Goal: Information Seeking & Learning: Learn about a topic

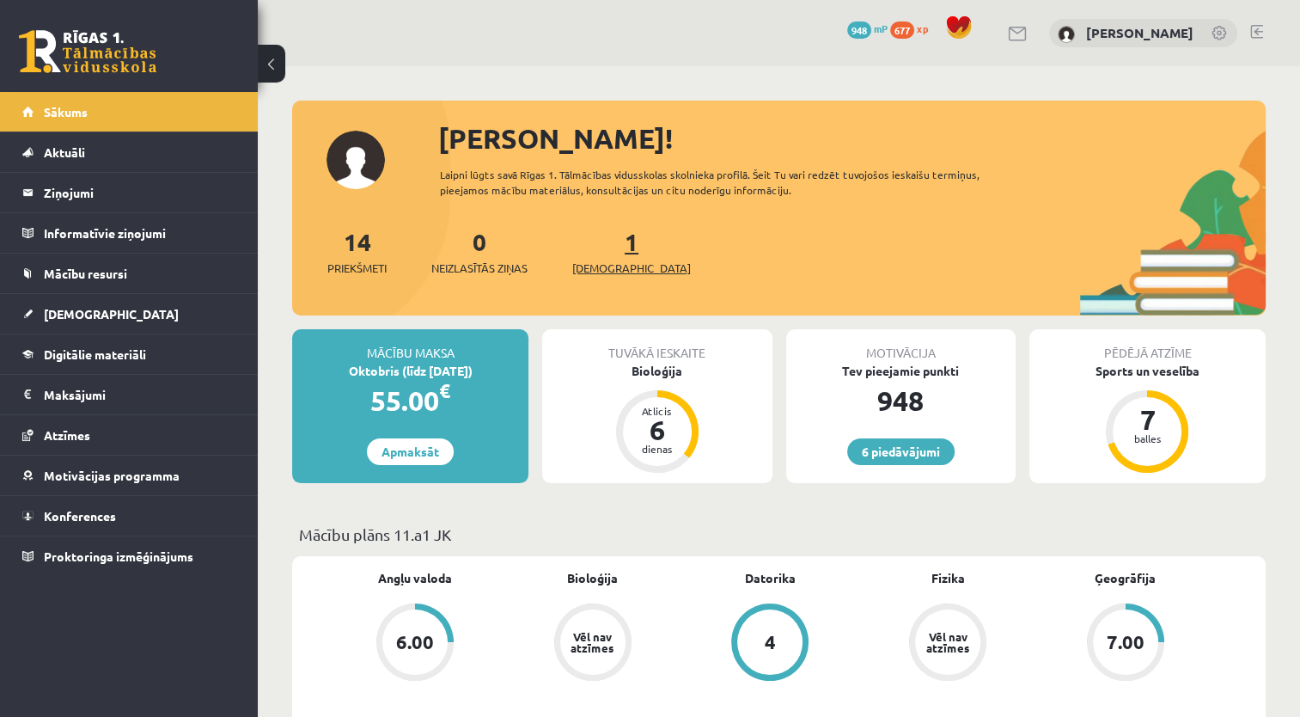
click at [606, 266] on span "[DEMOGRAPHIC_DATA]" at bounding box center [631, 268] width 119 height 17
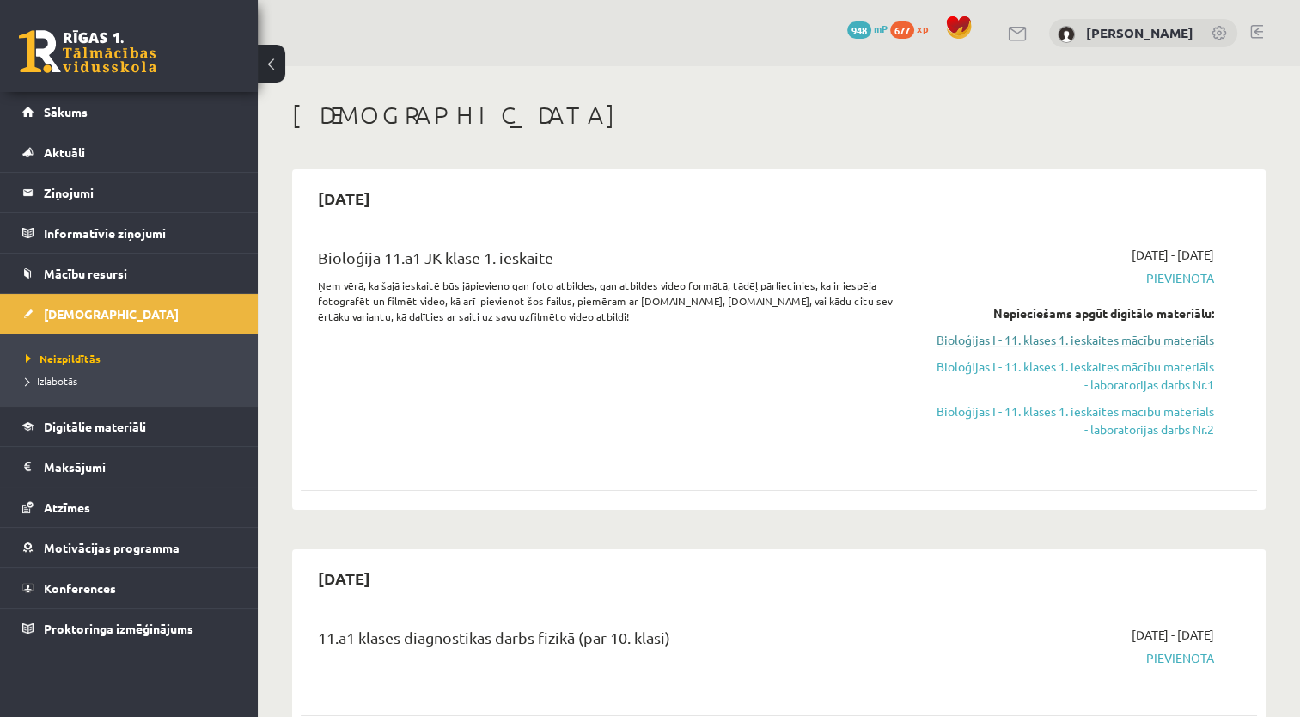
click at [1102, 335] on link "Bioloģijas I - 11. klases 1. ieskaites mācību materiāls" at bounding box center [1074, 340] width 282 height 18
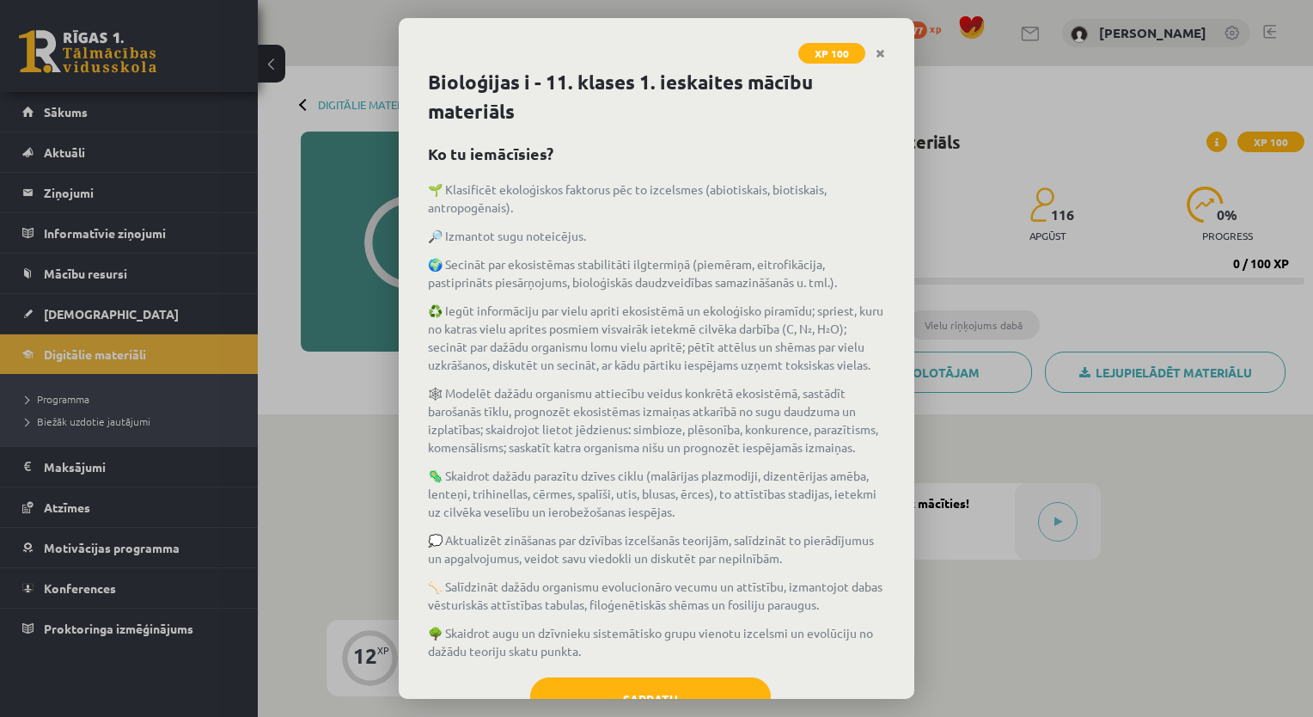
scroll to position [97, 0]
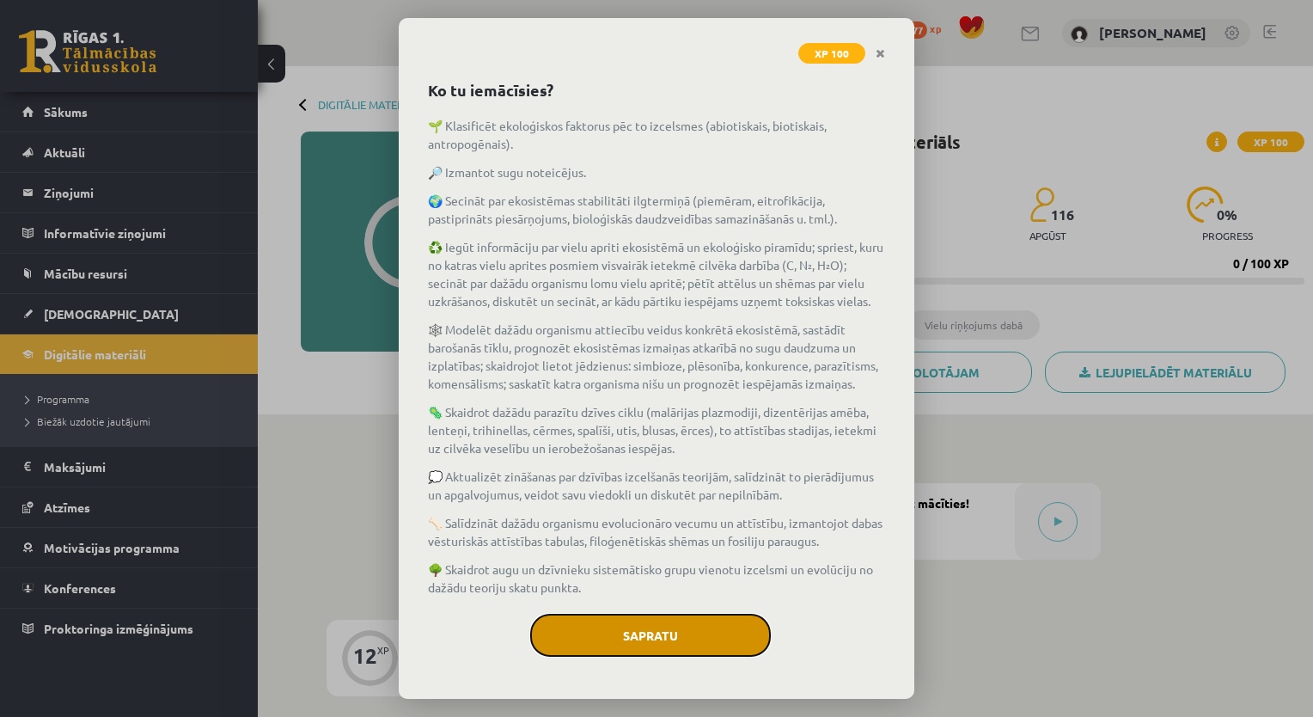
click at [649, 624] on button "Sapratu" at bounding box center [650, 635] width 241 height 43
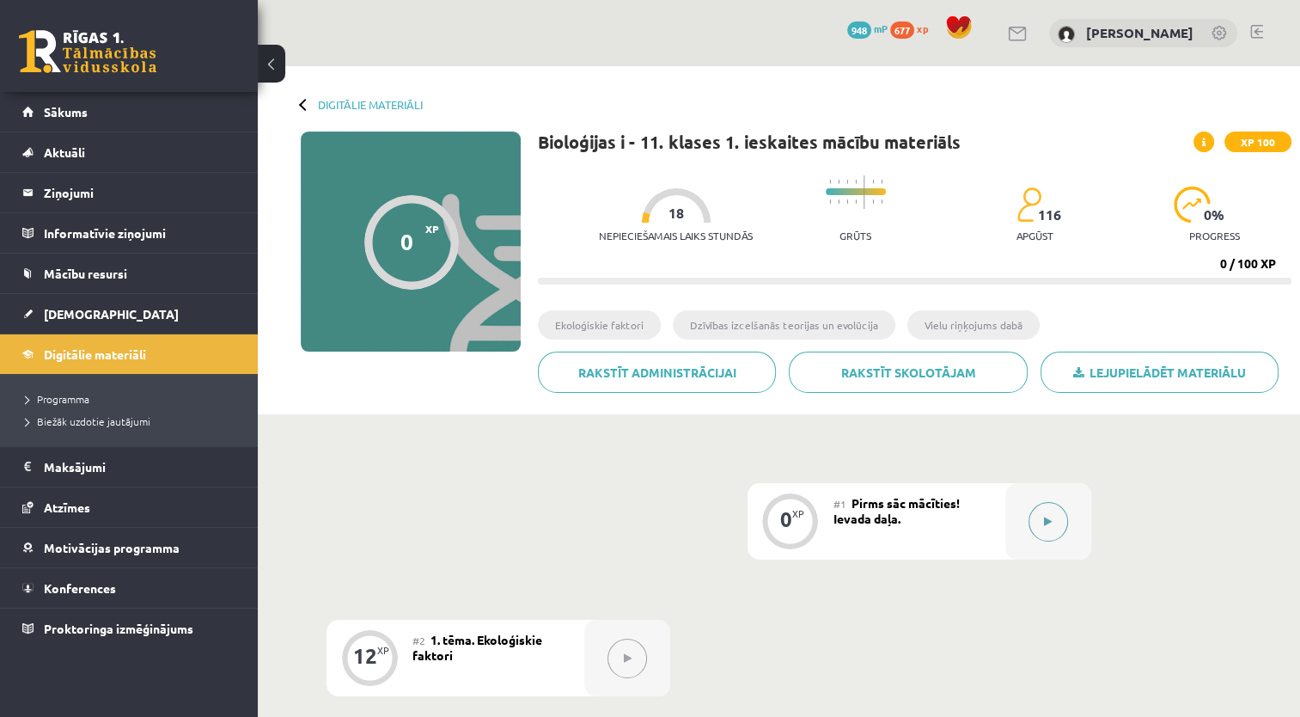
click at [1050, 517] on icon at bounding box center [1048, 522] width 8 height 10
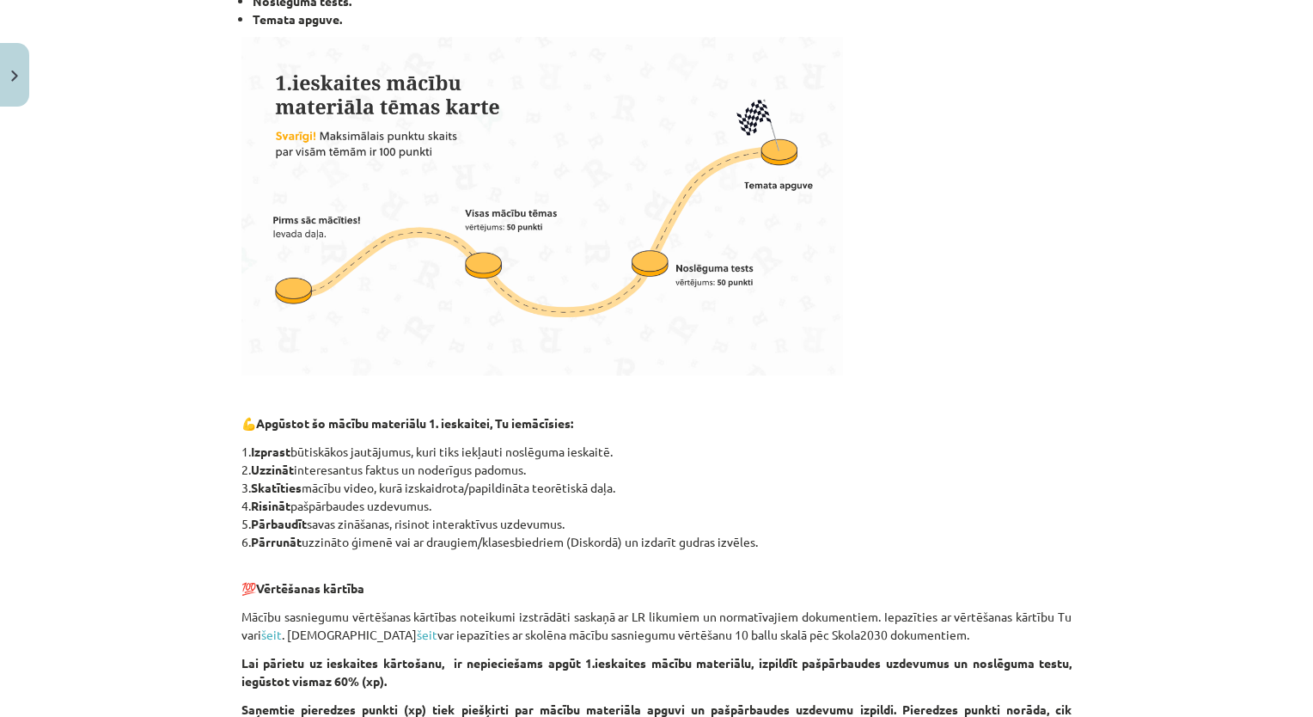
scroll to position [1269, 0]
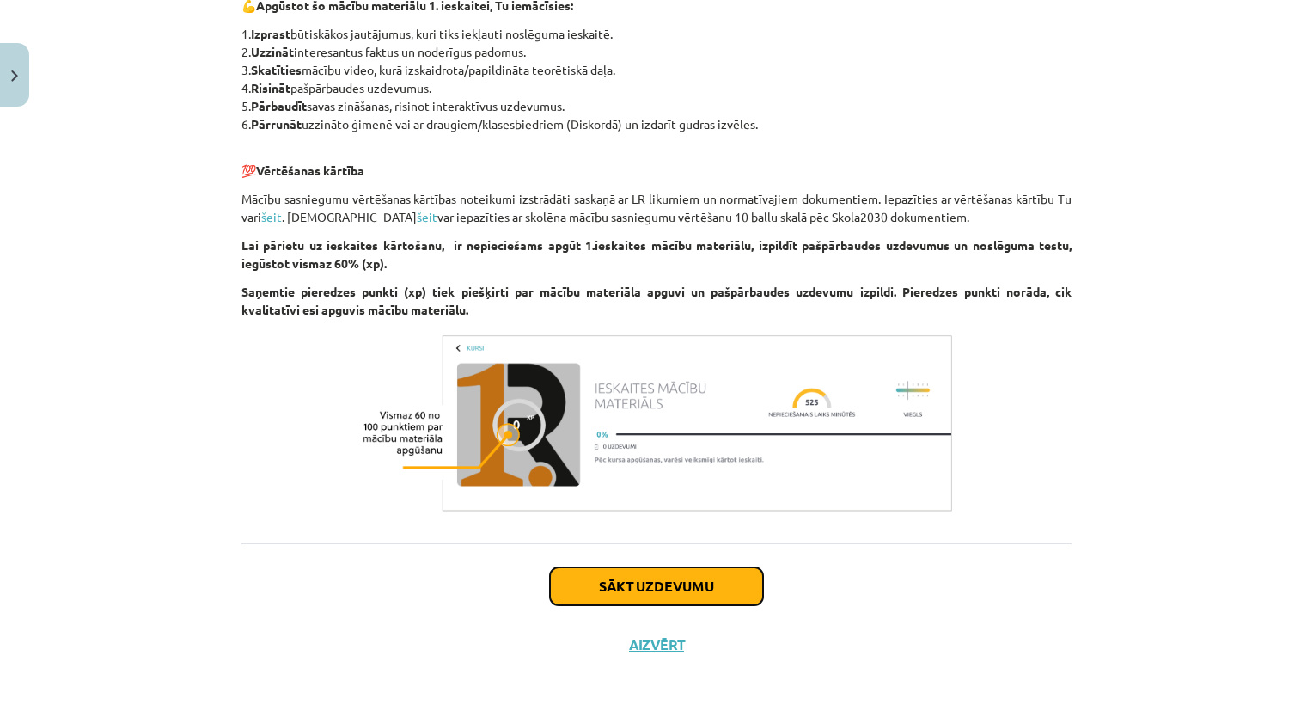
click at [732, 582] on button "Sākt uzdevumu" at bounding box center [656, 586] width 213 height 38
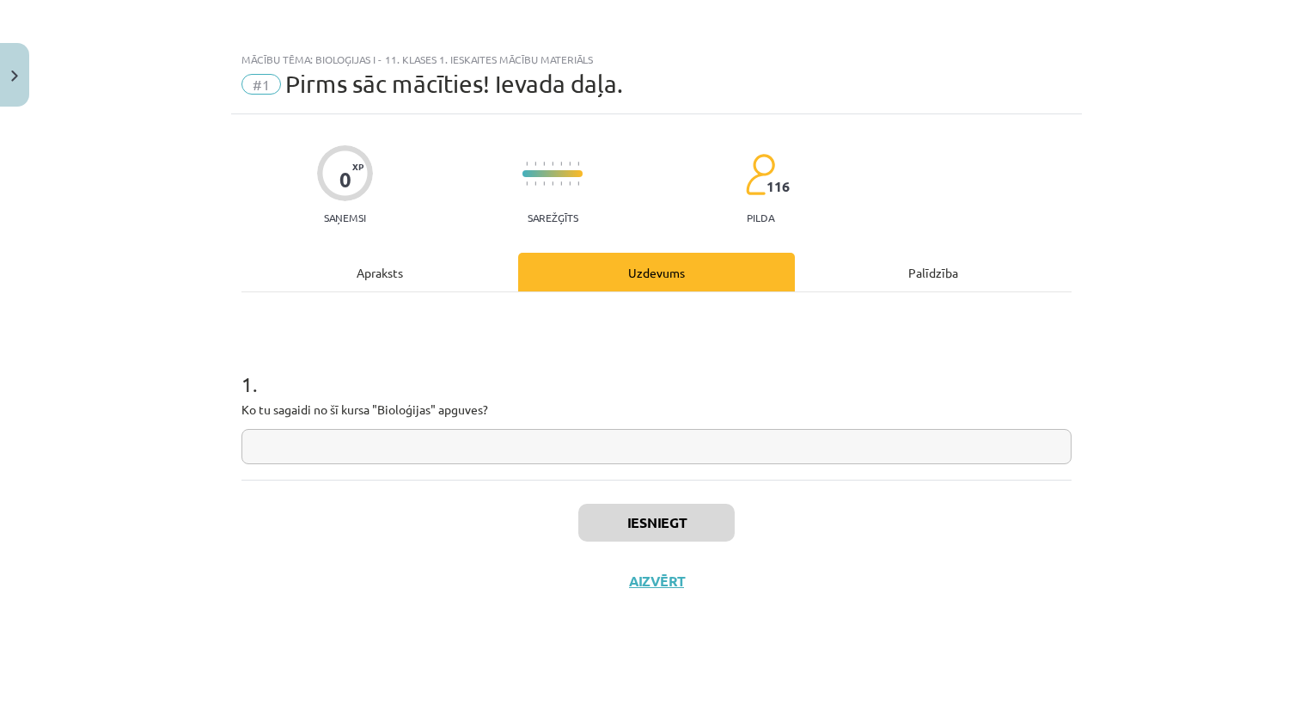
scroll to position [0, 0]
click at [499, 446] on input "text" at bounding box center [657, 446] width 830 height 35
type input "**********"
click at [634, 535] on button "Iesniegt" at bounding box center [656, 523] width 156 height 38
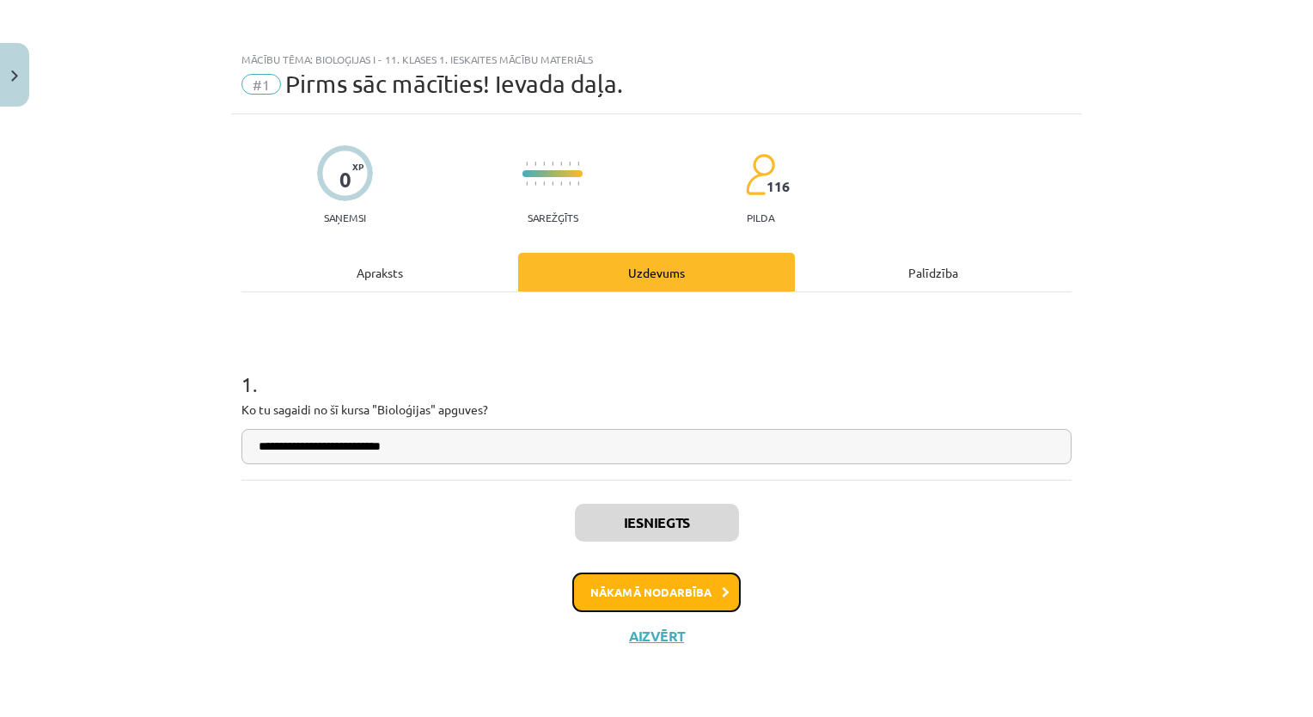
click at [657, 576] on button "Nākamā nodarbība" at bounding box center [656, 592] width 168 height 40
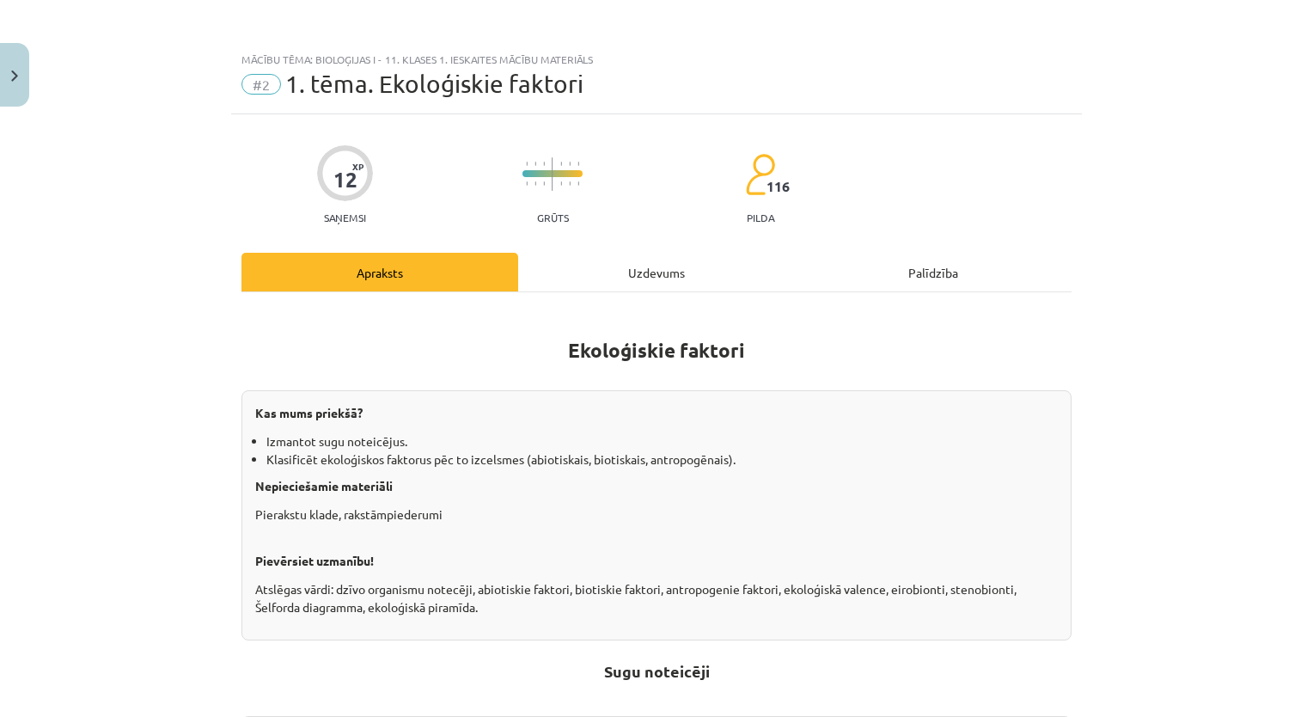
click at [657, 576] on div "Kas mums priekšā? Izmantot sugu noteicējus. Klasificēt ekoloģiskos faktorus pēc…" at bounding box center [657, 515] width 830 height 250
click at [15, 70] on img "Close" at bounding box center [14, 75] width 7 height 11
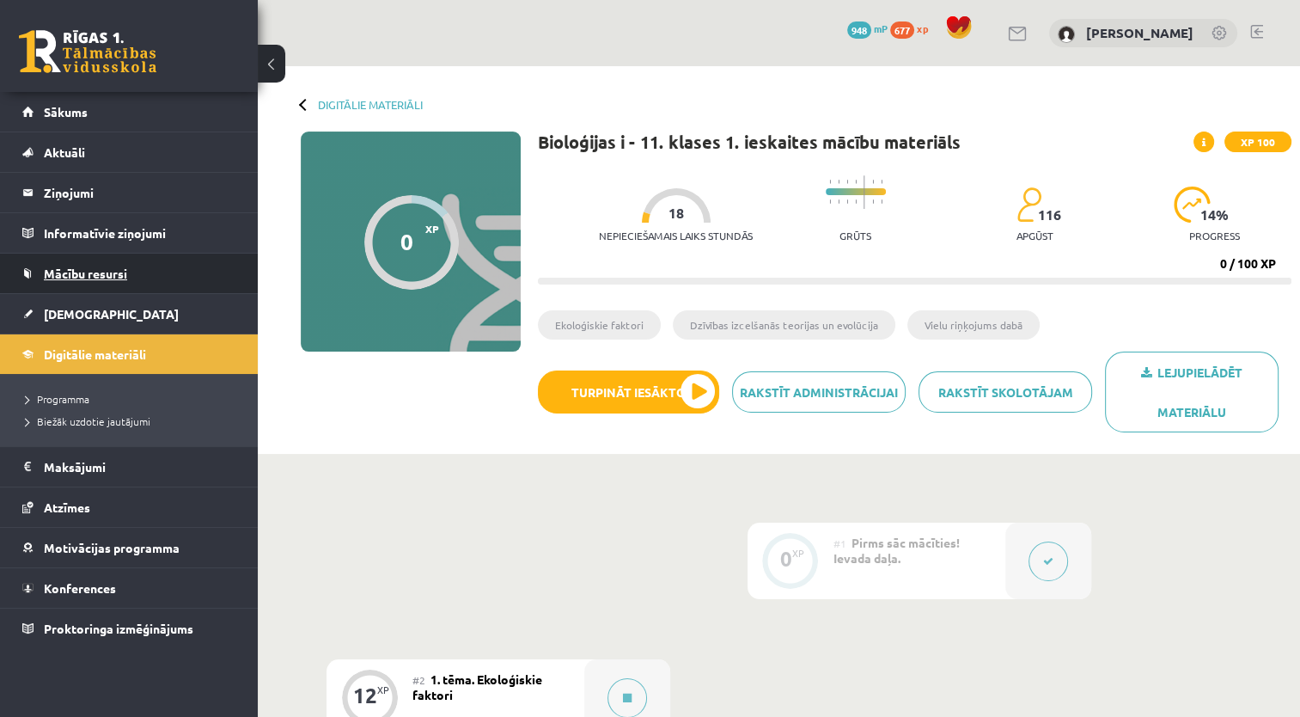
click at [117, 260] on link "Mācību resursi" at bounding box center [129, 274] width 214 height 40
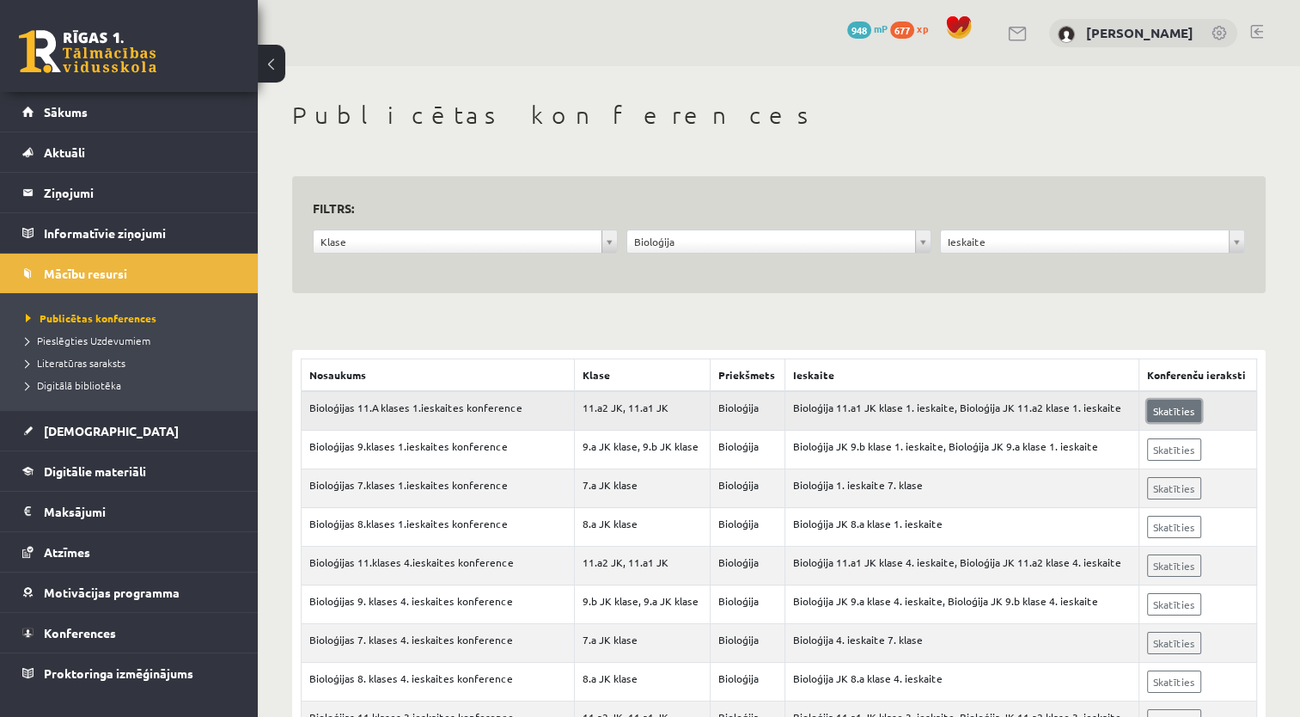
click at [1186, 414] on link "Skatīties" at bounding box center [1174, 411] width 54 height 22
click at [111, 449] on link "[DEMOGRAPHIC_DATA]" at bounding box center [129, 431] width 214 height 40
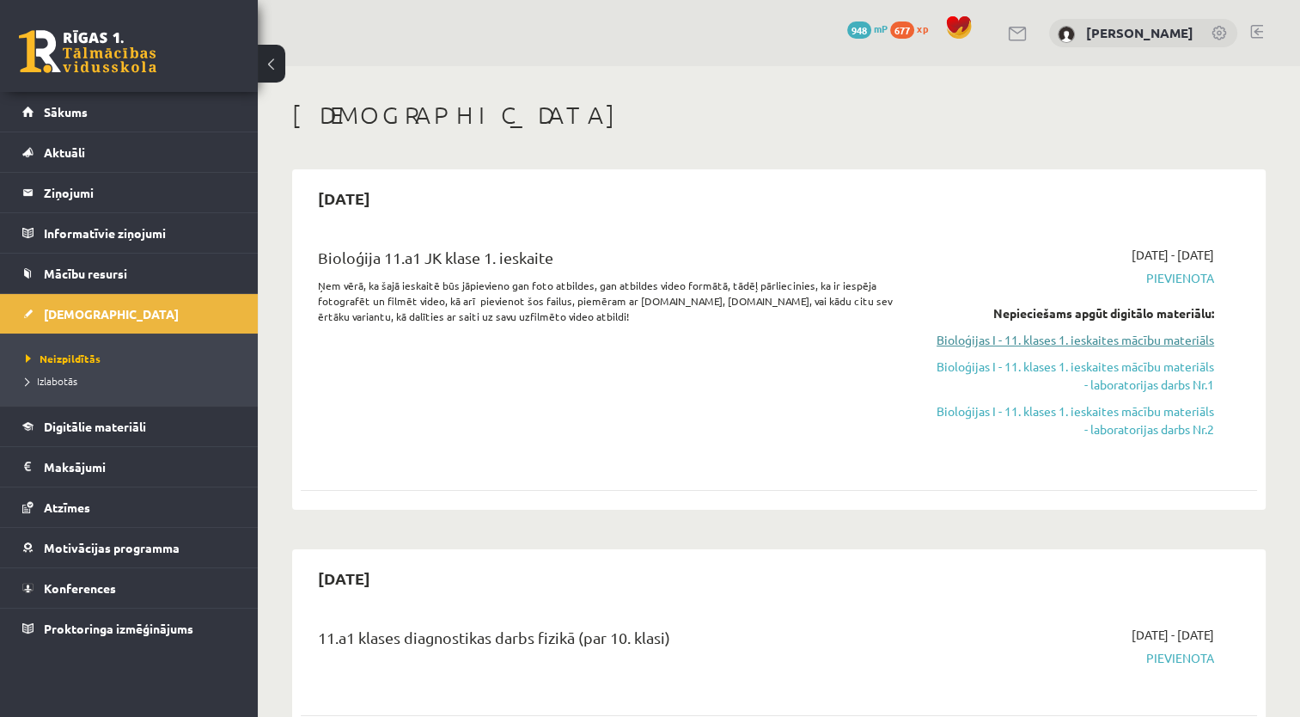
click at [982, 332] on link "Bioloģijas I - 11. klases 1. ieskaites mācību materiāls" at bounding box center [1074, 340] width 282 height 18
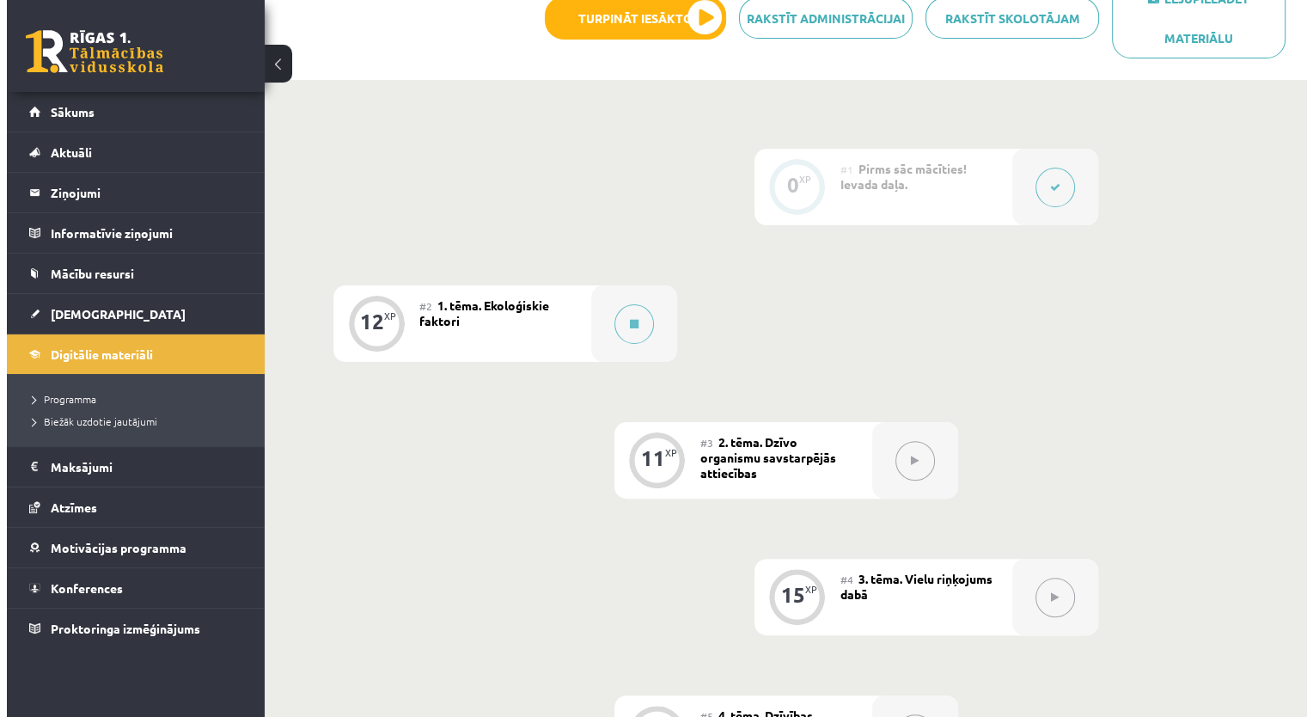
scroll to position [375, 0]
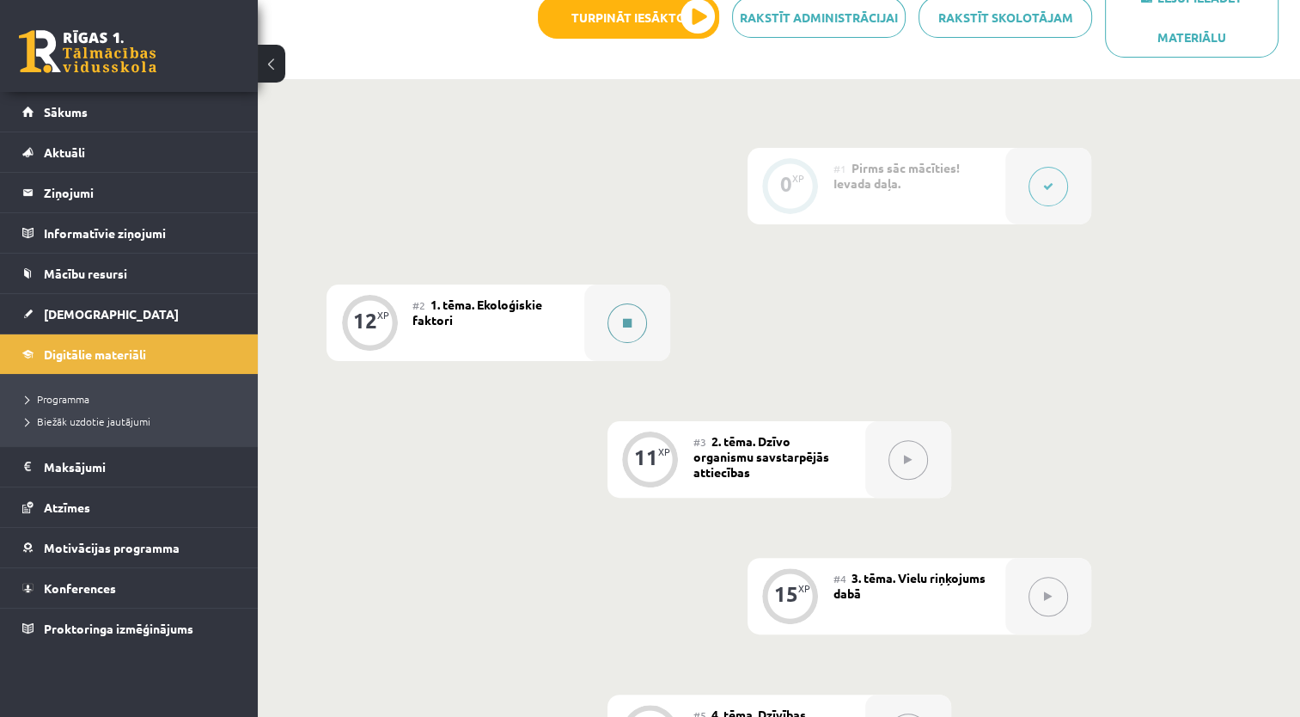
click at [615, 318] on button at bounding box center [628, 323] width 40 height 40
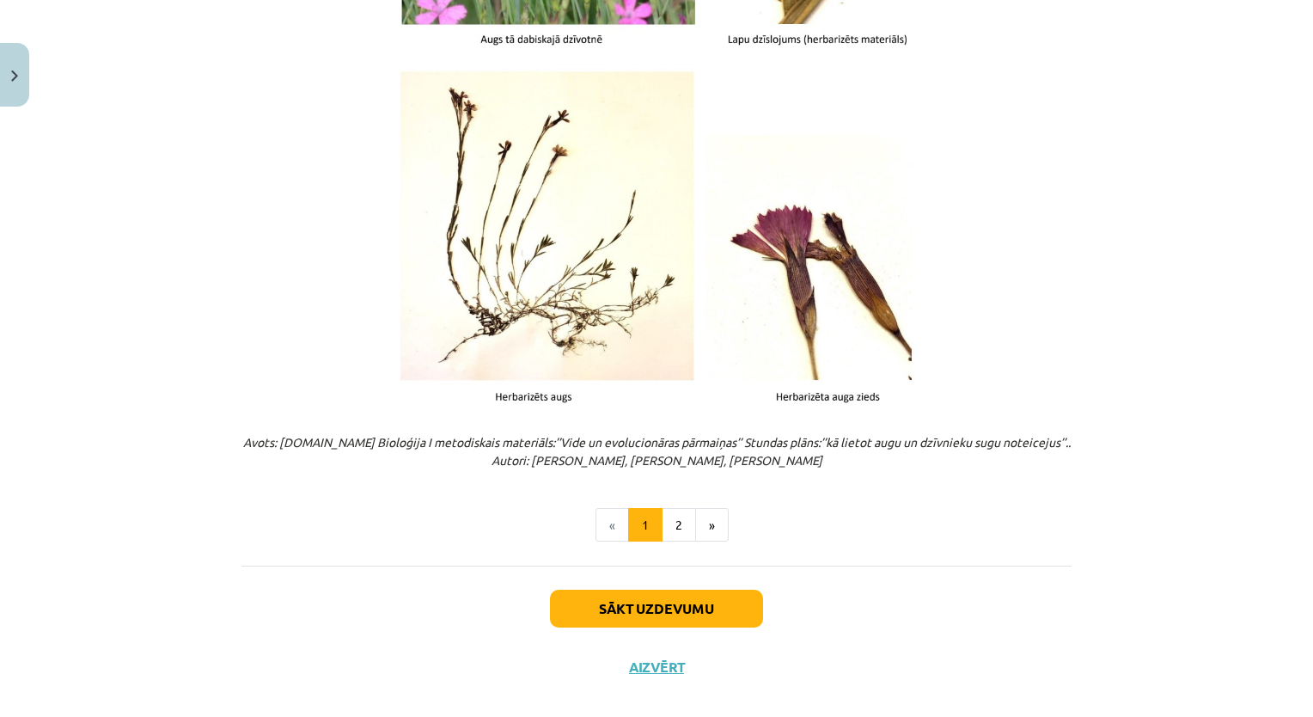
scroll to position [2066, 0]
click at [667, 527] on button "2" at bounding box center [679, 524] width 34 height 34
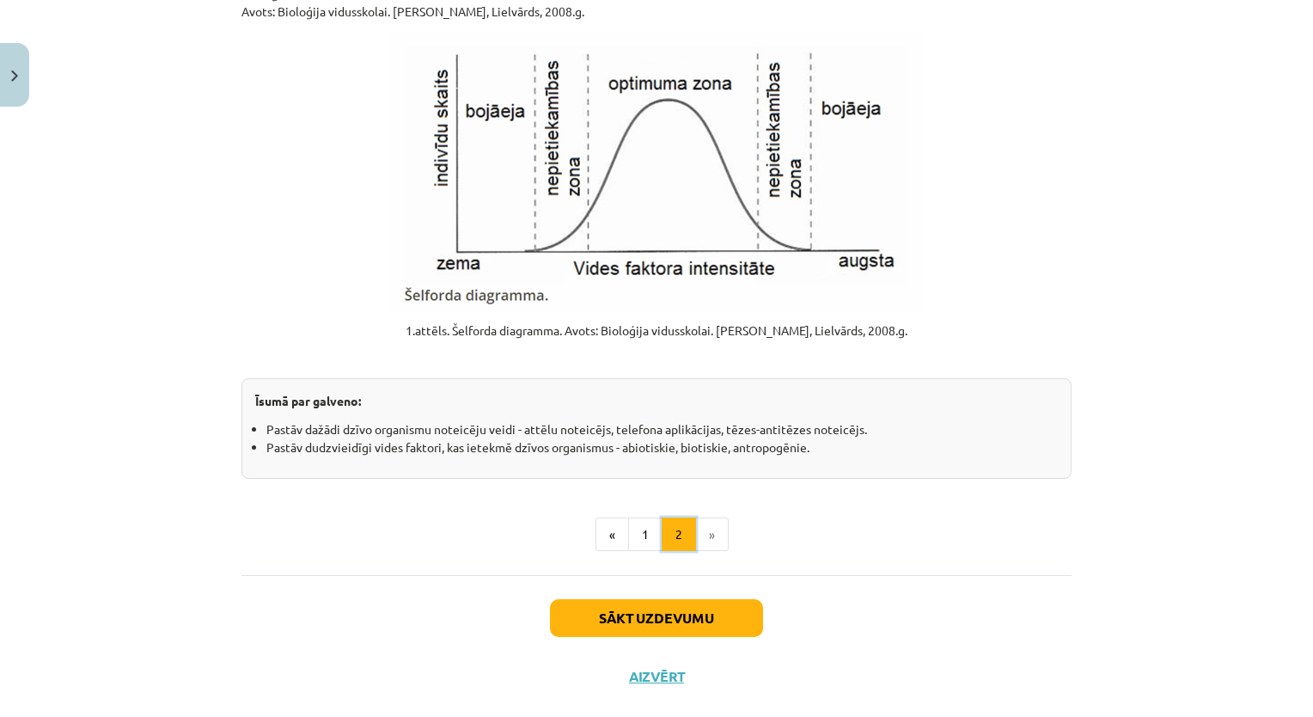
scroll to position [2070, 0]
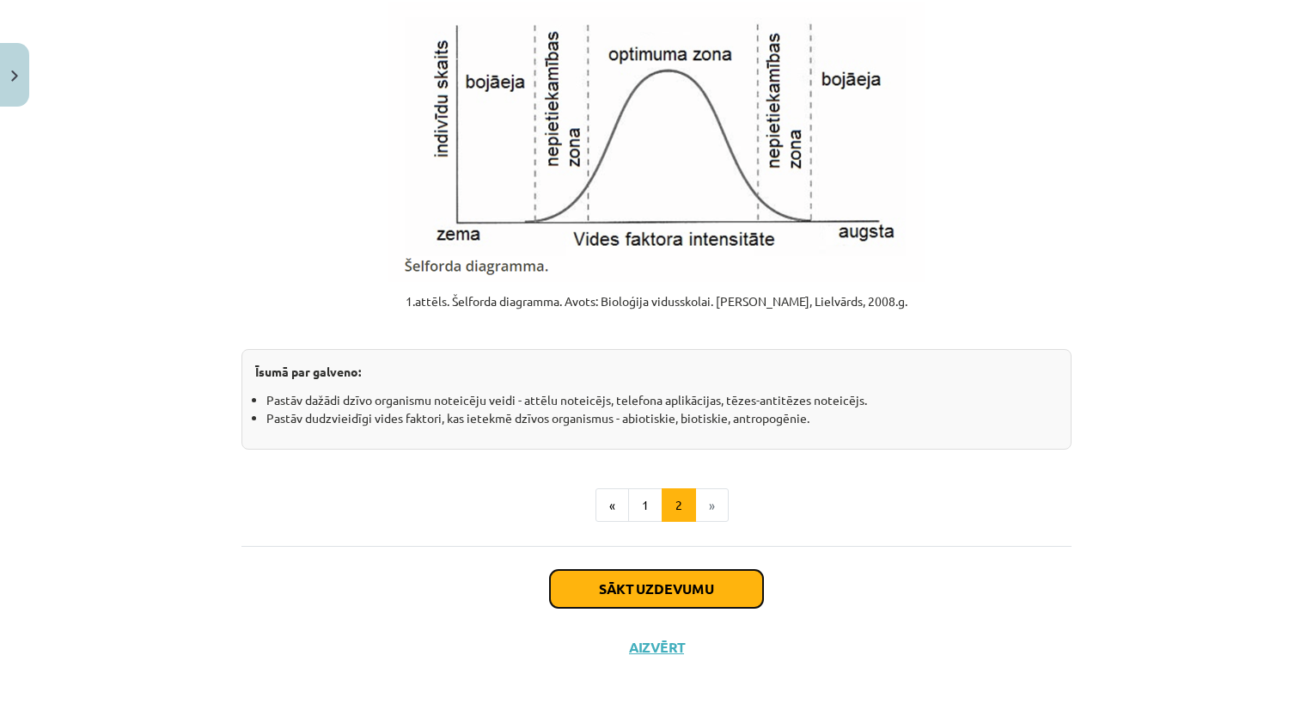
click at [664, 595] on button "Sākt uzdevumu" at bounding box center [656, 589] width 213 height 38
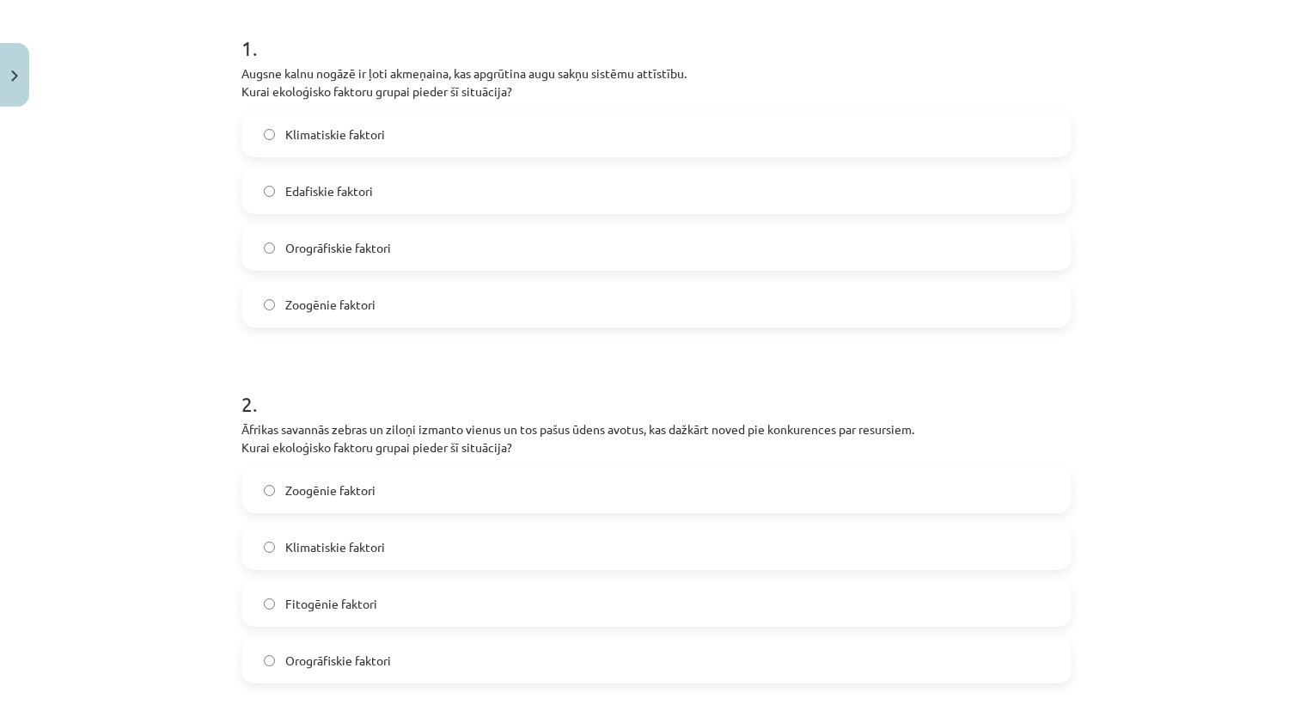
scroll to position [335, 0]
click at [461, 255] on label "Orogrāfiskie faktori" at bounding box center [656, 248] width 827 height 43
click at [340, 490] on span "Zoogēnie faktori" at bounding box center [330, 491] width 90 height 18
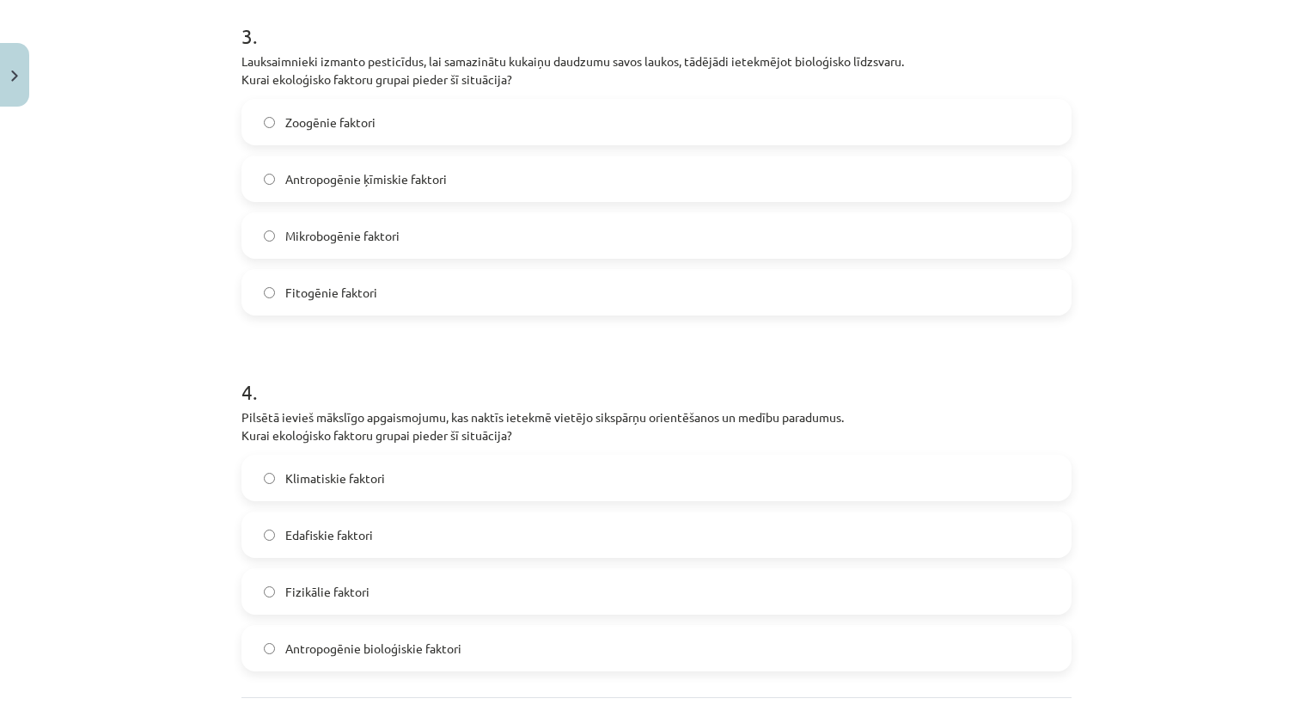
scroll to position [1059, 0]
click at [546, 193] on label "Antropogēnie ķīmiskie faktori" at bounding box center [656, 179] width 827 height 43
click at [505, 665] on label "Antropogēnie bioloģiskie faktori" at bounding box center [656, 648] width 827 height 43
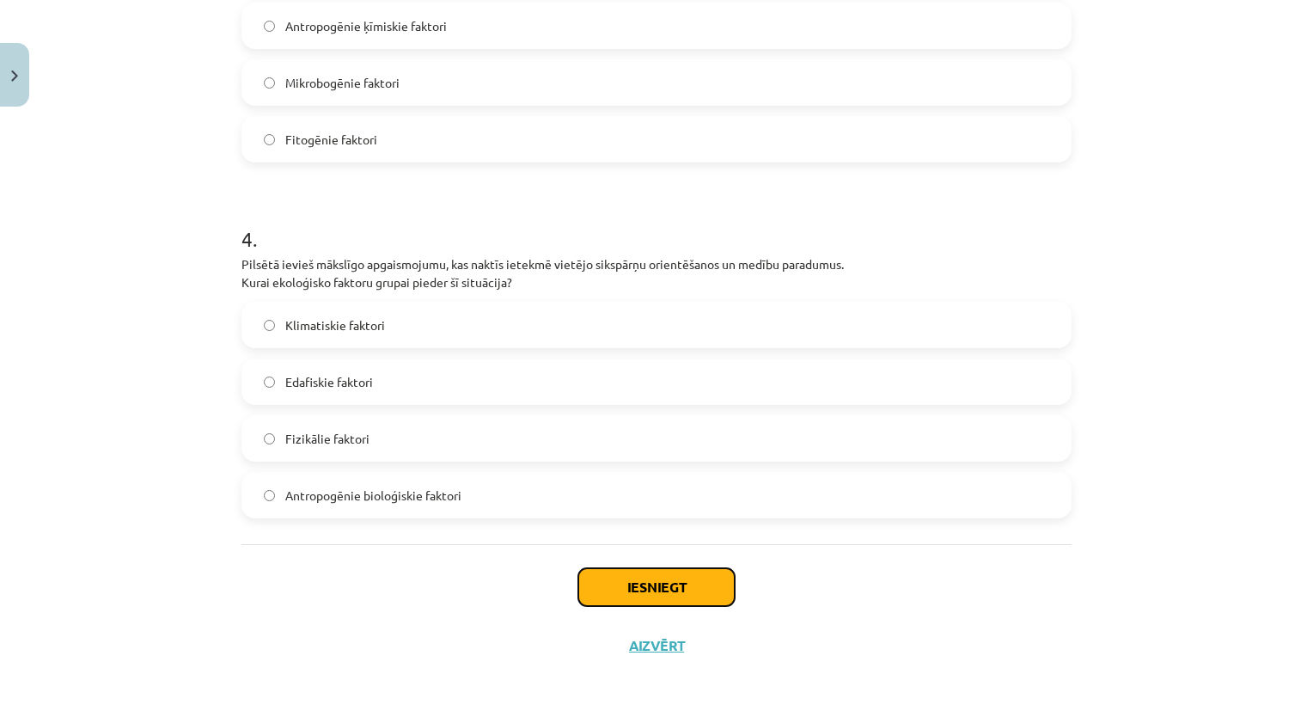
click at [608, 574] on button "Iesniegt" at bounding box center [656, 587] width 156 height 38
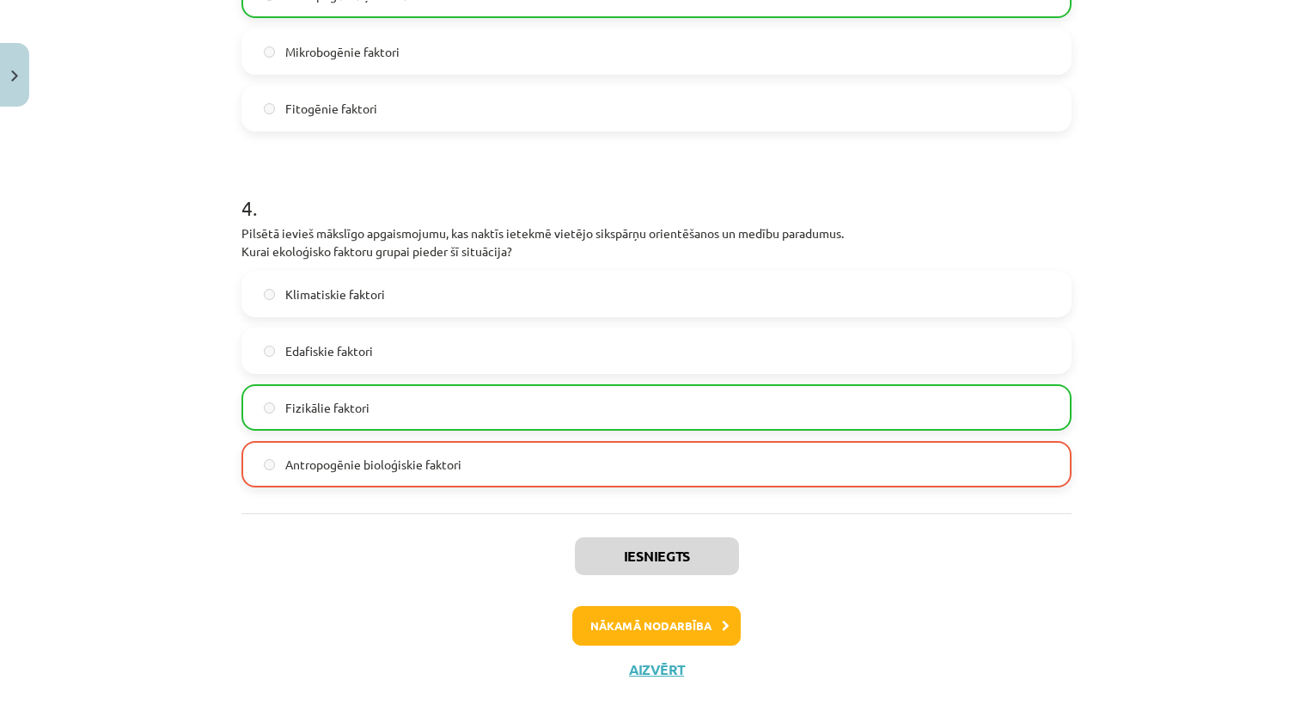
scroll to position [1267, 0]
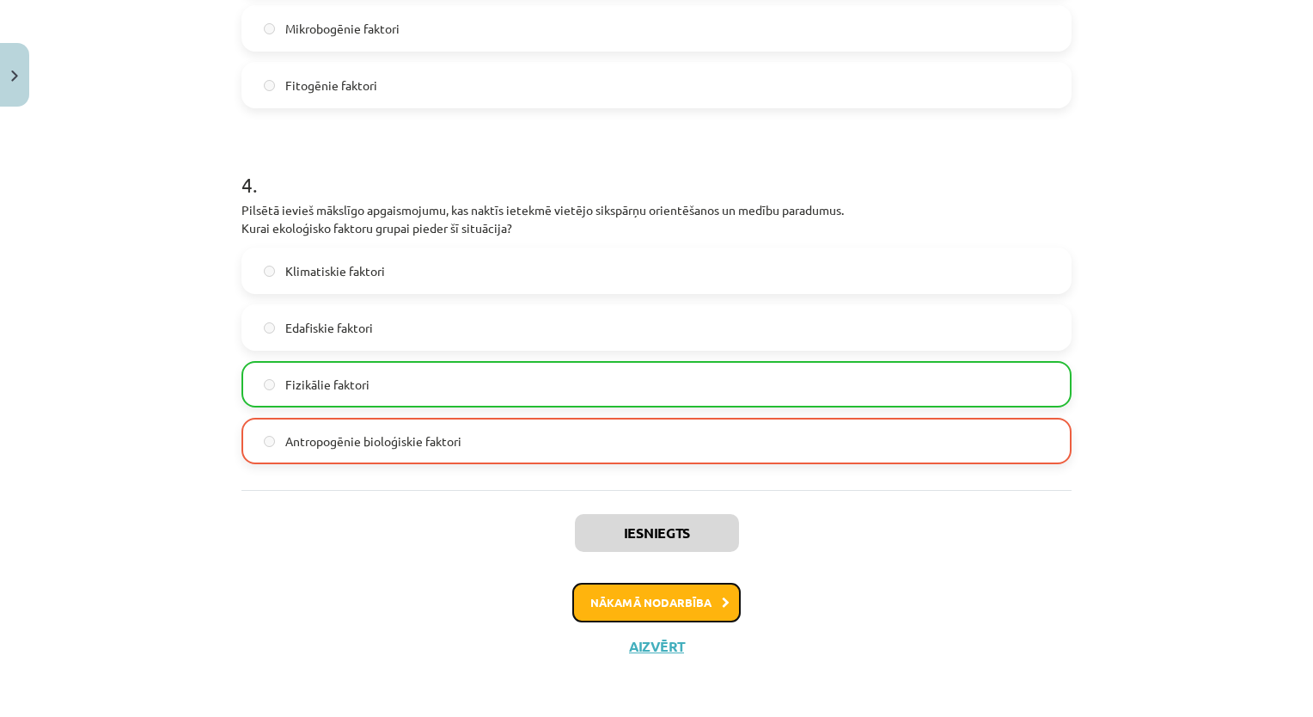
click at [614, 597] on button "Nākamā nodarbība" at bounding box center [656, 603] width 168 height 40
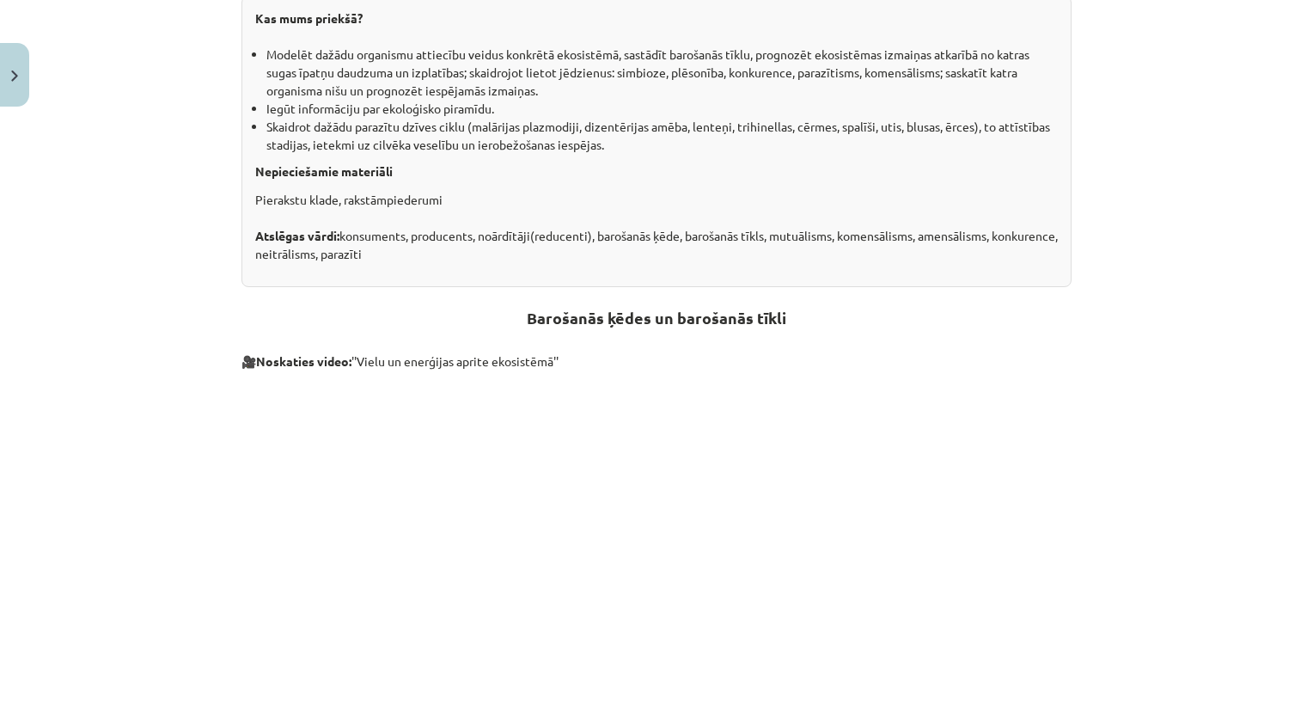
click at [614, 597] on div "11 XP Saņemsi Grūts 116 pilda Apraksts Uzdevums Palīdzība Dzīvo organismu savst…" at bounding box center [656, 333] width 851 height 1236
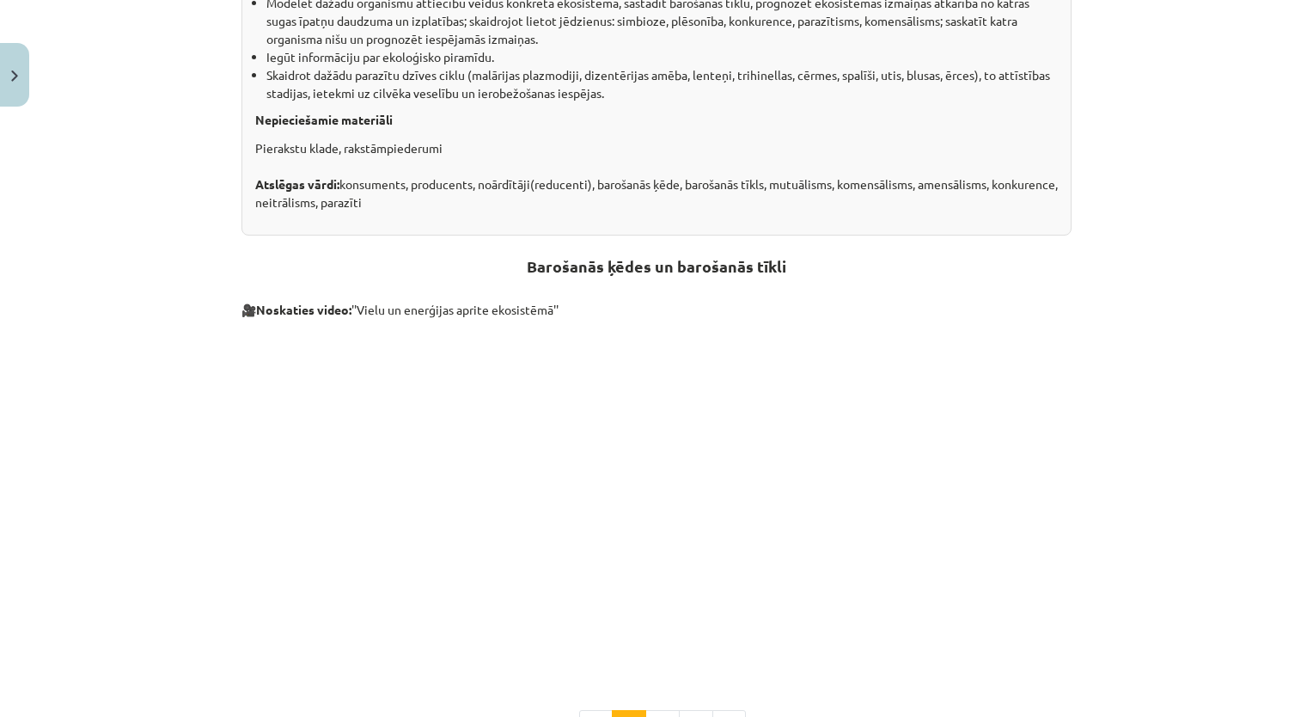
scroll to position [674, 0]
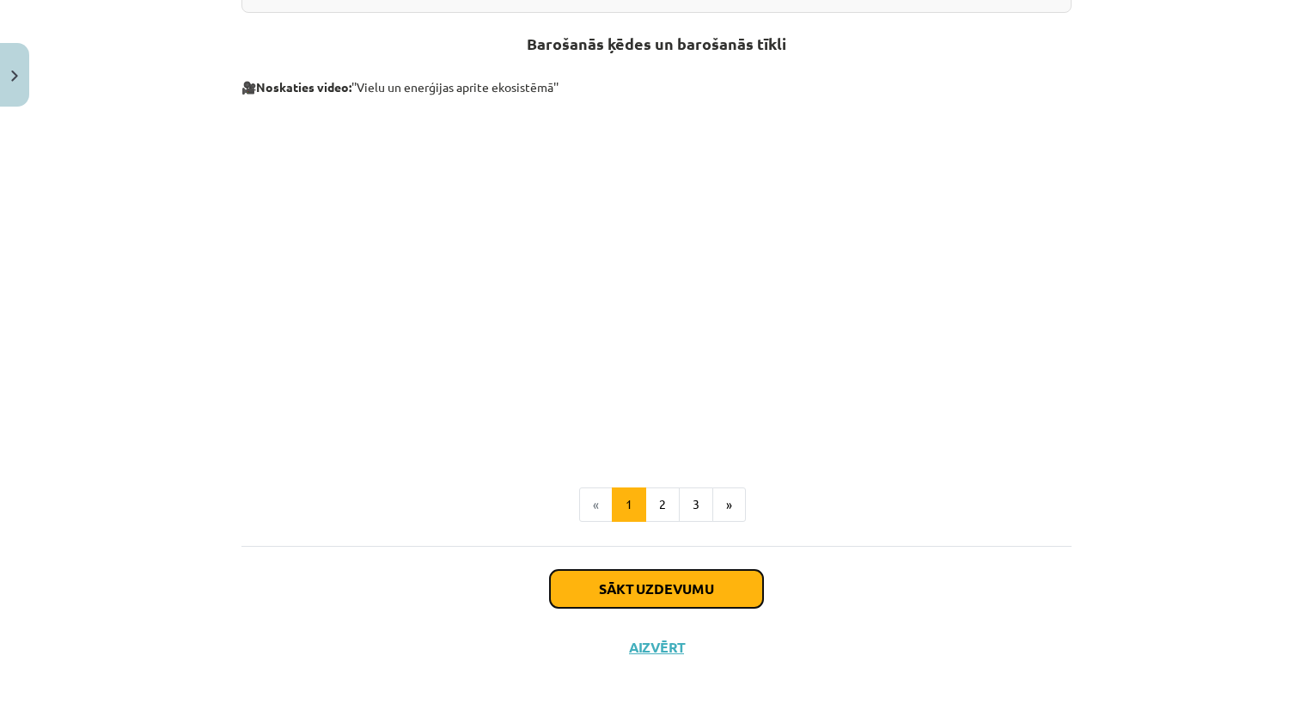
click at [661, 598] on button "Sākt uzdevumu" at bounding box center [656, 589] width 213 height 38
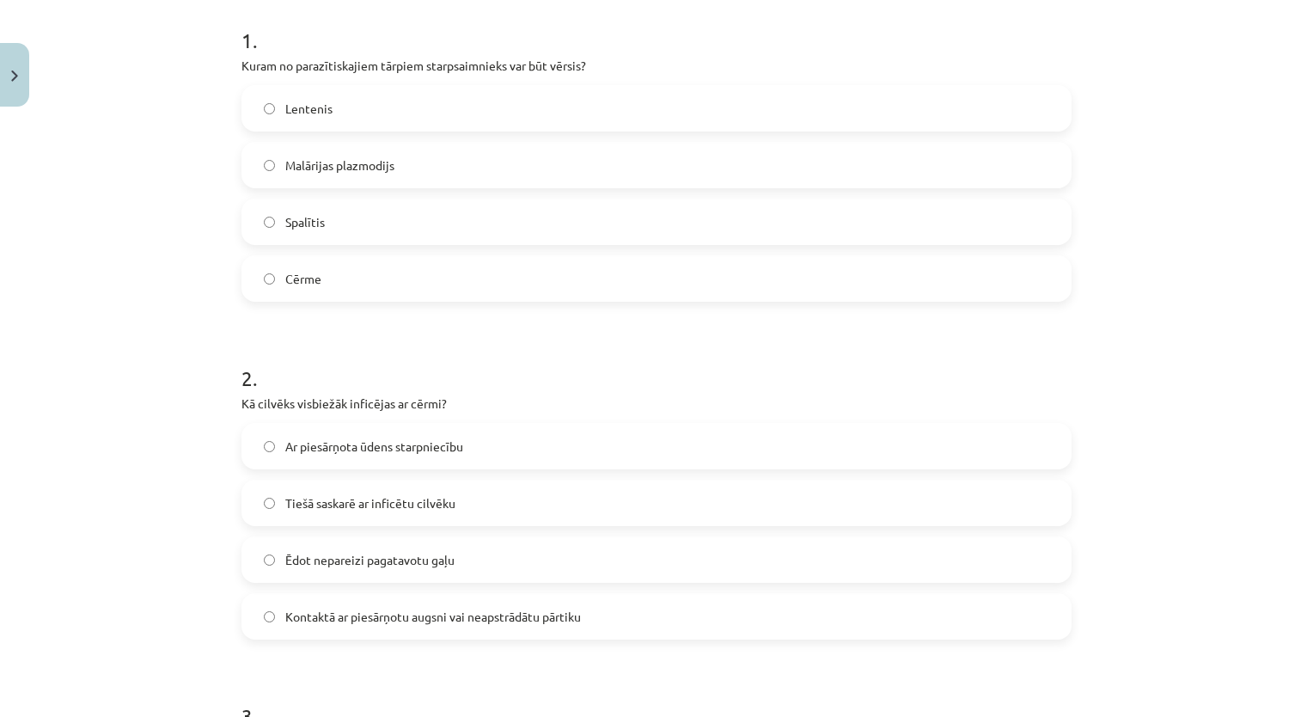
scroll to position [345, 0]
click at [326, 102] on label "Lentenis" at bounding box center [656, 107] width 827 height 43
click at [421, 618] on span "Kontaktā ar piesārņotu augsni vai neapstrādātu pārtiku" at bounding box center [433, 616] width 296 height 18
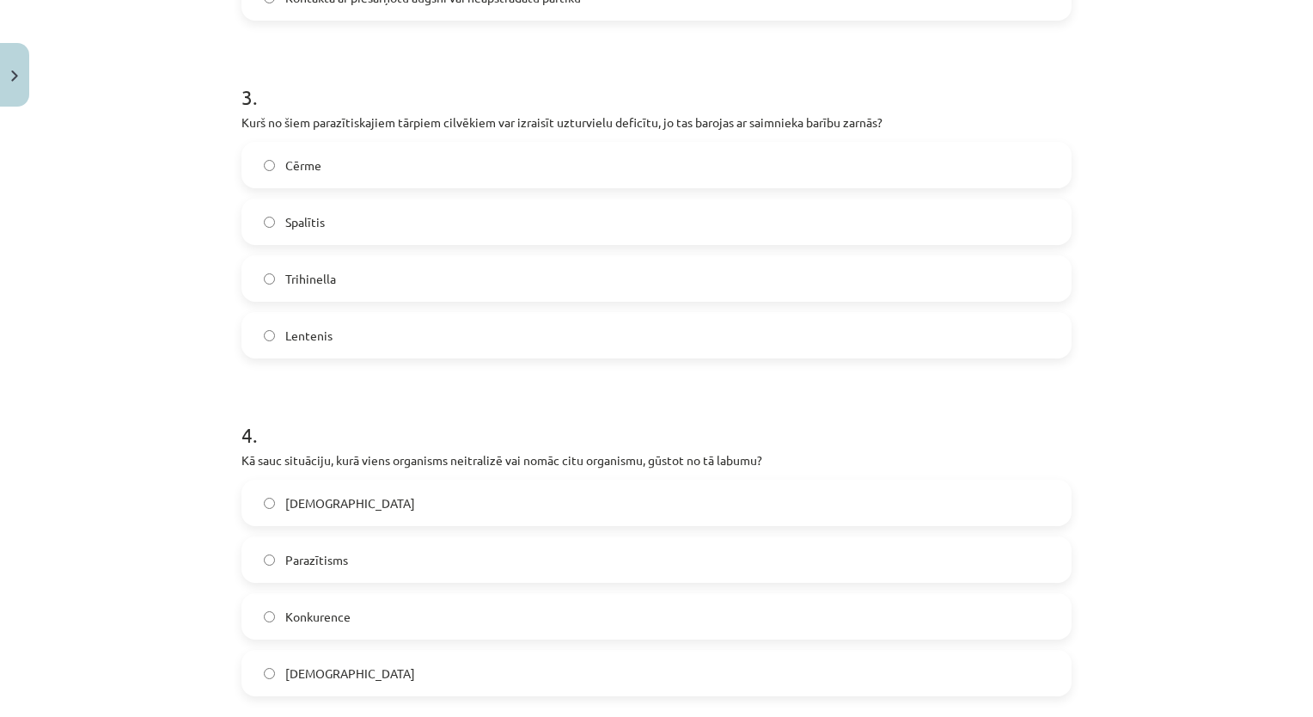
scroll to position [976, 0]
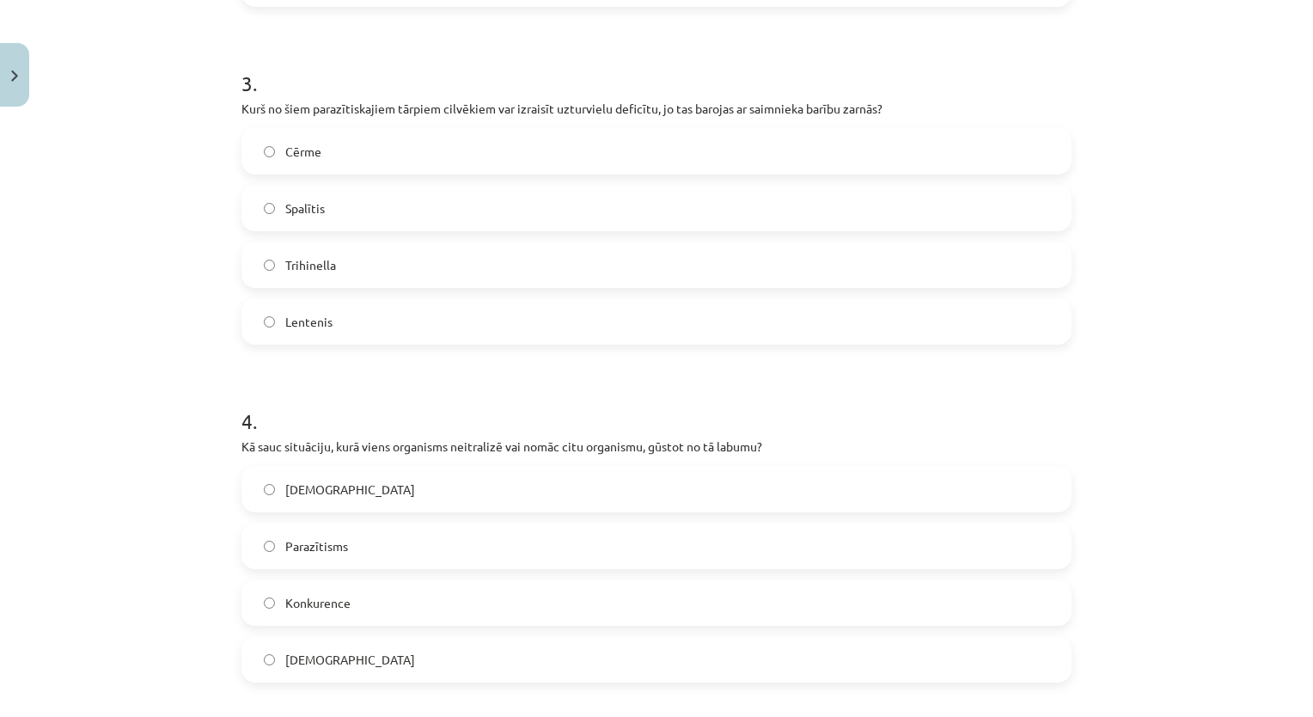
click at [450, 309] on label "Lentenis" at bounding box center [656, 321] width 827 height 43
click at [398, 528] on label "Parazītisms" at bounding box center [656, 545] width 827 height 43
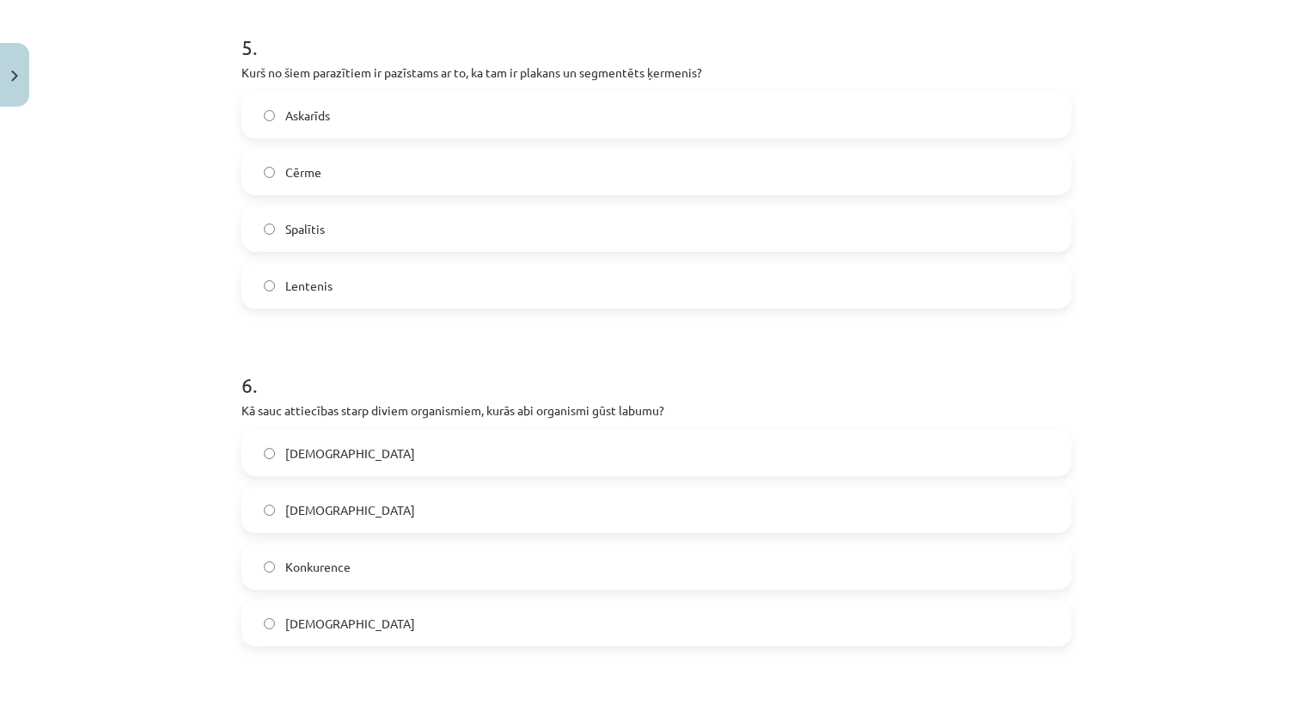
scroll to position [1690, 0]
click at [387, 297] on label "Lentenis" at bounding box center [656, 283] width 827 height 43
click at [332, 509] on span "Mutuālisms" at bounding box center [350, 508] width 130 height 18
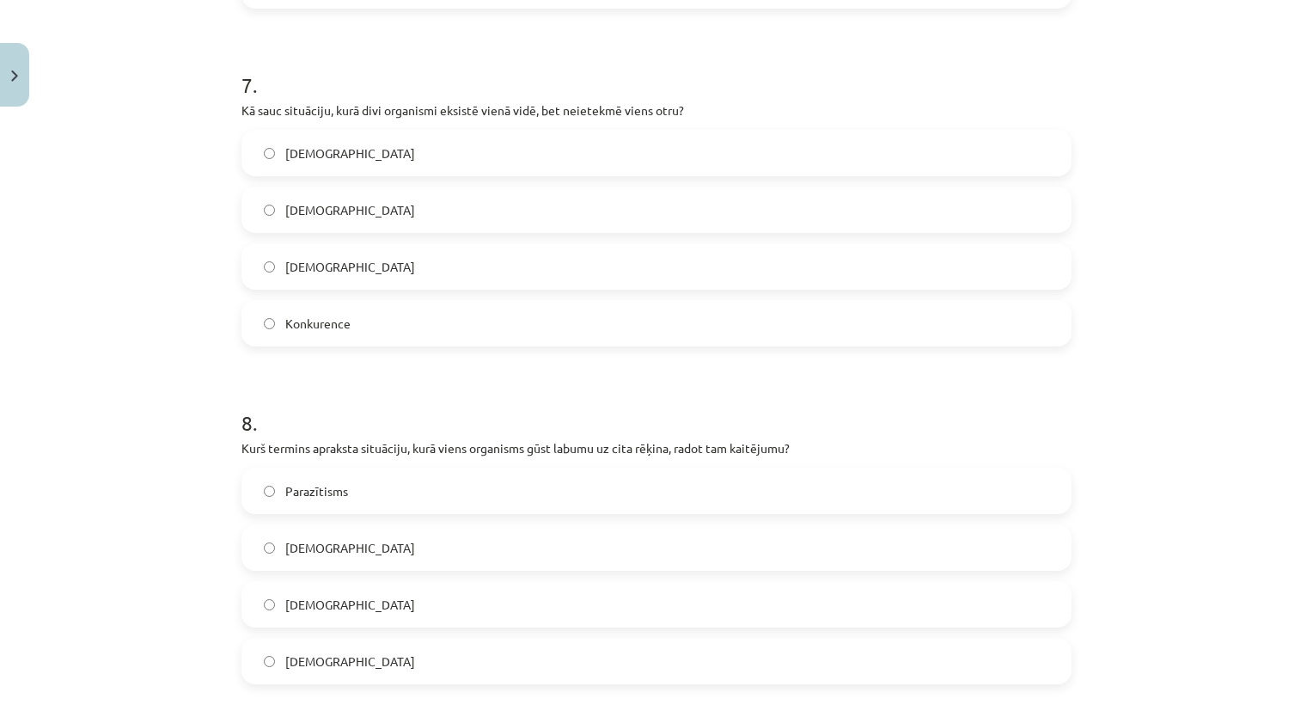
scroll to position [2329, 0]
click at [323, 272] on label "Neitrālisms" at bounding box center [656, 263] width 827 height 43
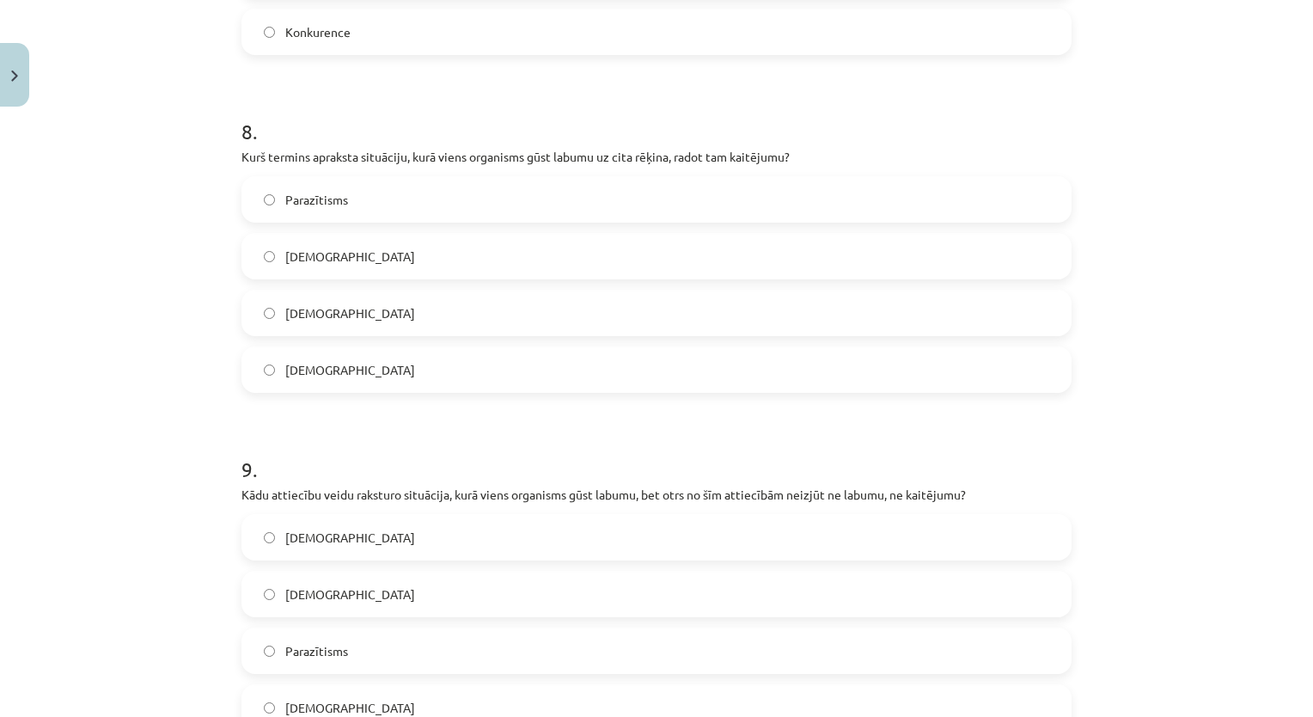
scroll to position [2584, 0]
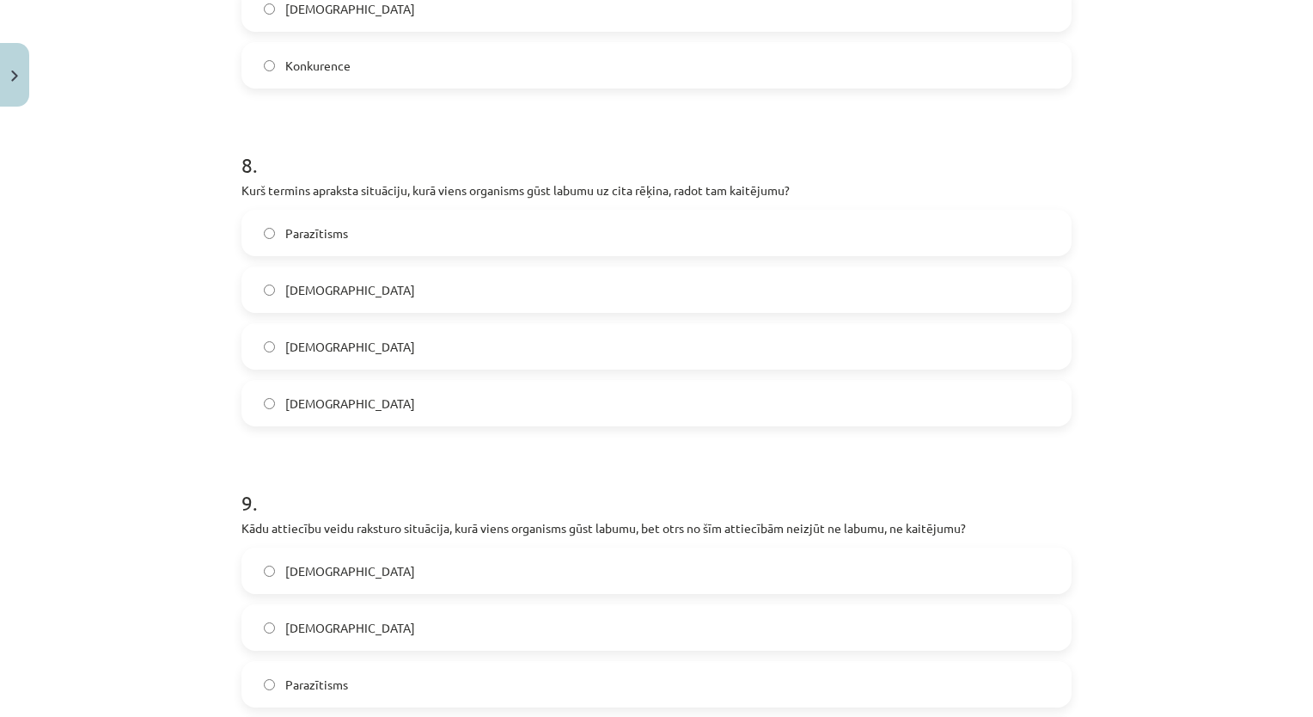
click at [377, 242] on label "Parazītisms" at bounding box center [656, 232] width 827 height 43
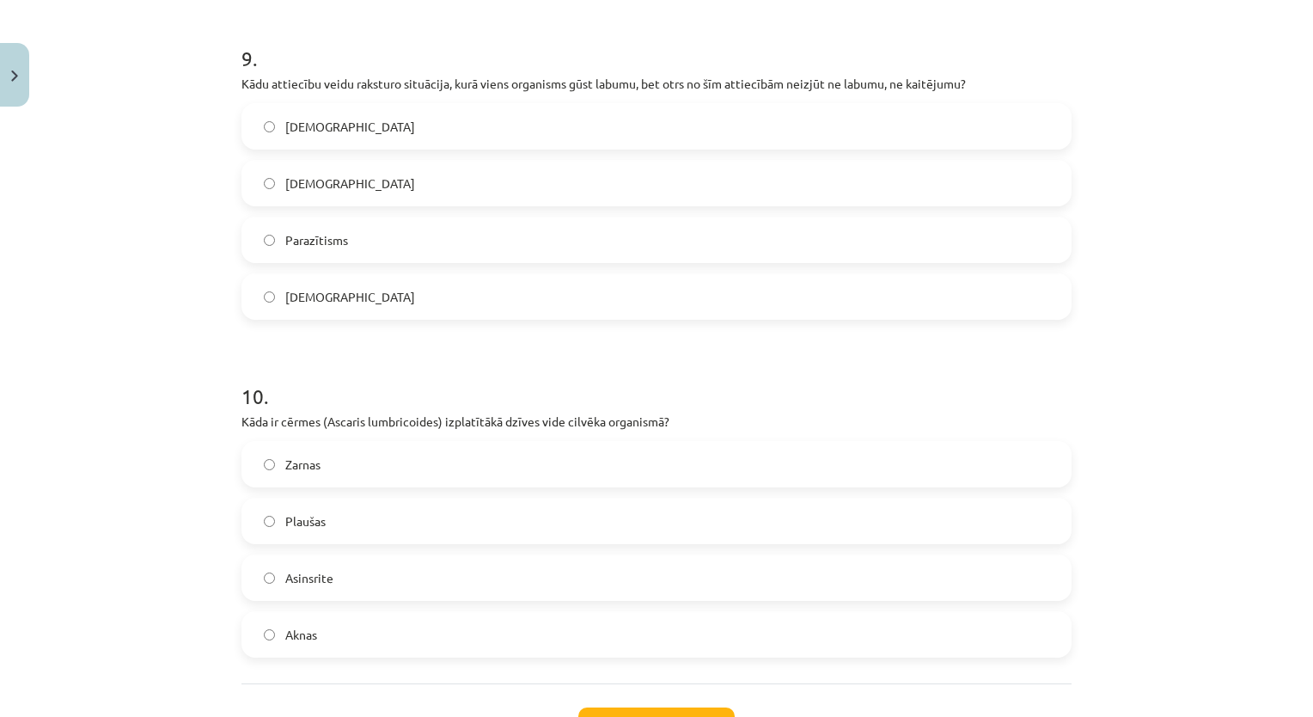
scroll to position [3030, 0]
click at [395, 187] on label "Komensālisms" at bounding box center [656, 181] width 827 height 43
click at [347, 468] on label "Zarnas" at bounding box center [656, 462] width 827 height 43
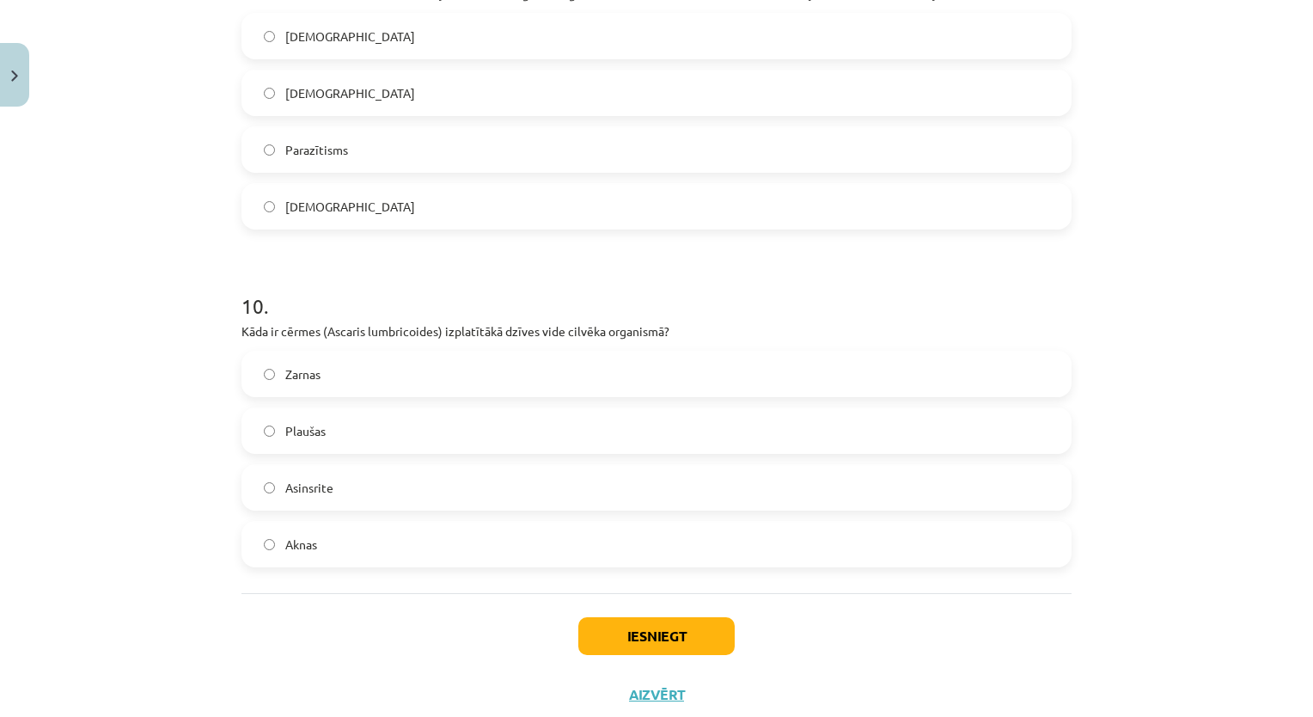
scroll to position [3167, 0]
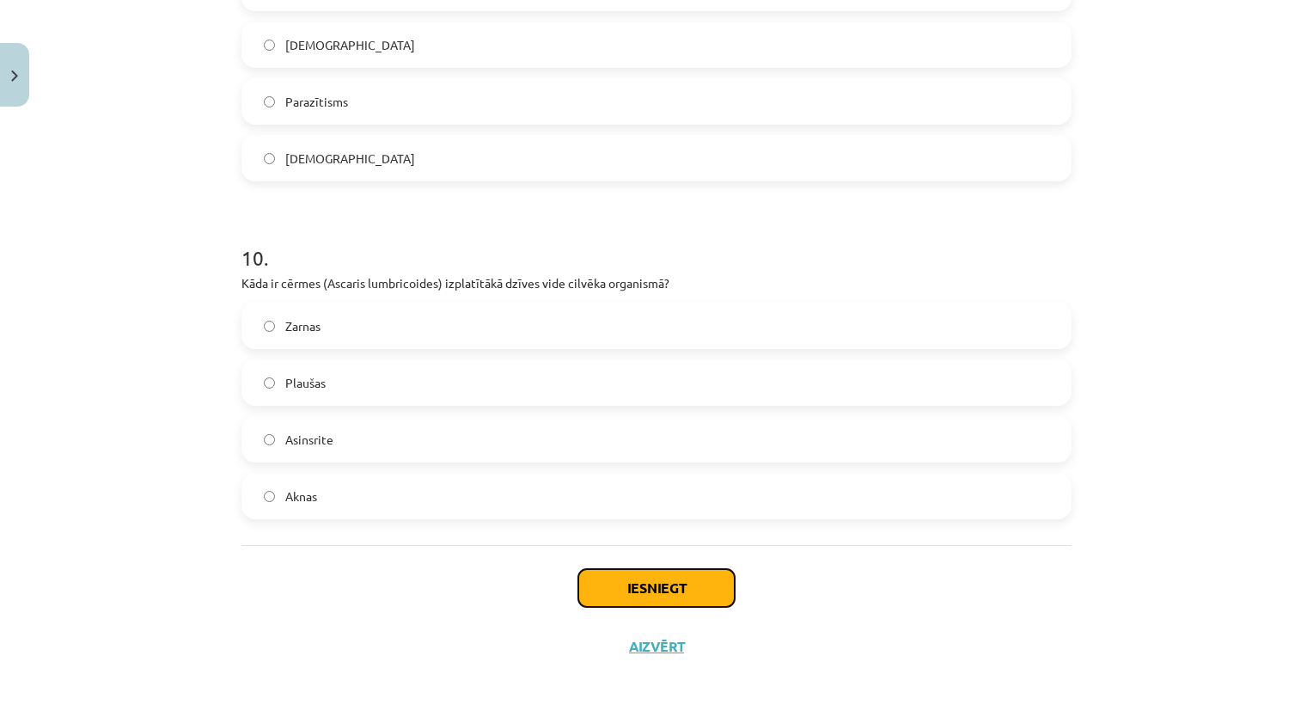
click at [607, 589] on button "Iesniegt" at bounding box center [656, 588] width 156 height 38
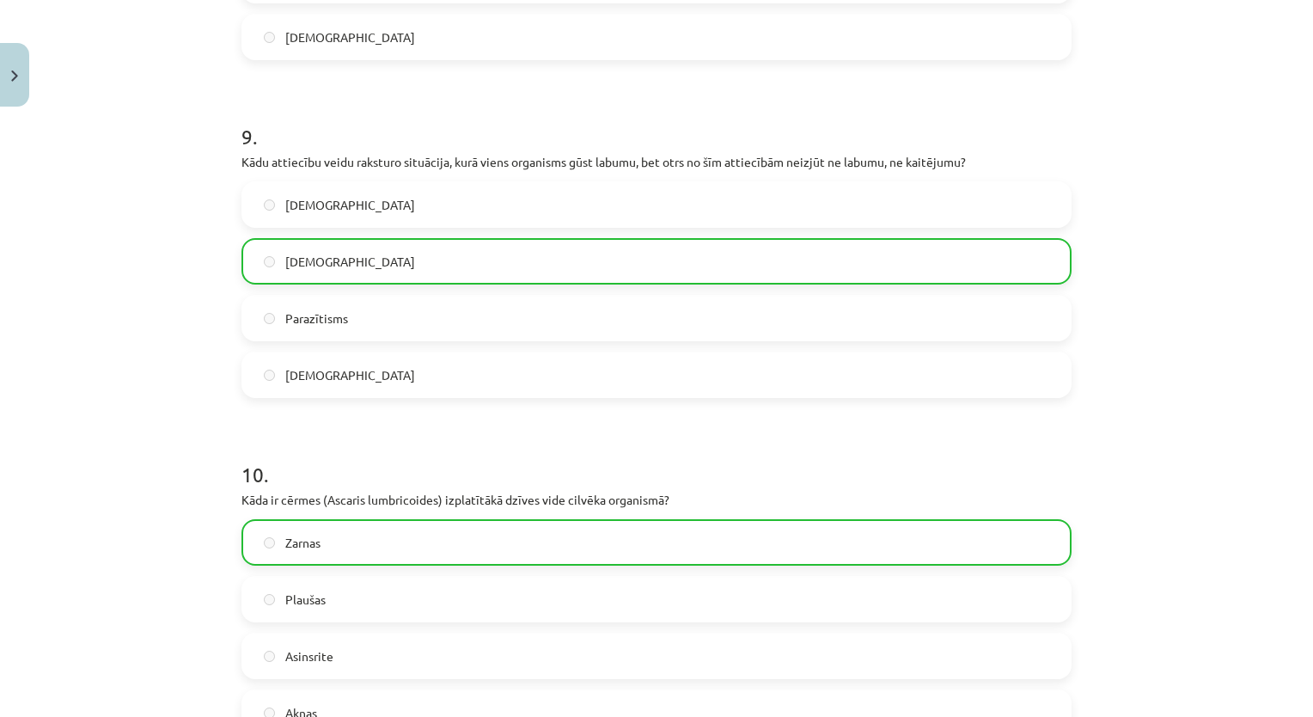
scroll to position [3222, 0]
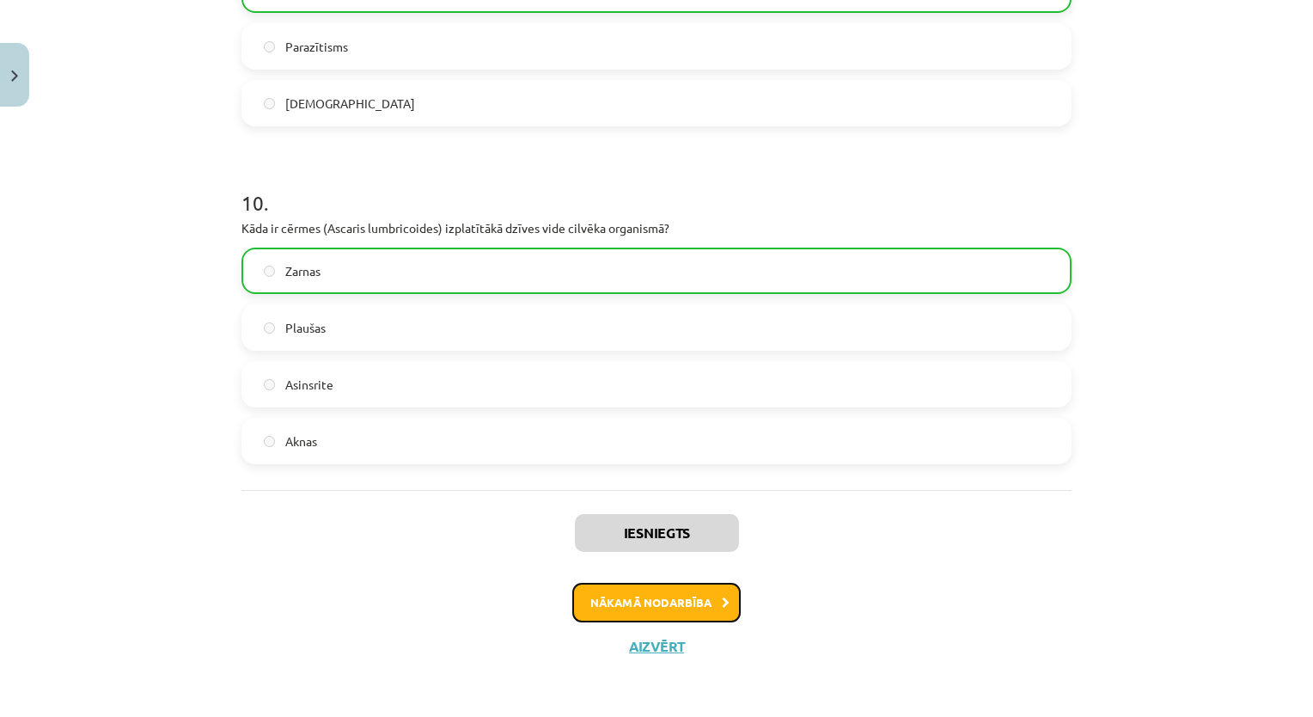
click at [615, 611] on button "Nākamā nodarbība" at bounding box center [656, 603] width 168 height 40
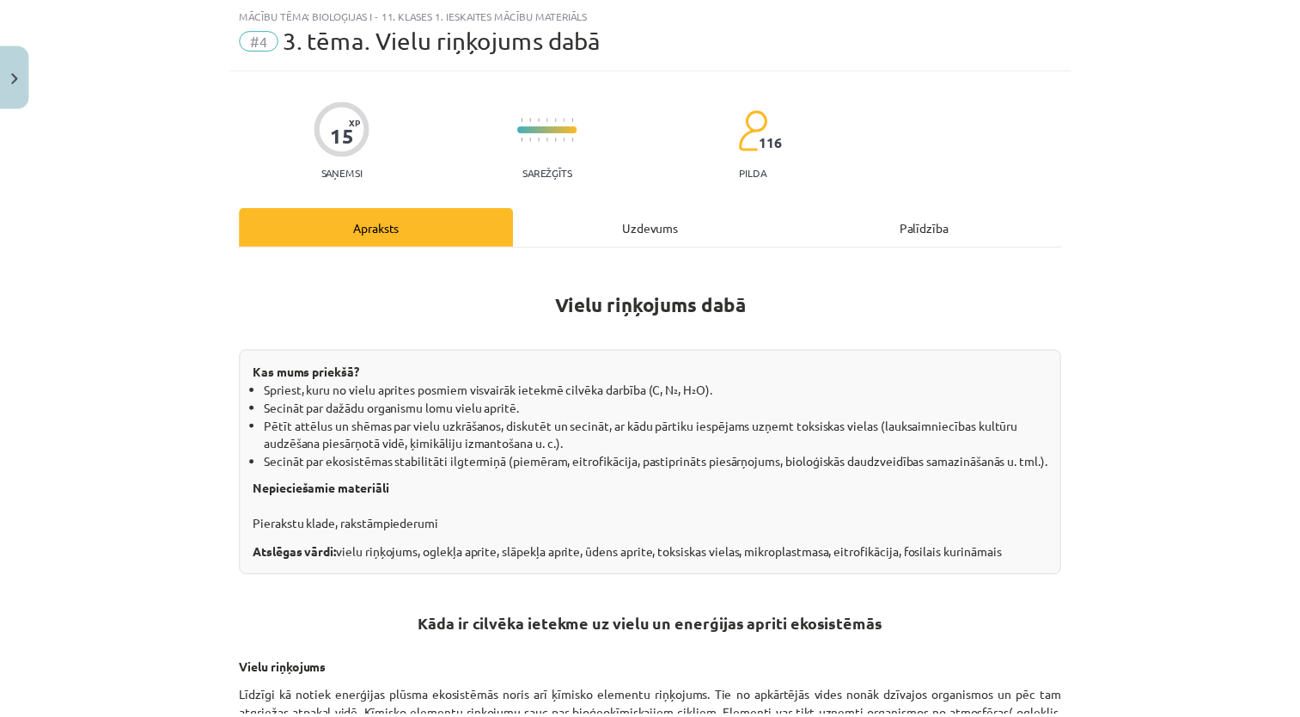
scroll to position [43, 0]
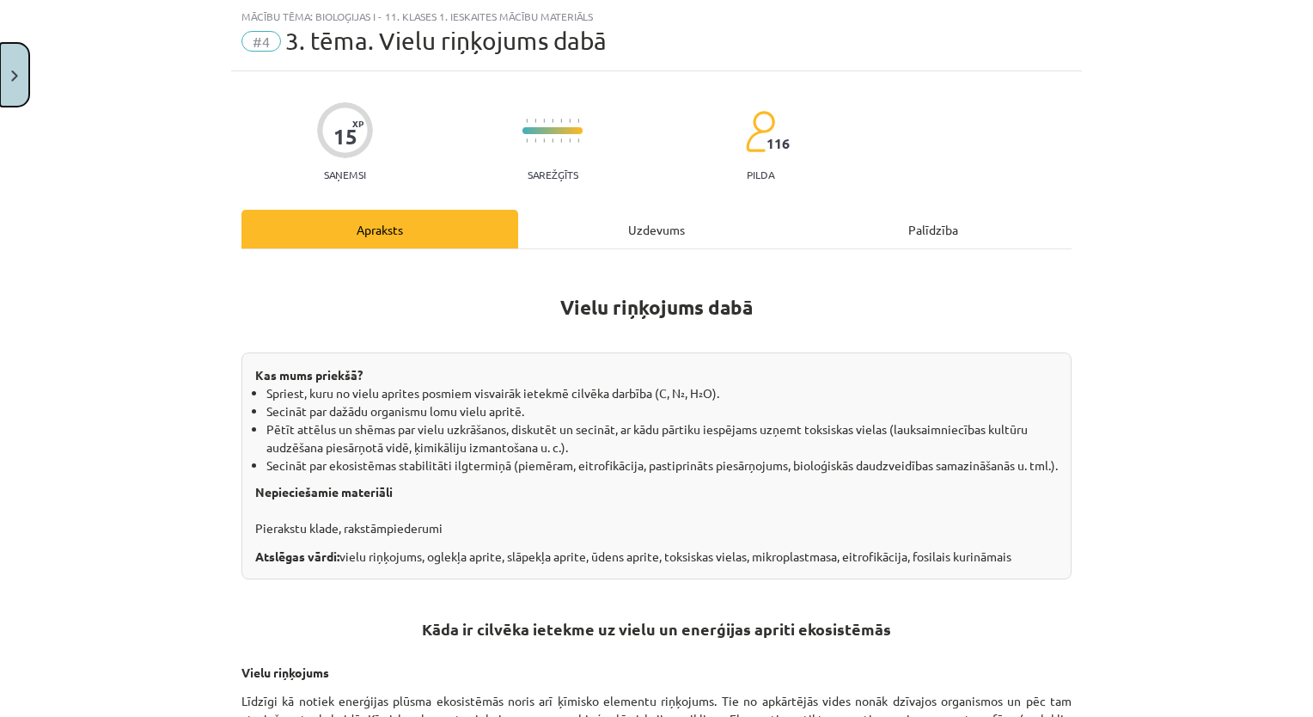
click at [9, 71] on button "Close" at bounding box center [14, 75] width 29 height 64
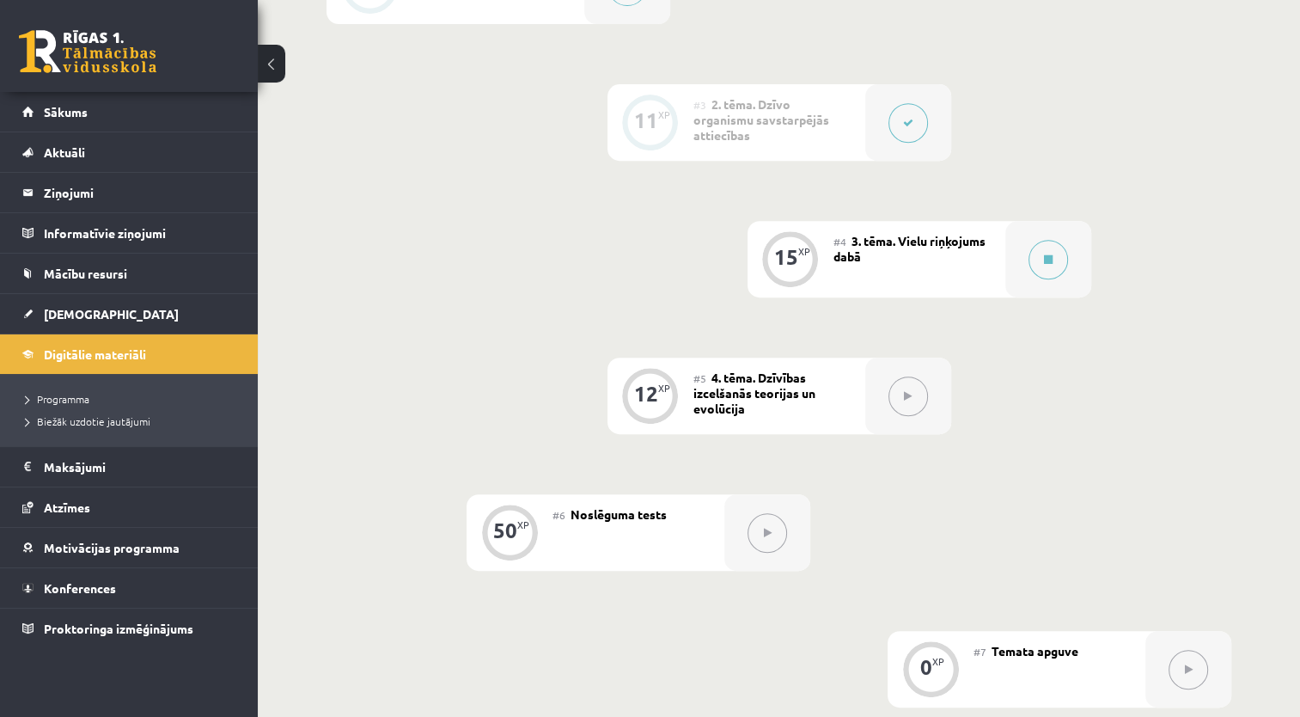
scroll to position [671, 0]
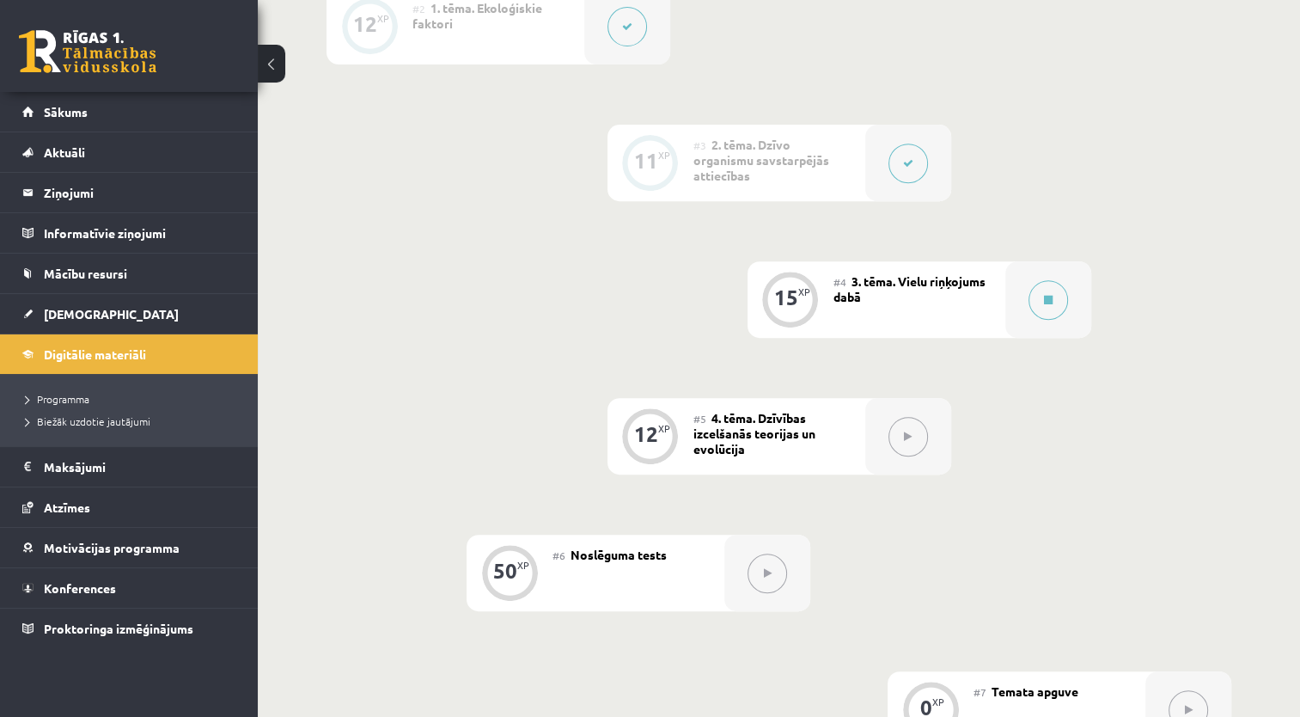
click at [743, 413] on span "4. tēma. Dzīvības izcelšanās teorijas un evolūcija" at bounding box center [755, 433] width 122 height 46
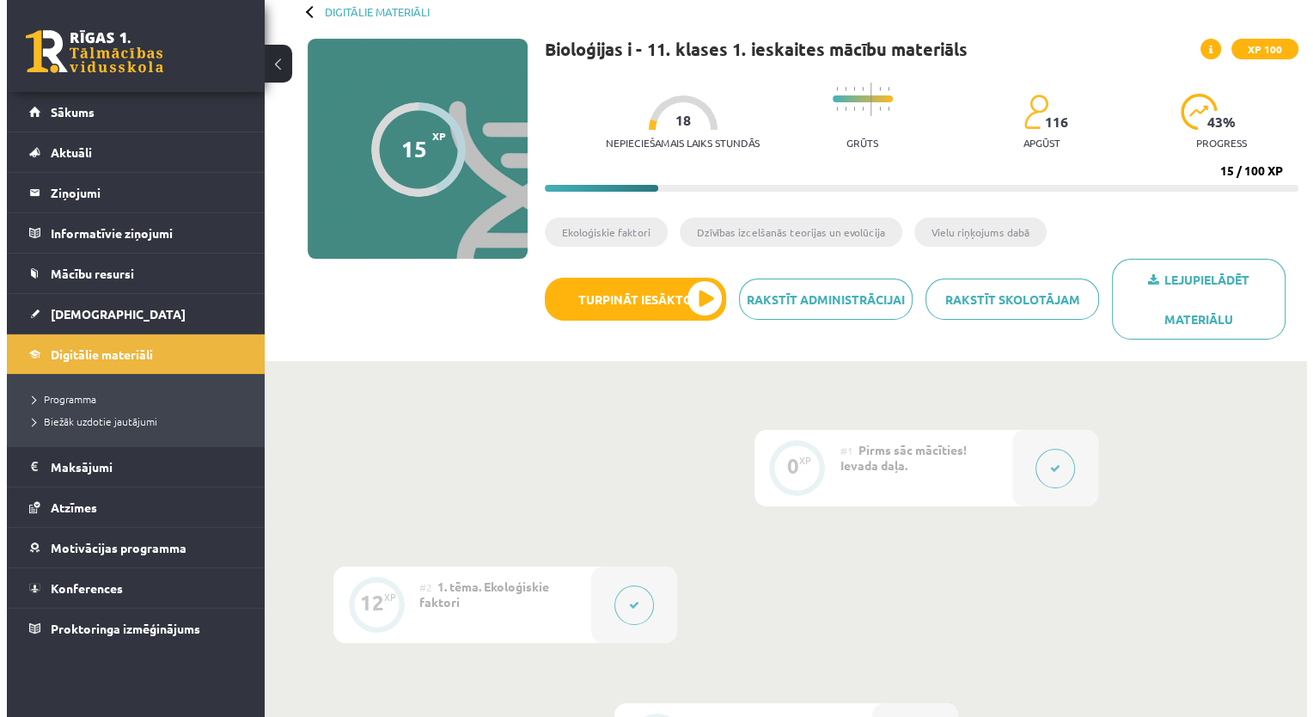
scroll to position [94, 0]
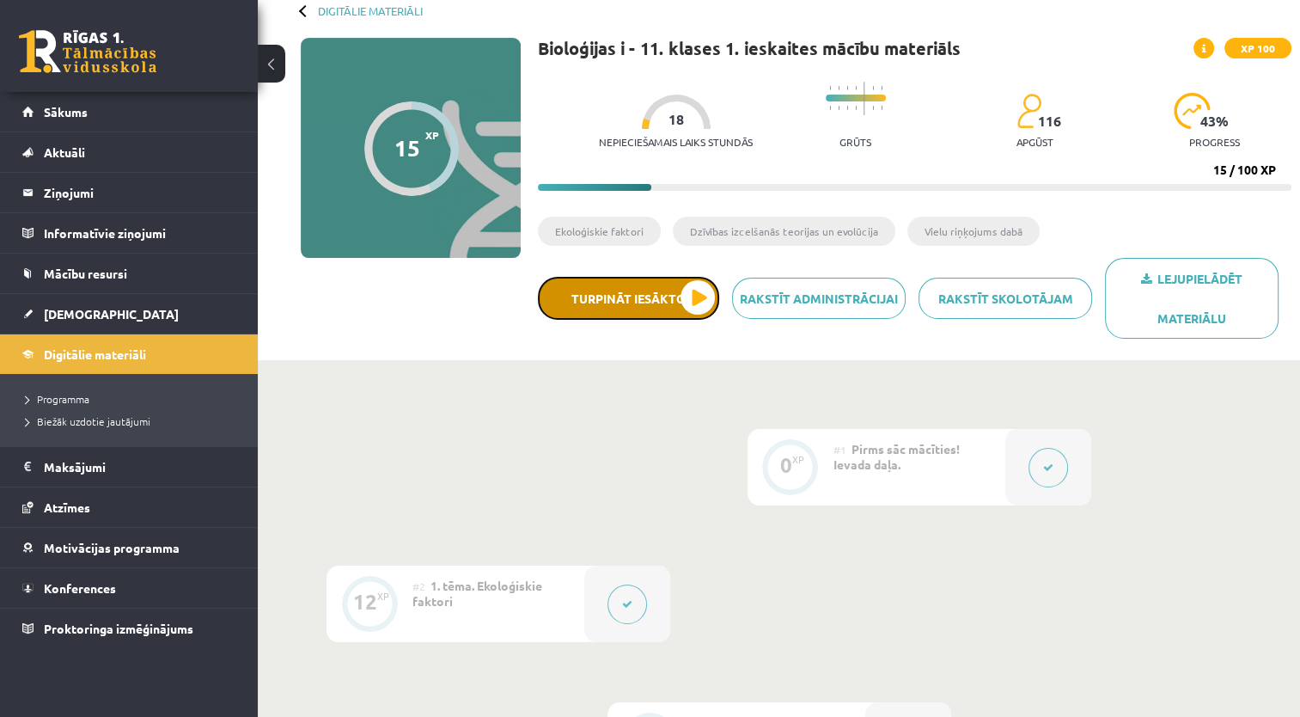
click at [681, 291] on button "Turpināt iesākto" at bounding box center [628, 298] width 181 height 43
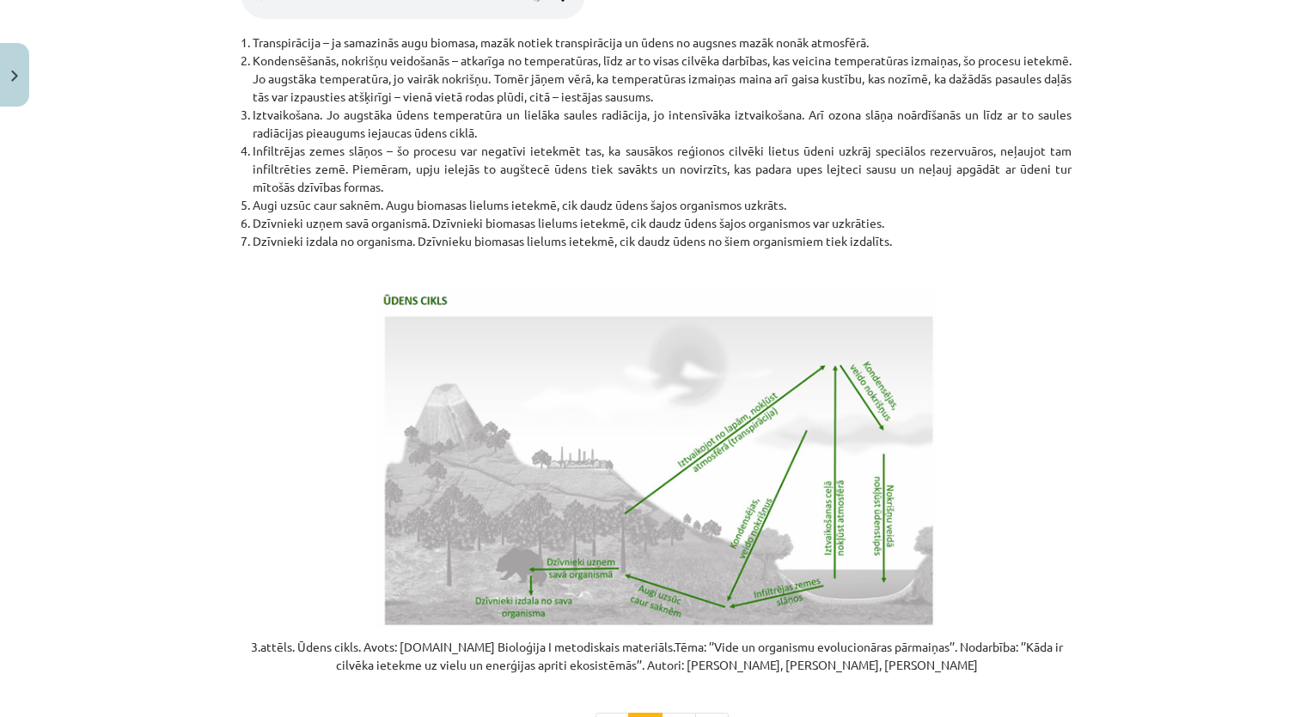
scroll to position [3425, 0]
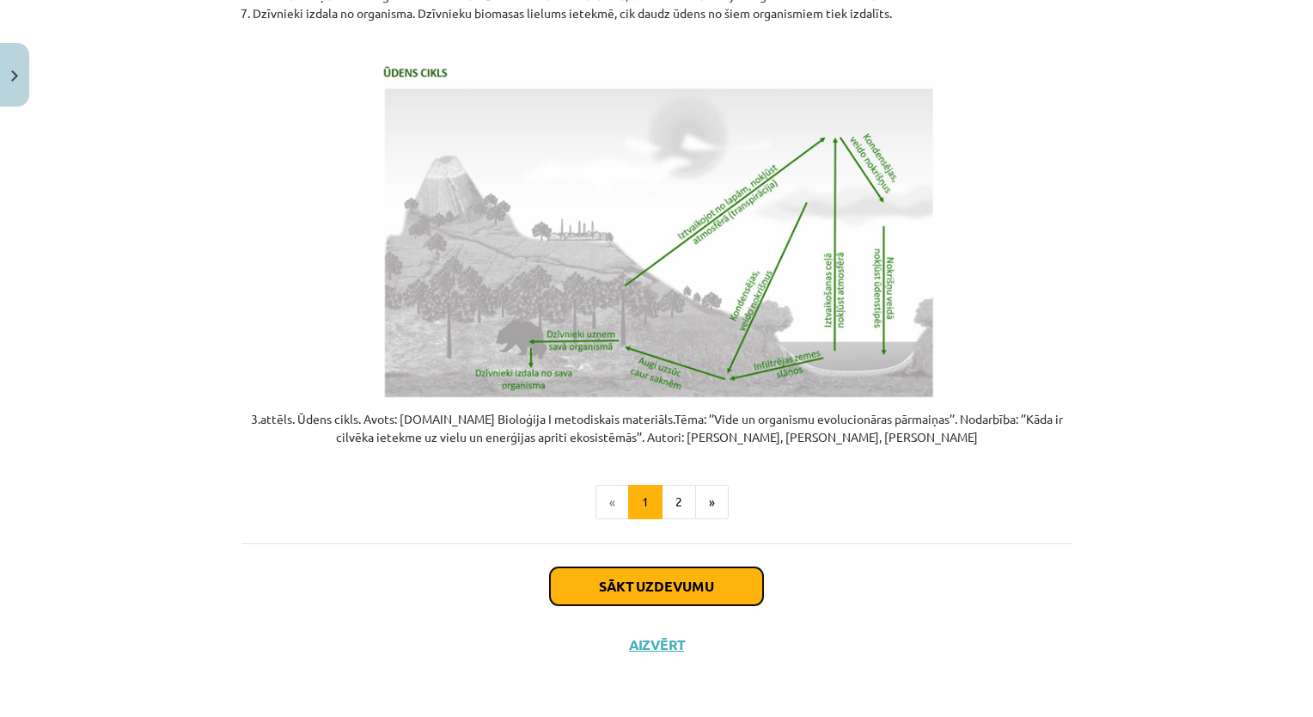
click at [688, 591] on button "Sākt uzdevumu" at bounding box center [656, 586] width 213 height 38
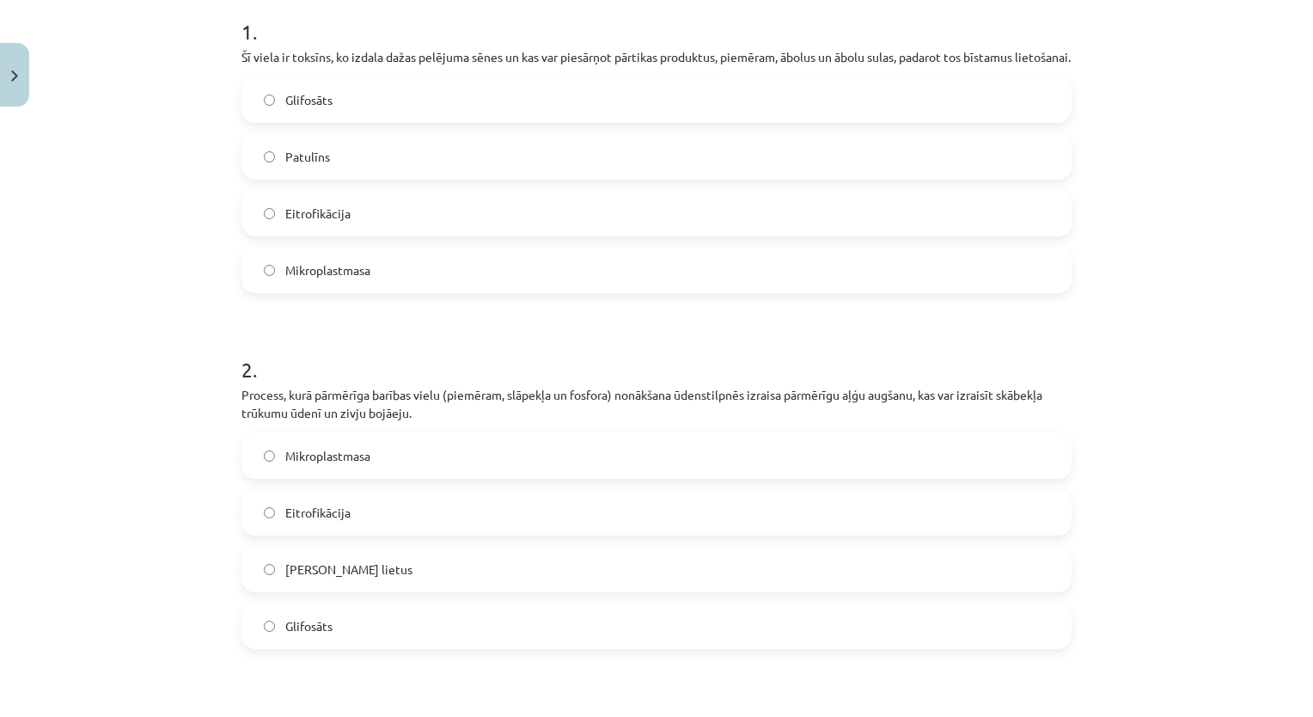
scroll to position [353, 0]
click at [457, 170] on label "Patulīns" at bounding box center [656, 155] width 827 height 43
click at [485, 533] on label "Eitrofikācija" at bounding box center [656, 511] width 827 height 43
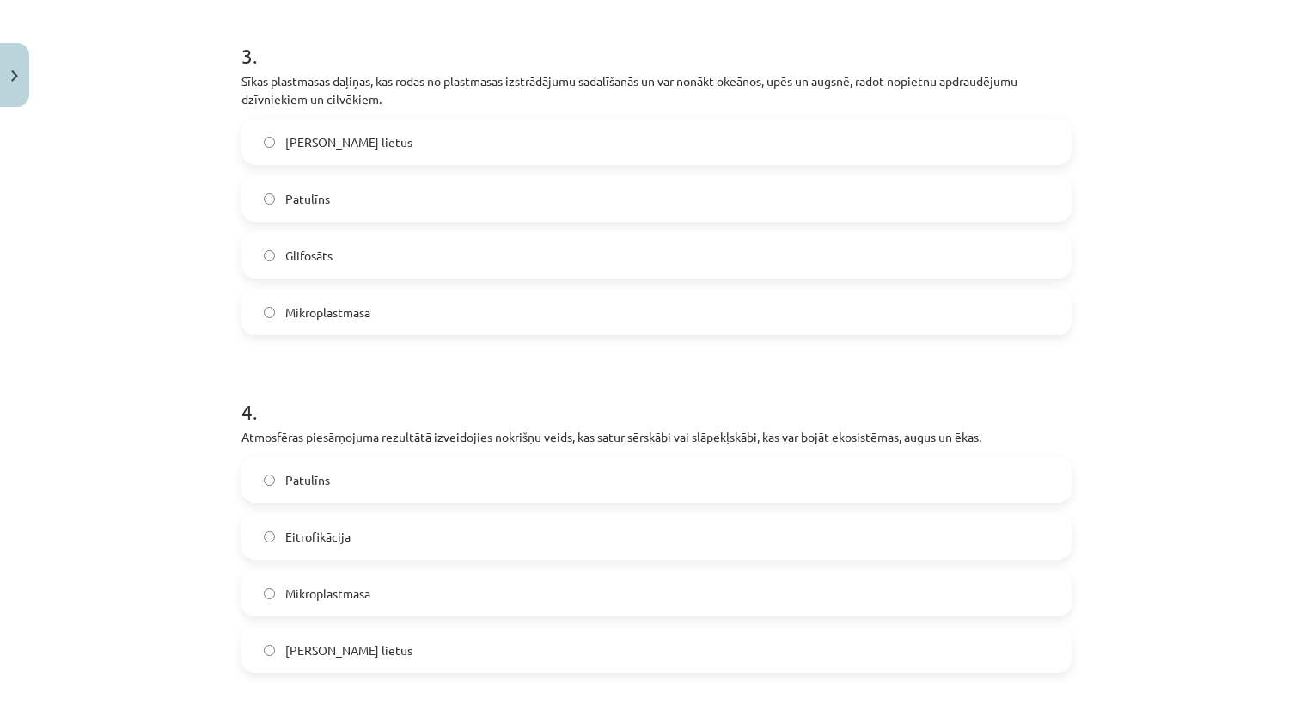
scroll to position [1033, 0]
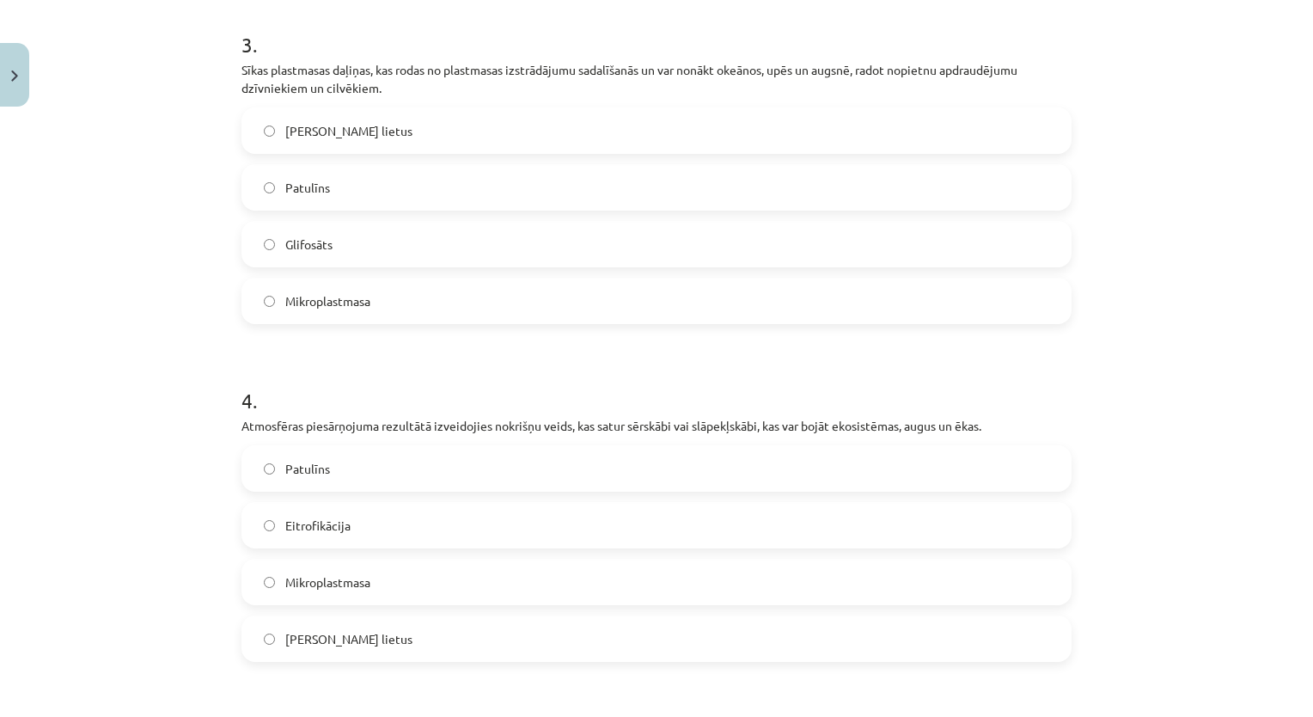
click at [499, 322] on label "Mikroplastmasa" at bounding box center [656, 300] width 827 height 43
click at [455, 658] on label "Skābais lietus" at bounding box center [656, 638] width 827 height 43
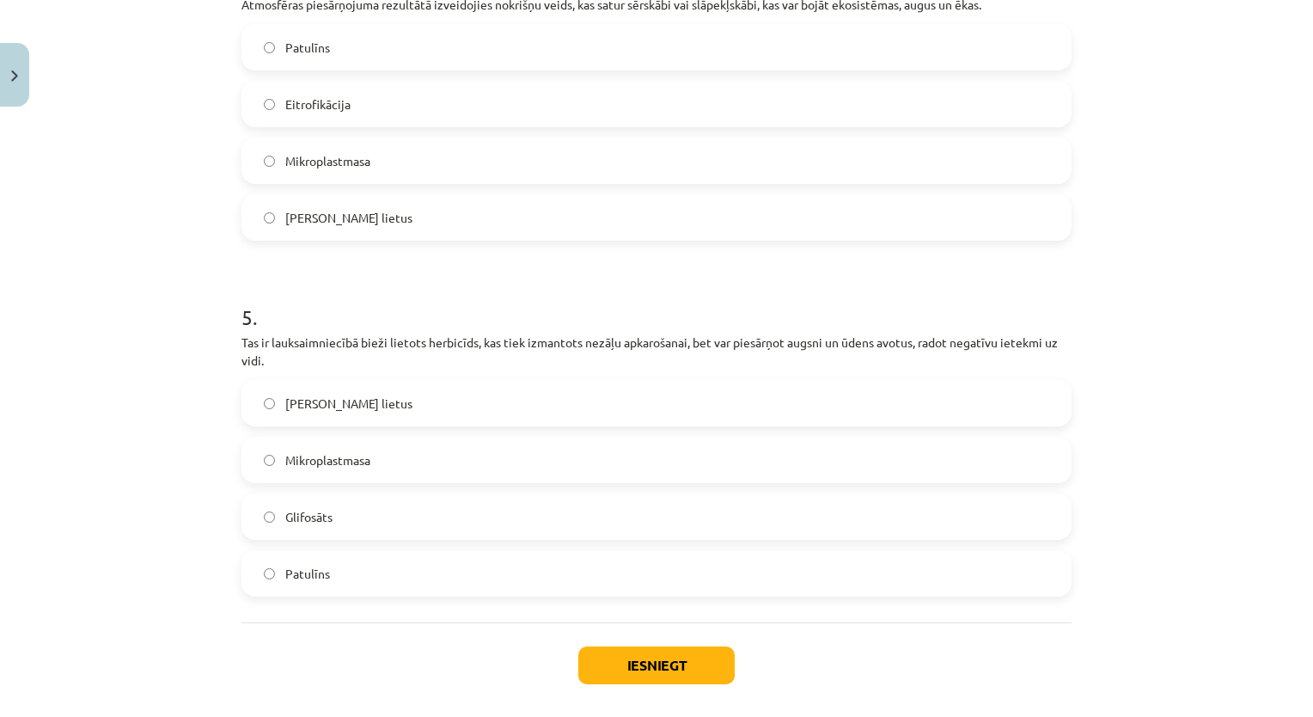
scroll to position [1551, 0]
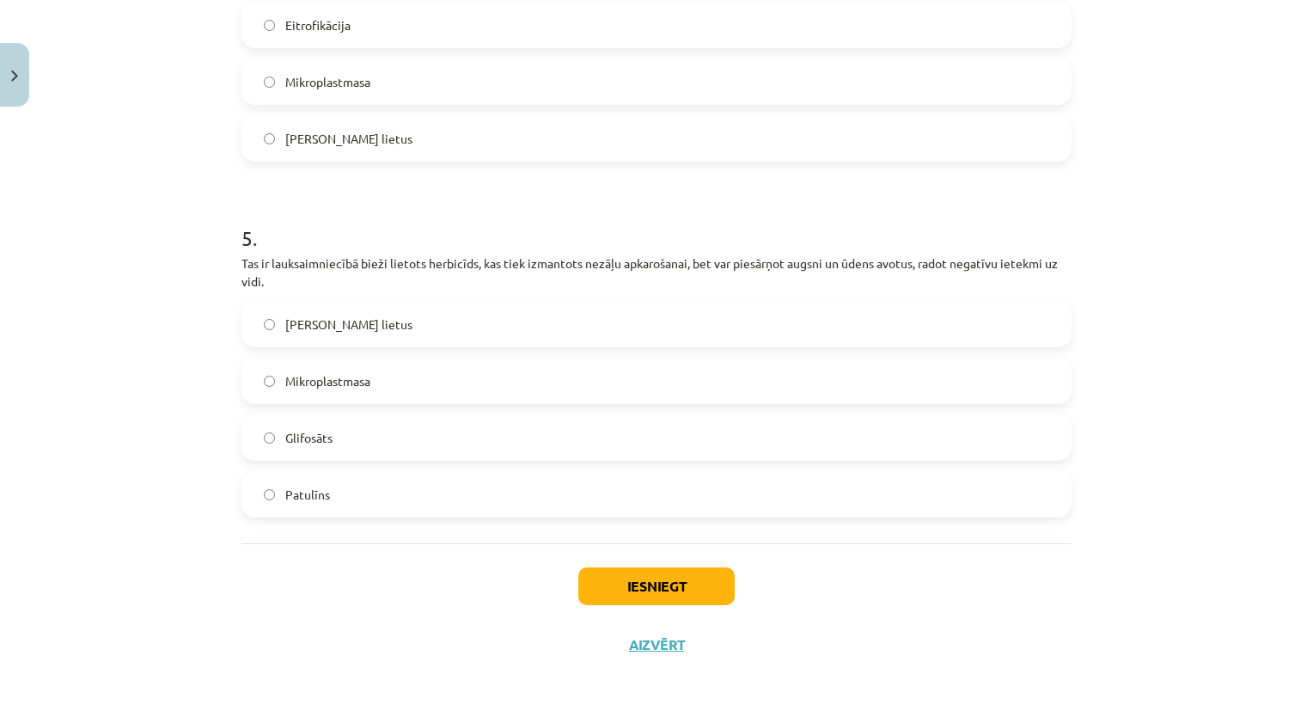
click at [442, 445] on label "Glifosāts" at bounding box center [656, 437] width 827 height 43
click at [639, 589] on button "Iesniegt" at bounding box center [656, 586] width 156 height 38
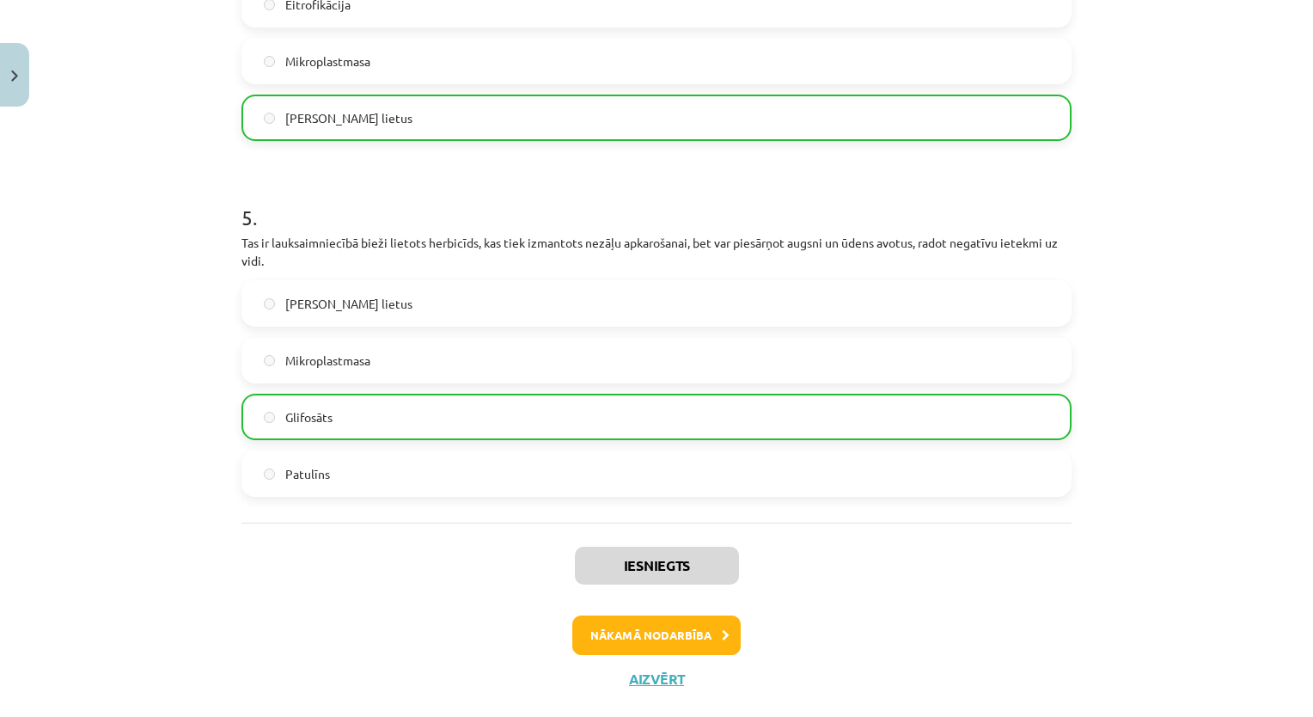
scroll to position [1605, 0]
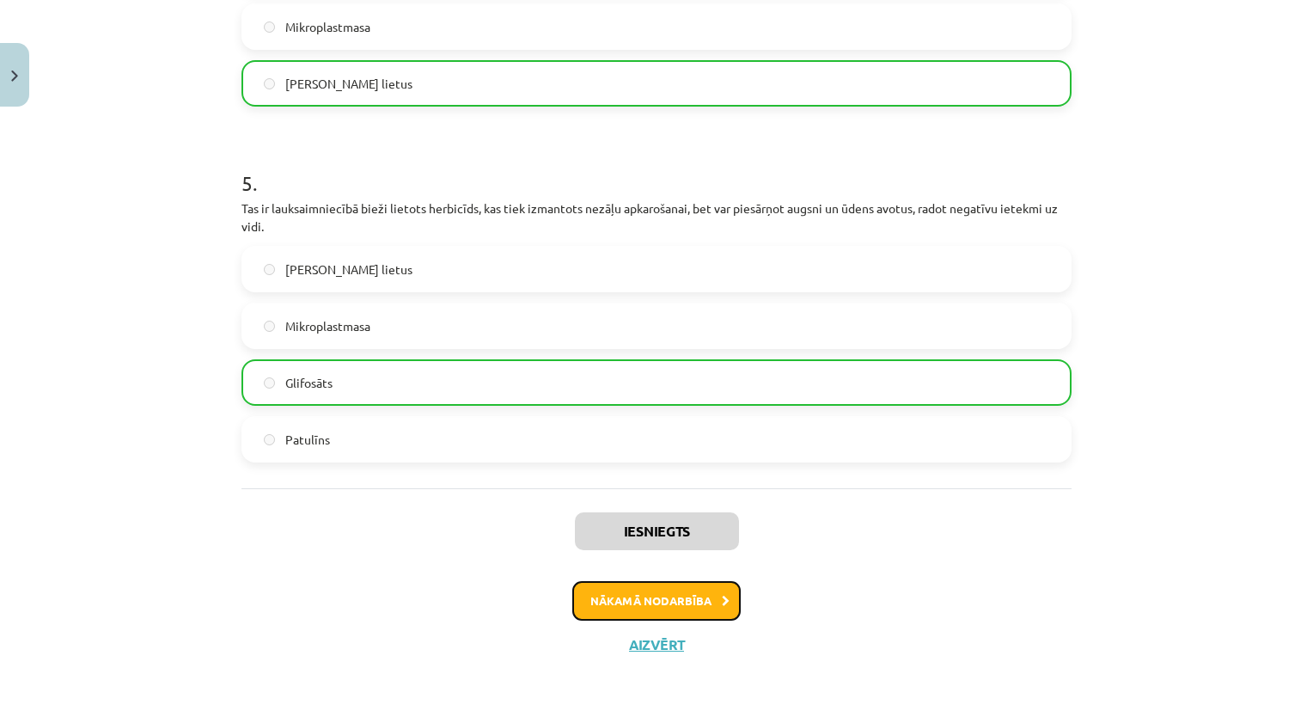
click at [685, 606] on button "Nākamā nodarbība" at bounding box center [656, 601] width 168 height 40
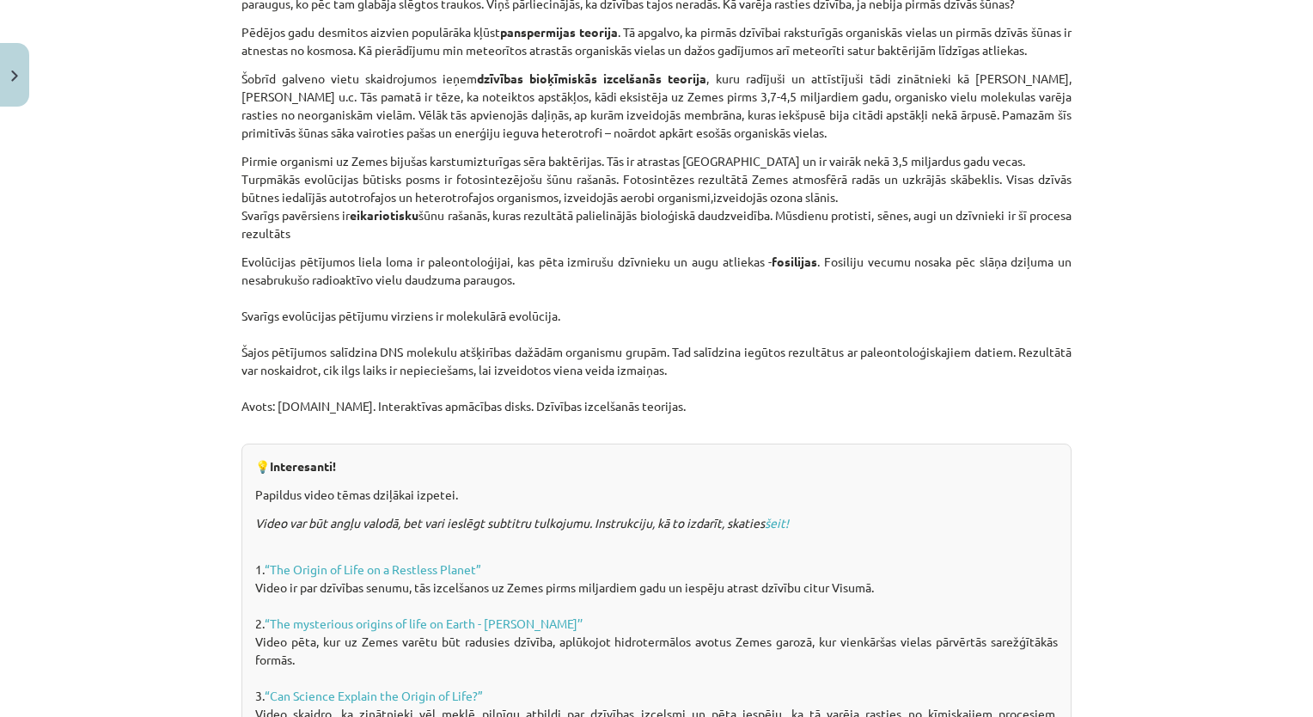
scroll to position [1178, 0]
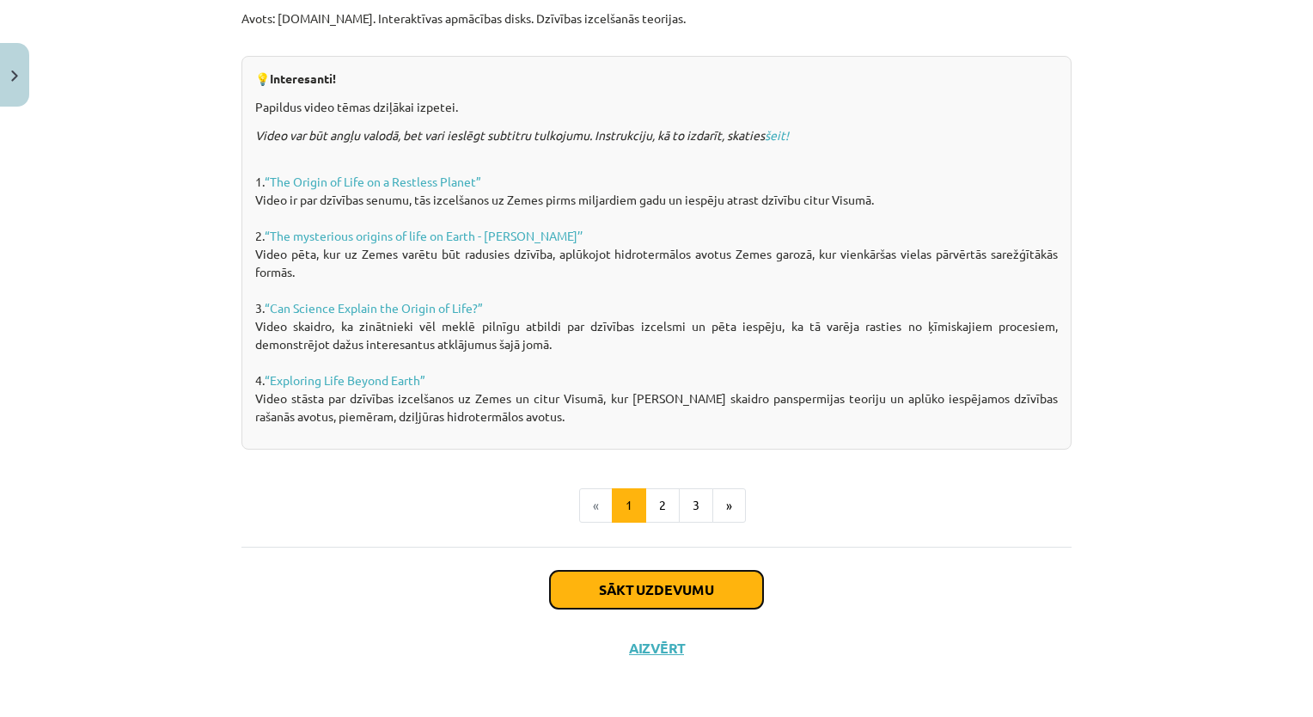
click at [615, 593] on button "Sākt uzdevumu" at bounding box center [656, 590] width 213 height 38
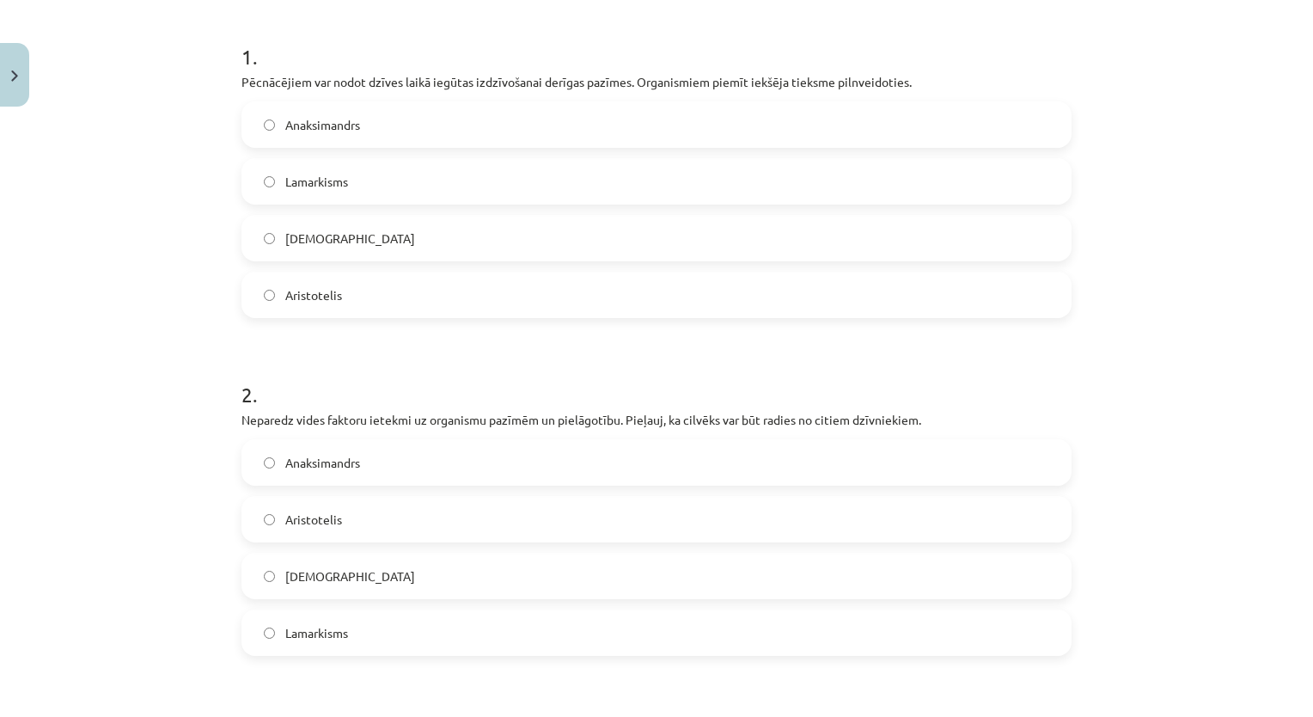
scroll to position [328, 0]
click at [456, 177] on label "Lamarkisms" at bounding box center [656, 180] width 827 height 43
click at [444, 468] on label "Anaksimandrs" at bounding box center [656, 461] width 827 height 43
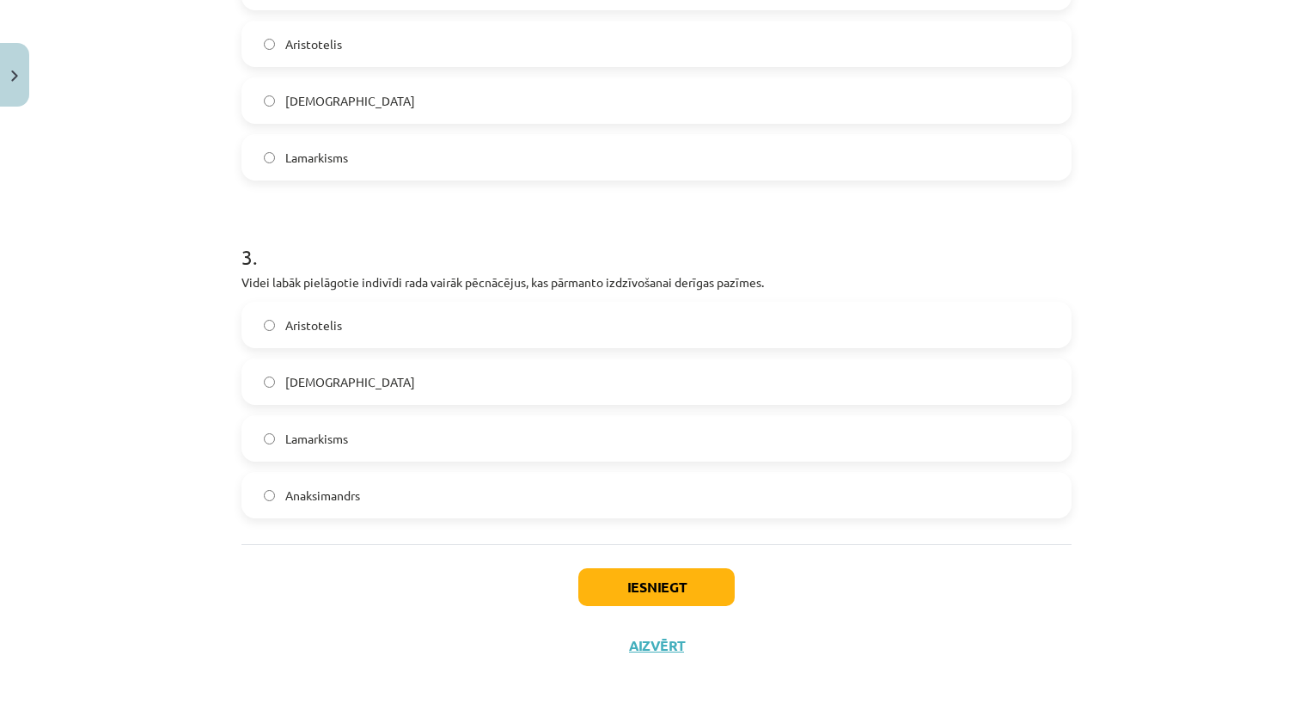
click at [406, 380] on label "Darvinisms" at bounding box center [656, 381] width 827 height 43
click at [607, 579] on button "Iesniegt" at bounding box center [656, 587] width 156 height 38
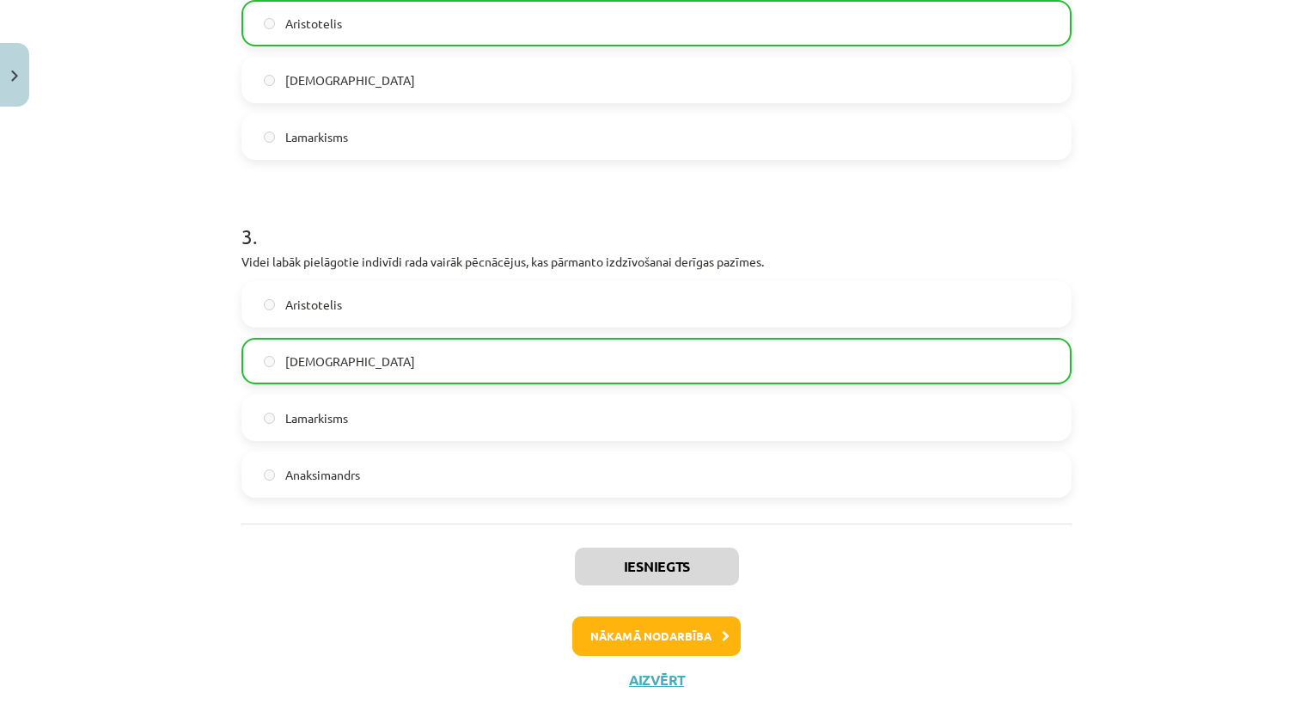
scroll to position [856, 0]
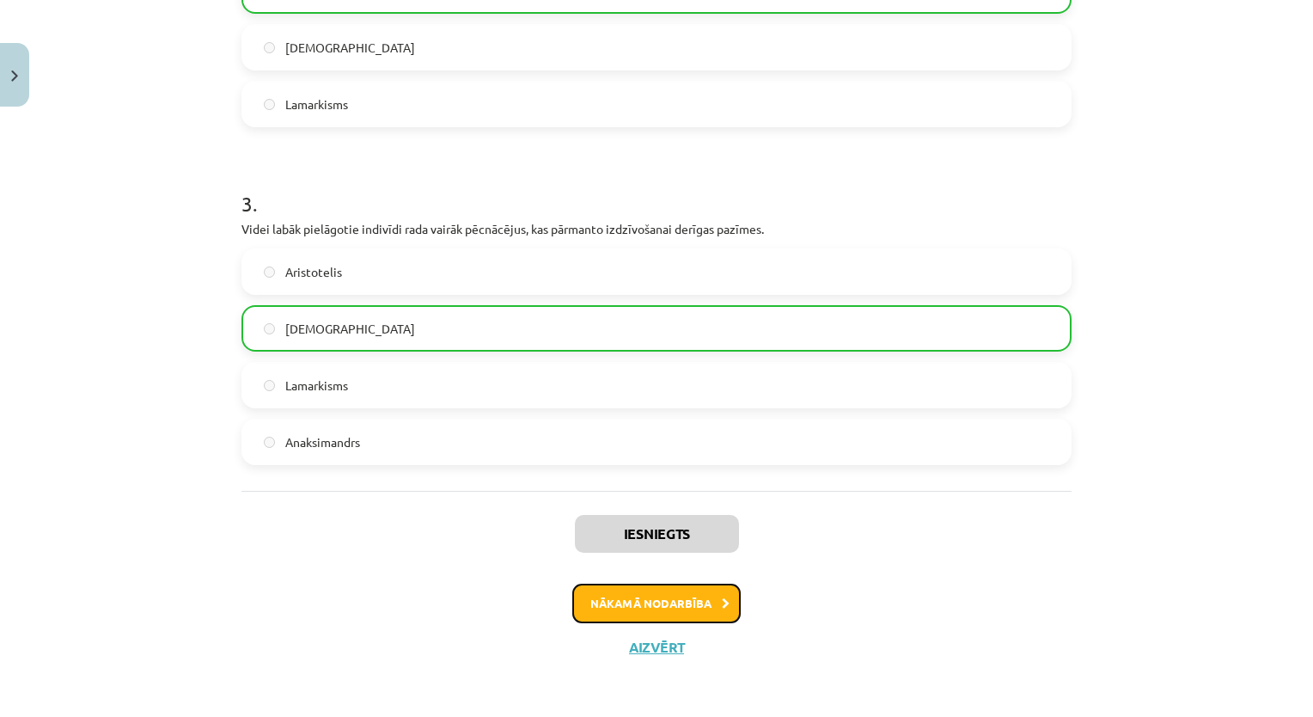
click at [650, 588] on button "Nākamā nodarbība" at bounding box center [656, 604] width 168 height 40
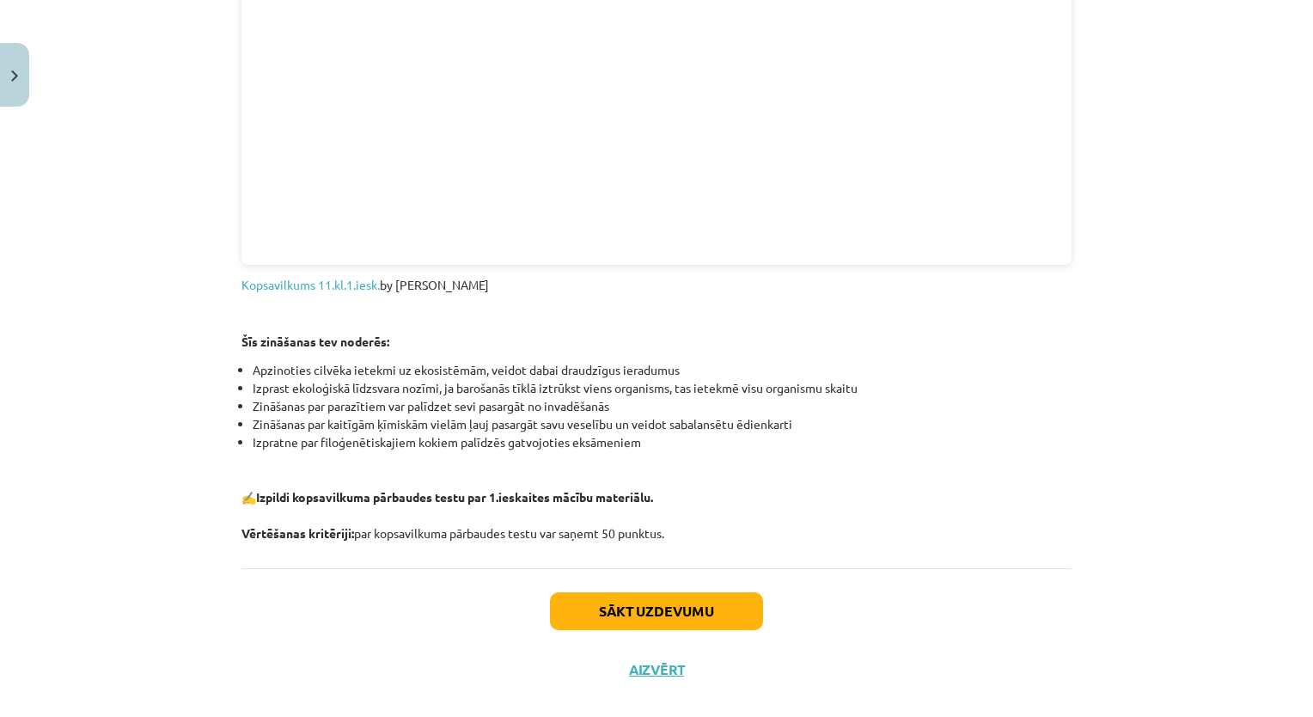
scroll to position [1949, 0]
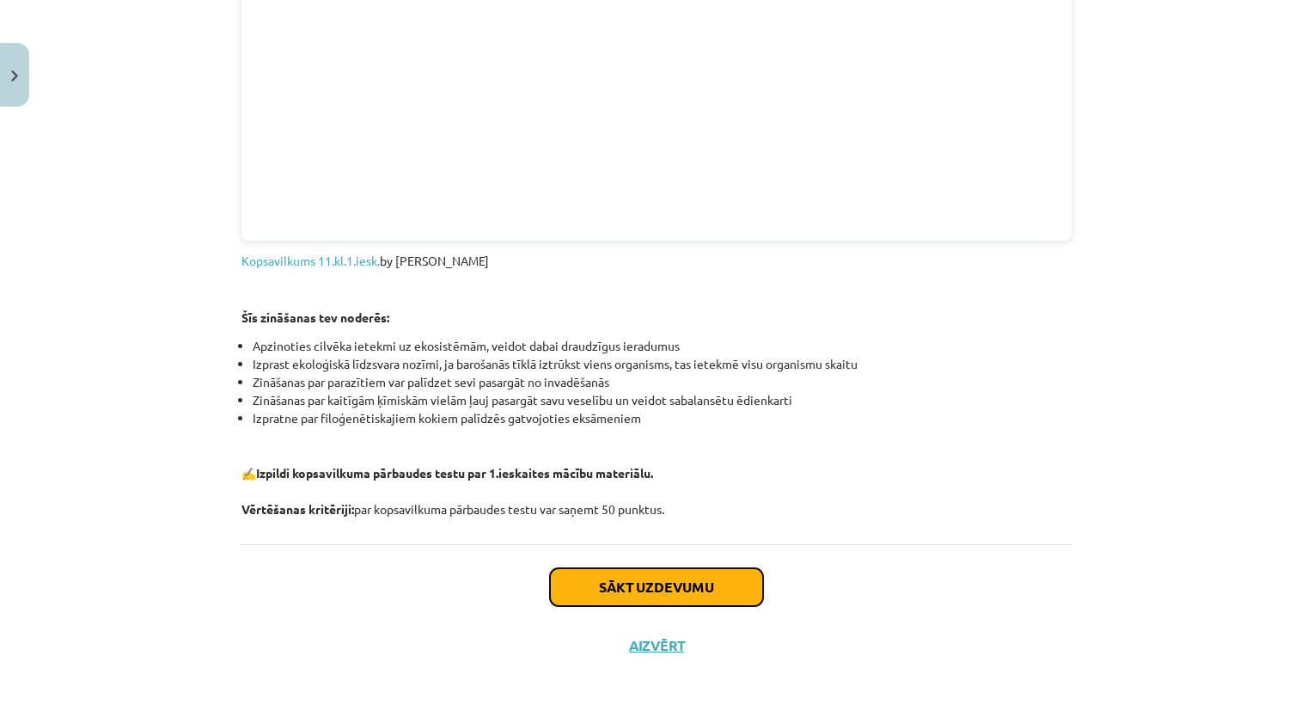
click at [650, 583] on button "Sākt uzdevumu" at bounding box center [656, 587] width 213 height 38
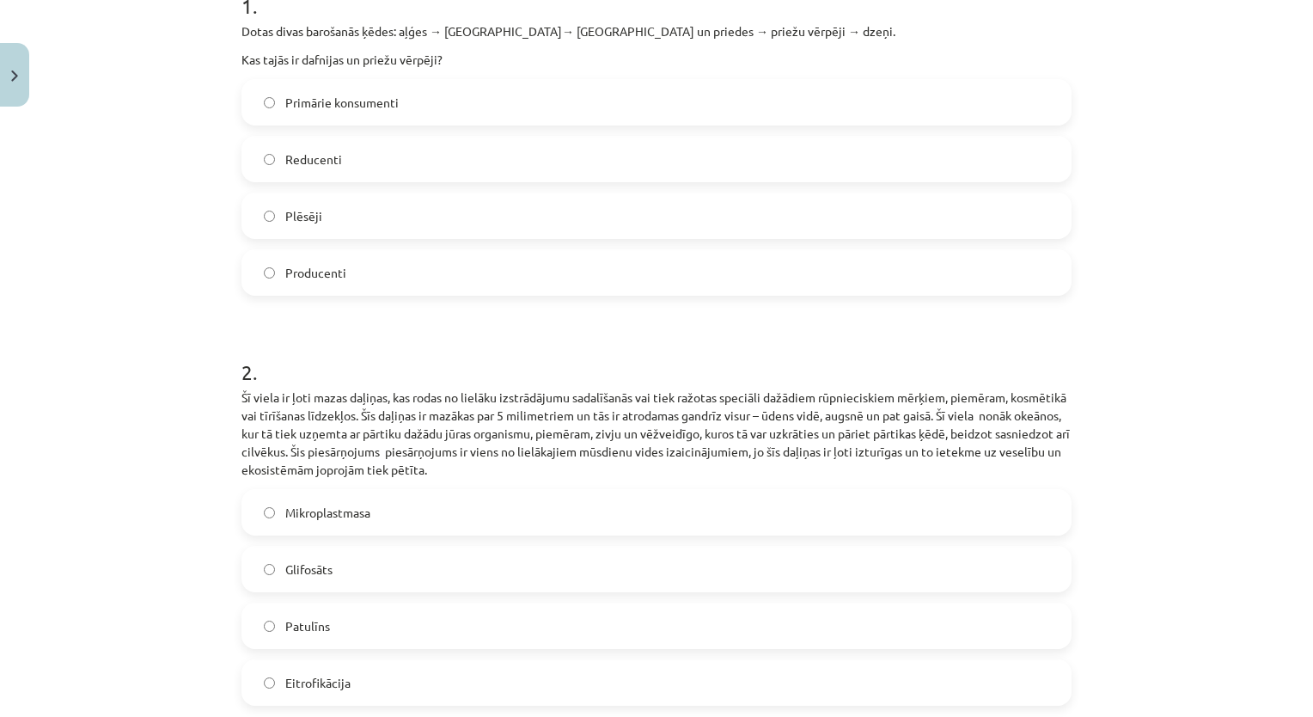
scroll to position [379, 0]
click at [558, 505] on label "Mikroplastmasa" at bounding box center [656, 511] width 827 height 43
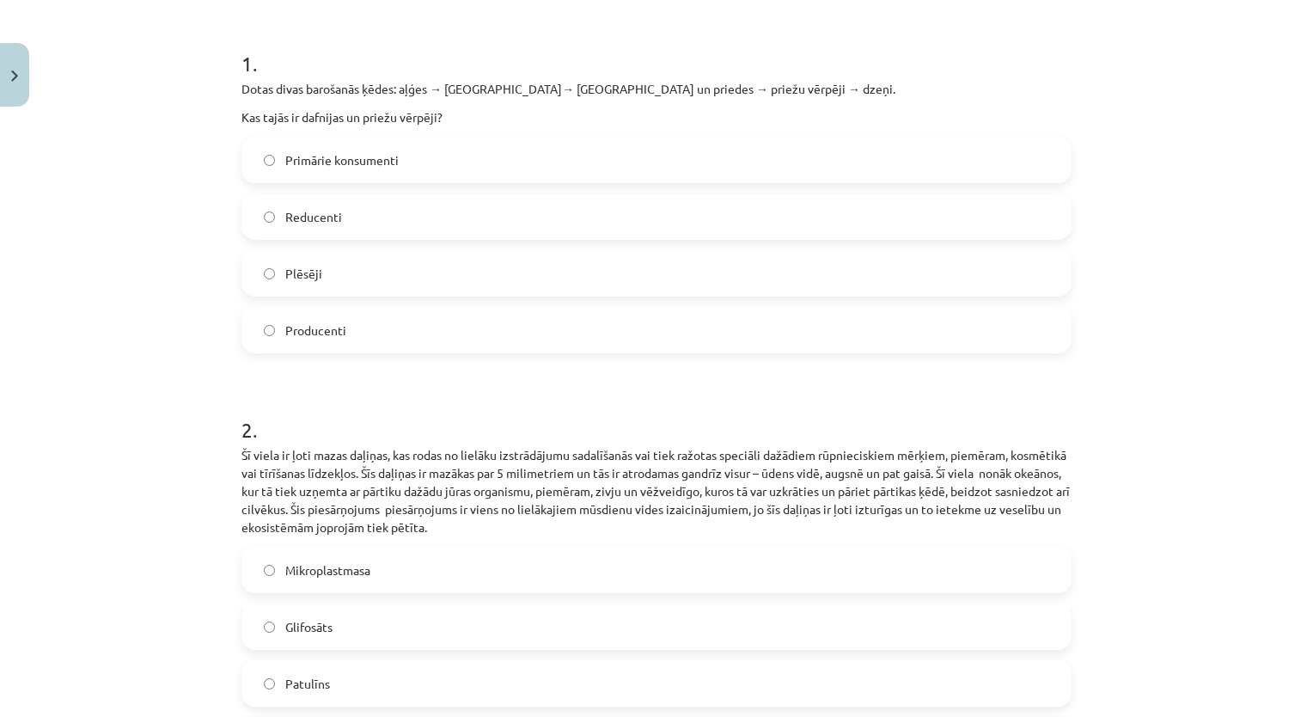
scroll to position [320, 0]
click at [490, 216] on label "Reducenti" at bounding box center [656, 217] width 827 height 43
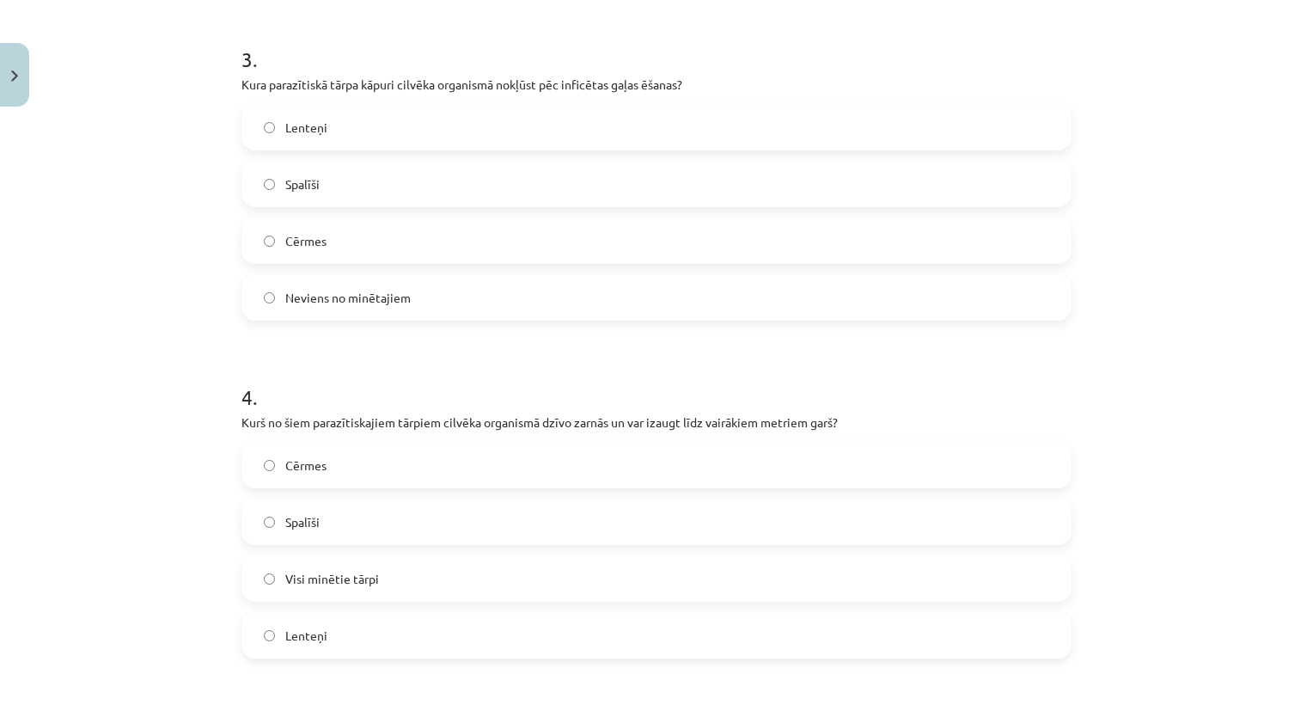
scroll to position [1098, 0]
click at [395, 639] on label "Lenteņi" at bounding box center [656, 637] width 827 height 43
click at [413, 112] on label "Lenteņi" at bounding box center [656, 129] width 827 height 43
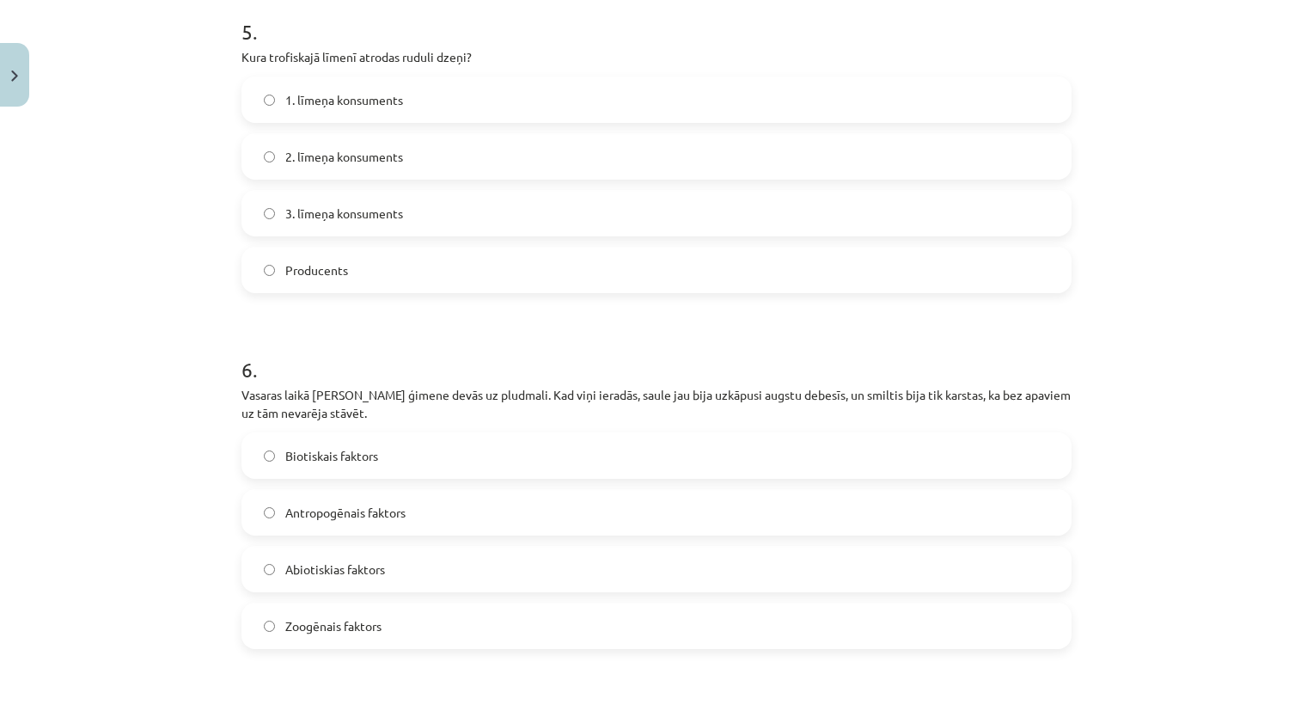
scroll to position [1803, 0]
click at [456, 157] on label "2. līmeņa konsuments" at bounding box center [656, 157] width 827 height 43
click at [398, 566] on label "Abiotiskias faktors" at bounding box center [656, 569] width 827 height 43
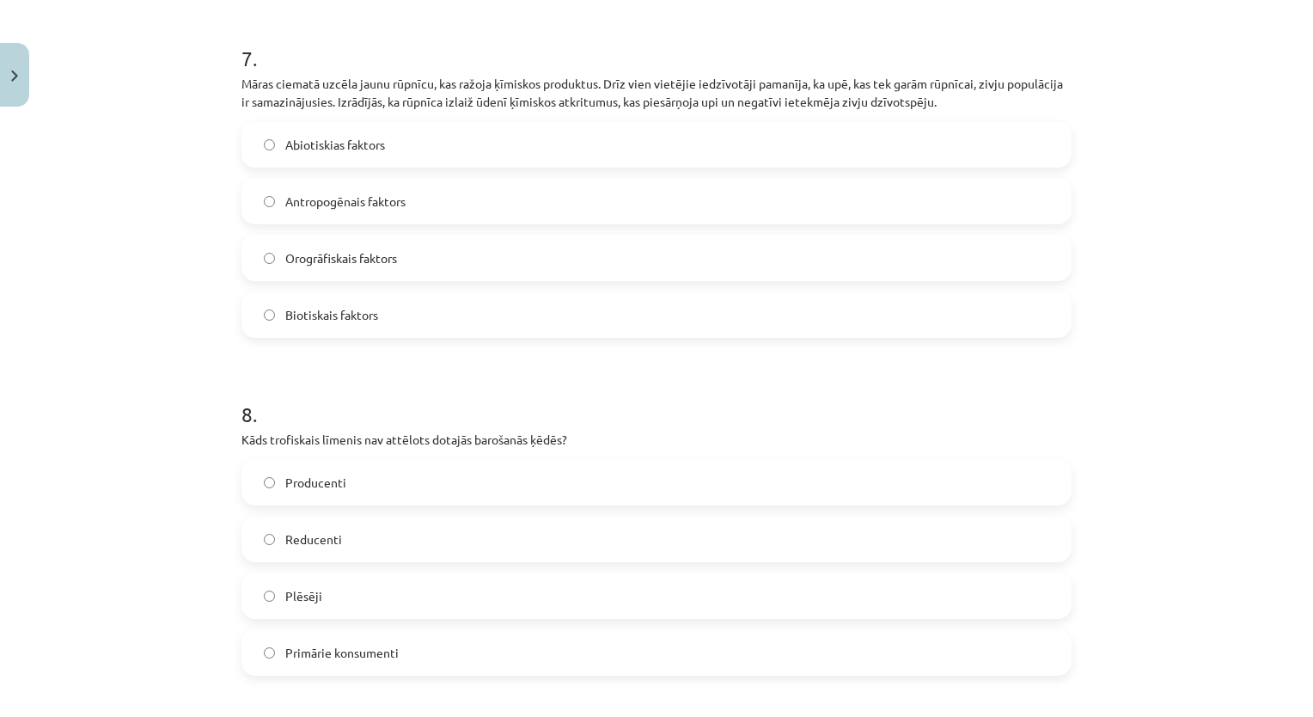
scroll to position [2470, 0]
click at [431, 197] on label "Antropogēnais faktors" at bounding box center [656, 202] width 827 height 43
click at [389, 535] on label "Reducenti" at bounding box center [656, 539] width 827 height 43
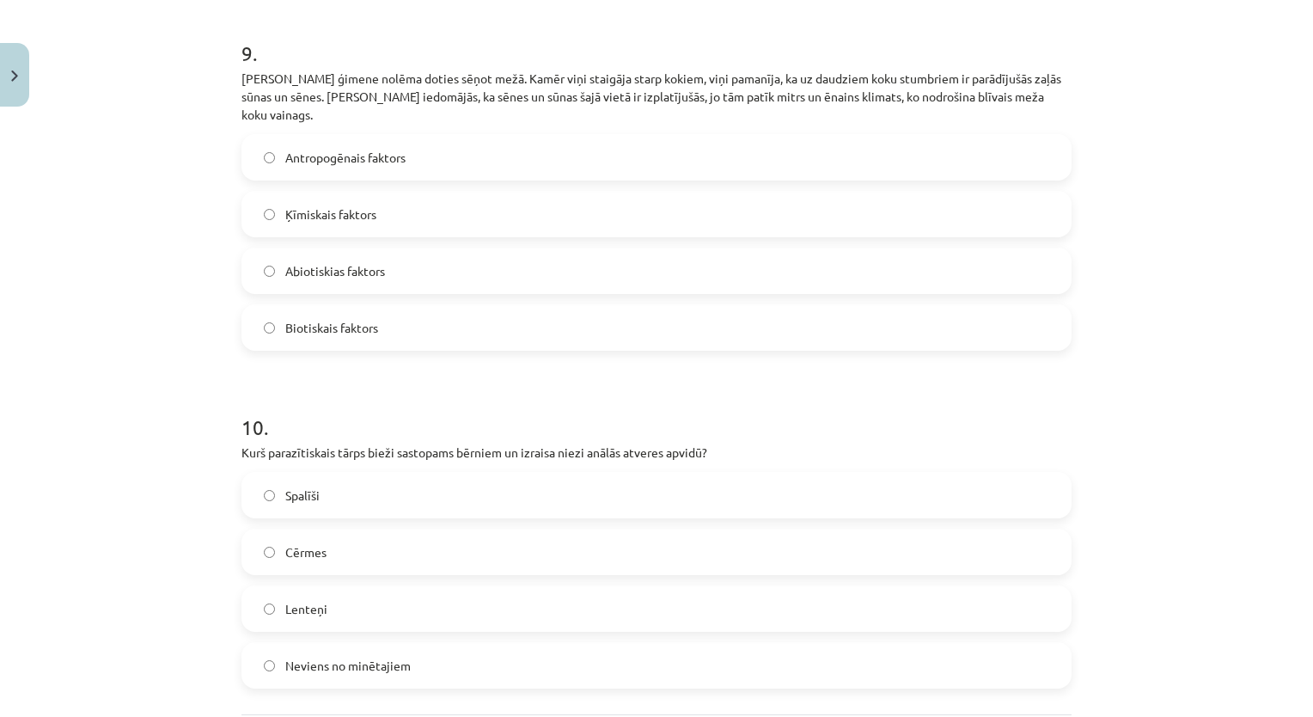
scroll to position [3175, 0]
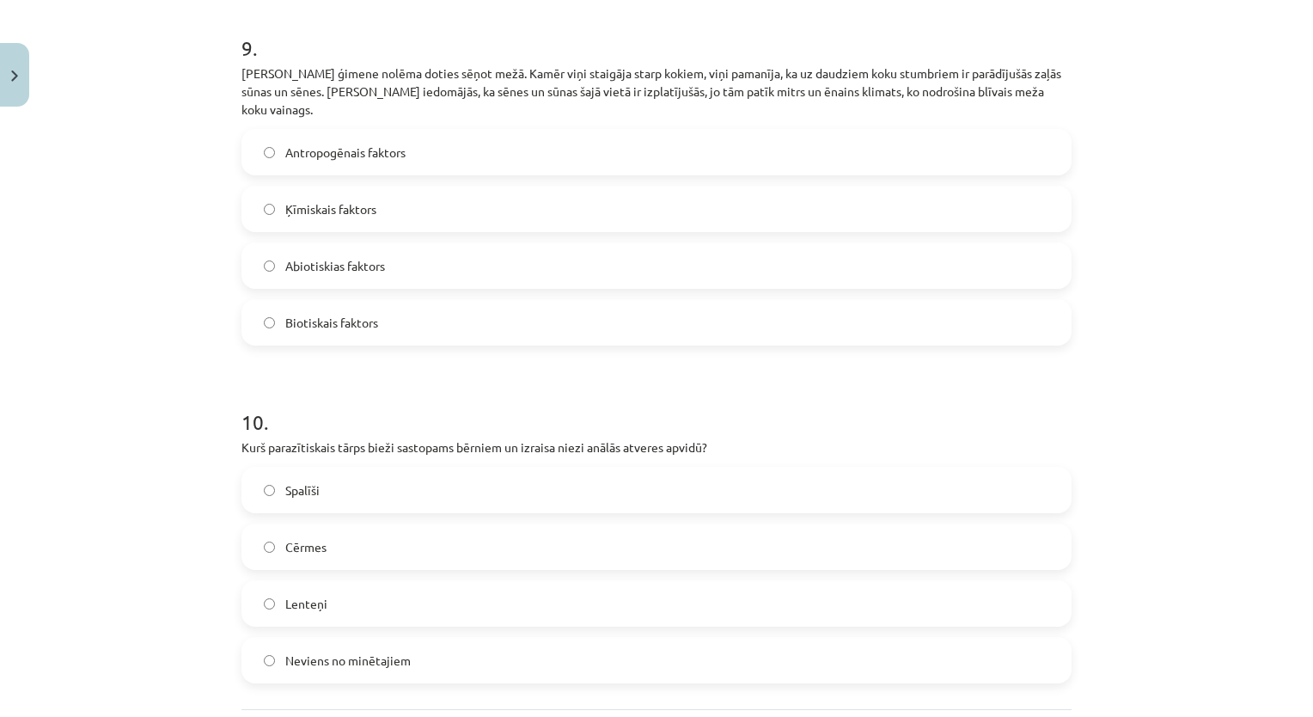
click at [408, 480] on label "Spalīši" at bounding box center [656, 489] width 827 height 43
click at [392, 309] on label "Biotiskais faktors" at bounding box center [656, 322] width 827 height 43
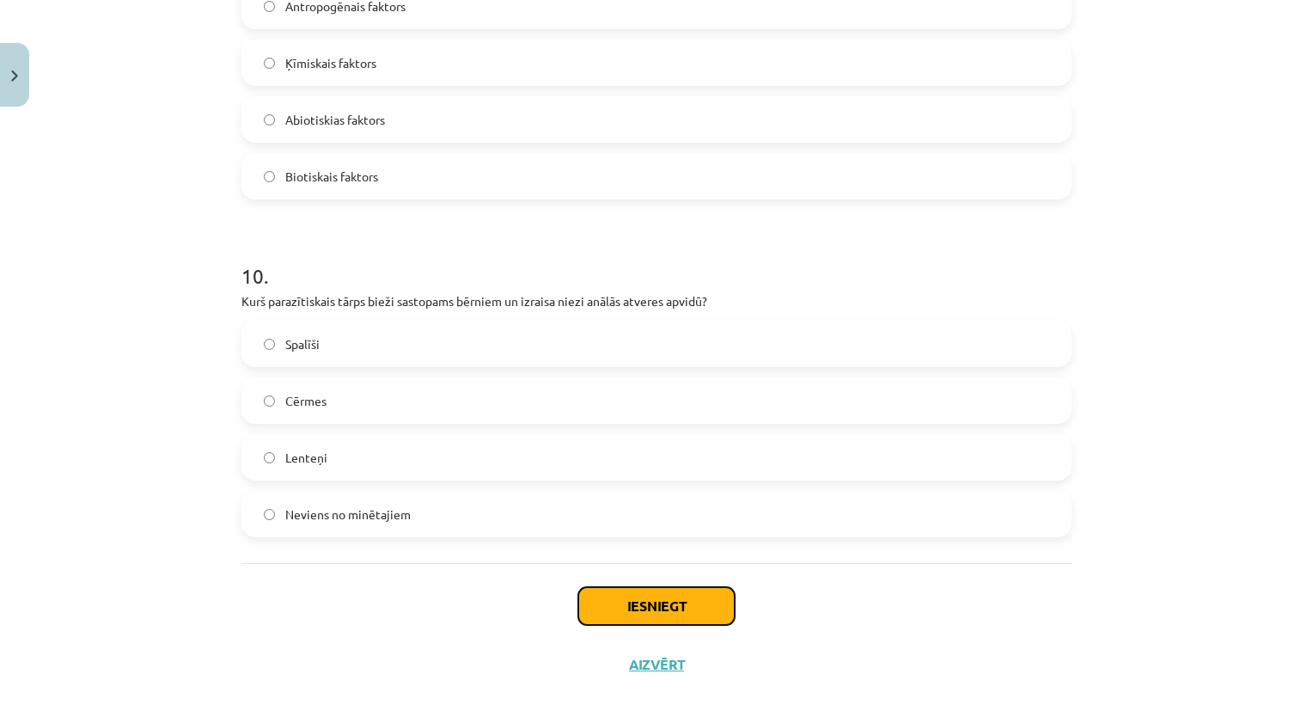
click at [617, 587] on button "Iesniegt" at bounding box center [656, 606] width 156 height 38
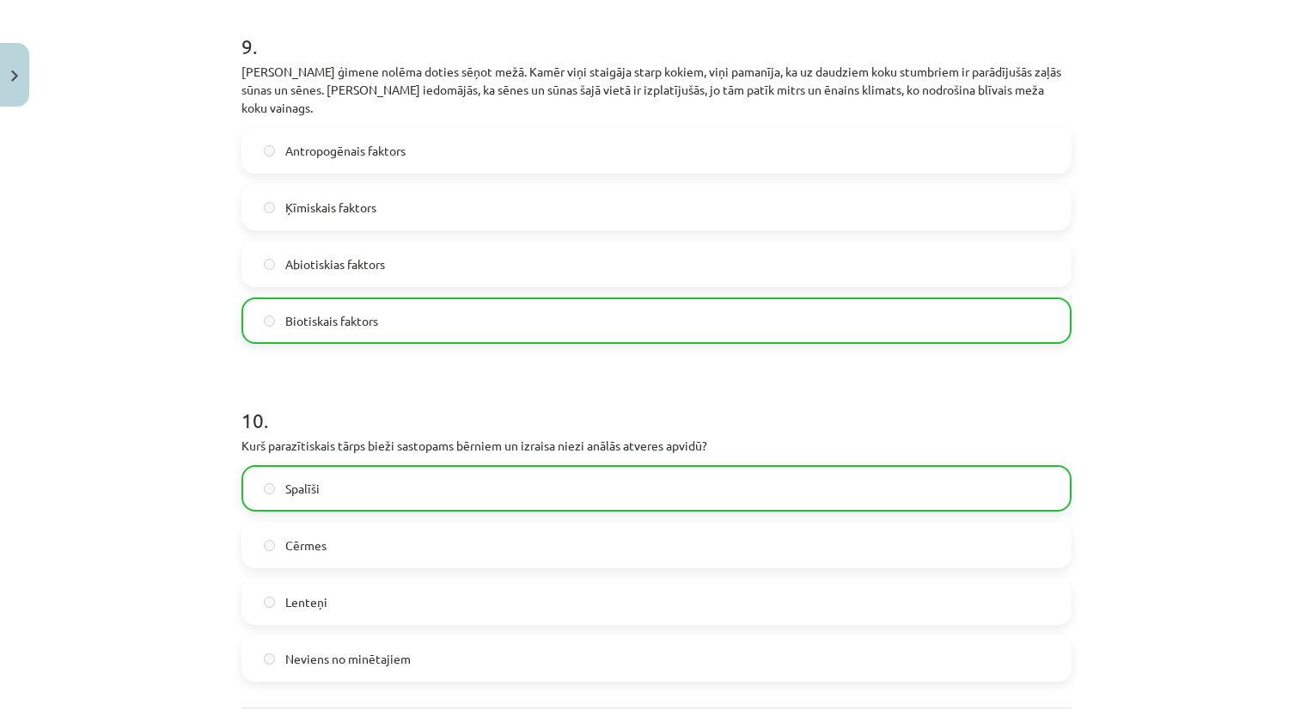
scroll to position [3376, 0]
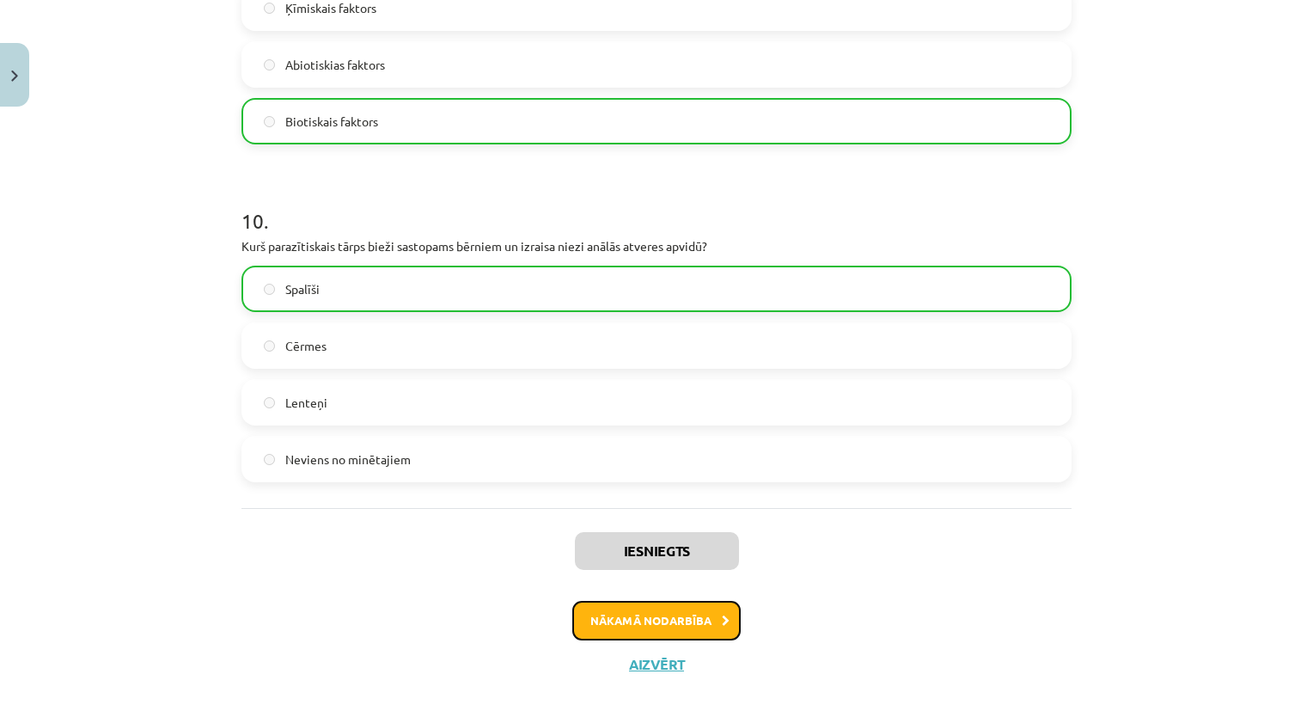
click at [633, 607] on button "Nākamā nodarbība" at bounding box center [656, 621] width 168 height 40
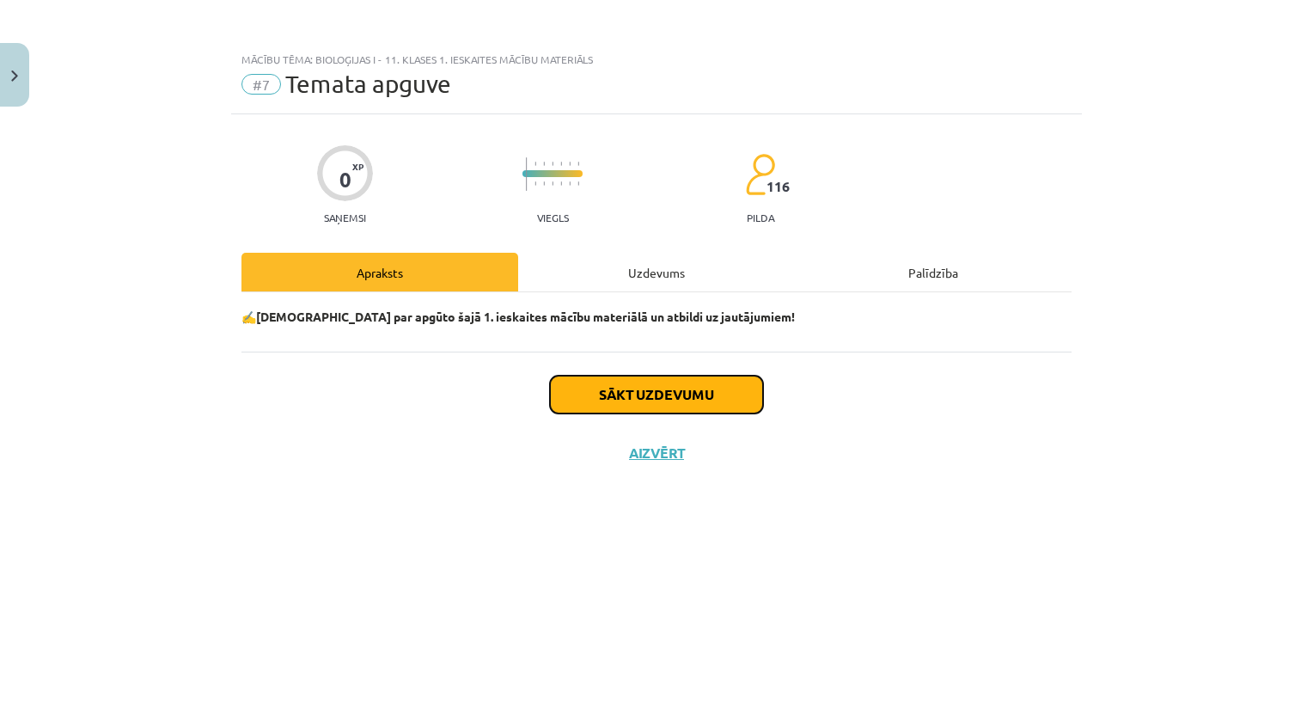
click at [626, 383] on button "Sākt uzdevumu" at bounding box center [656, 395] width 213 height 38
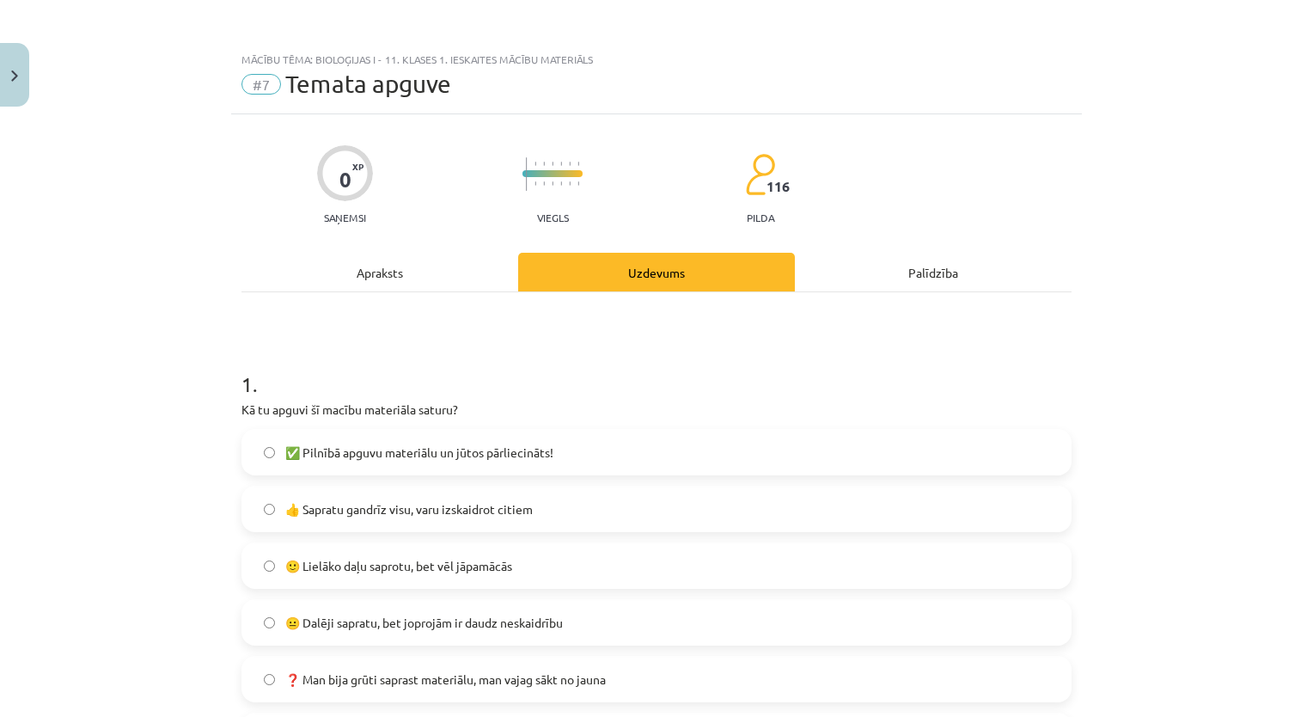
click at [287, 521] on label "👍 Sapratu gandrīz visu, varu izskaidrot citiem" at bounding box center [656, 508] width 827 height 43
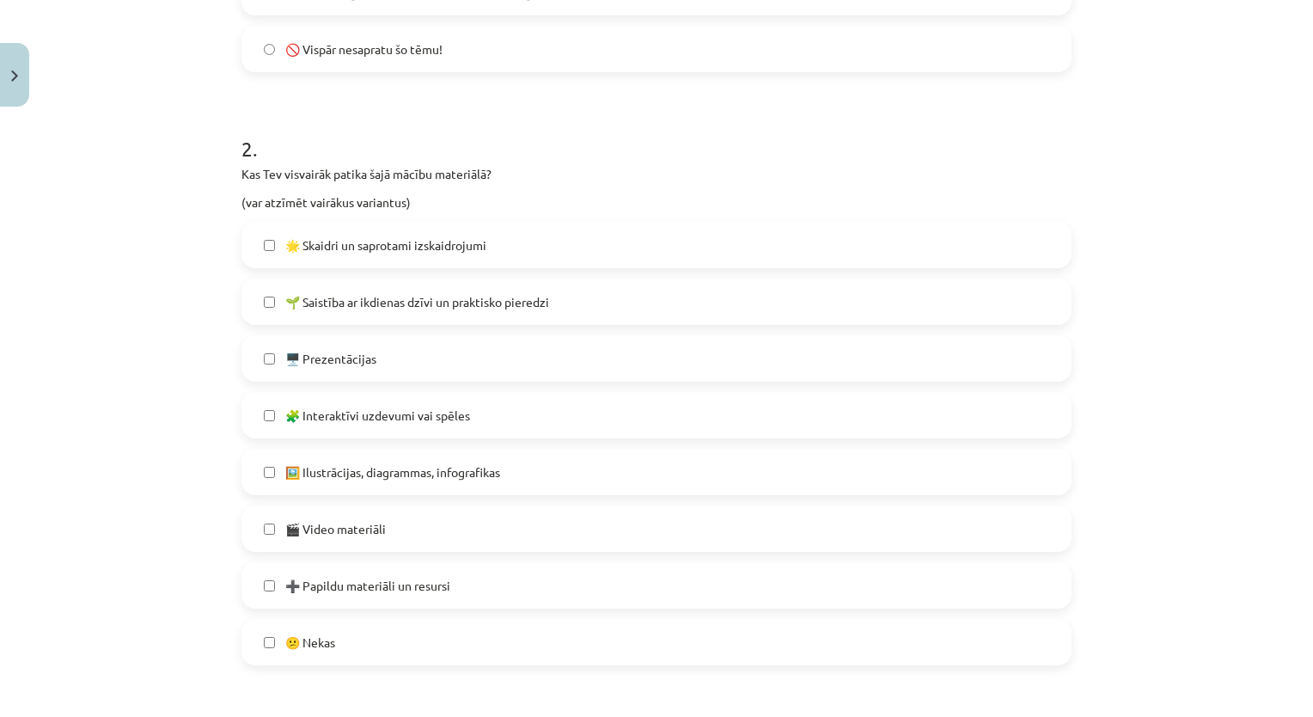
scroll to position [688, 0]
click at [418, 317] on label "🌱 Saistība ar ikdienas dzīvi un praktisko pieredzi" at bounding box center [656, 300] width 827 height 43
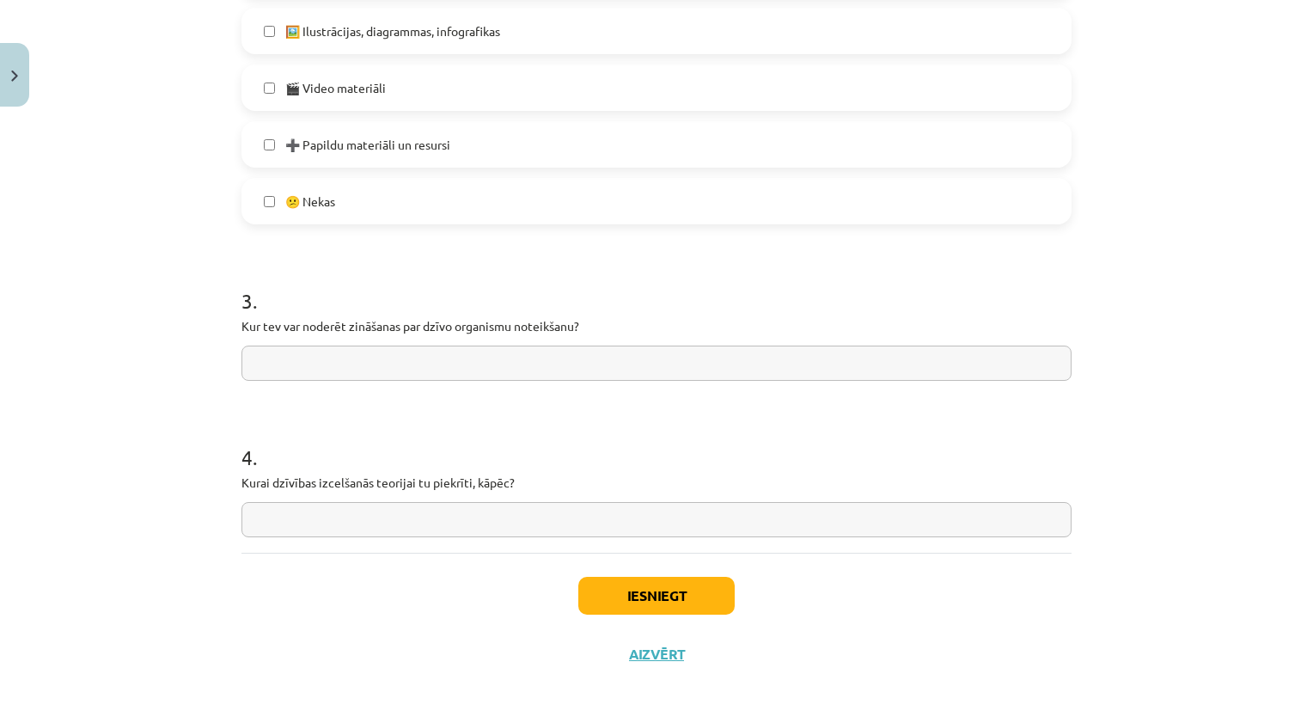
scroll to position [1136, 0]
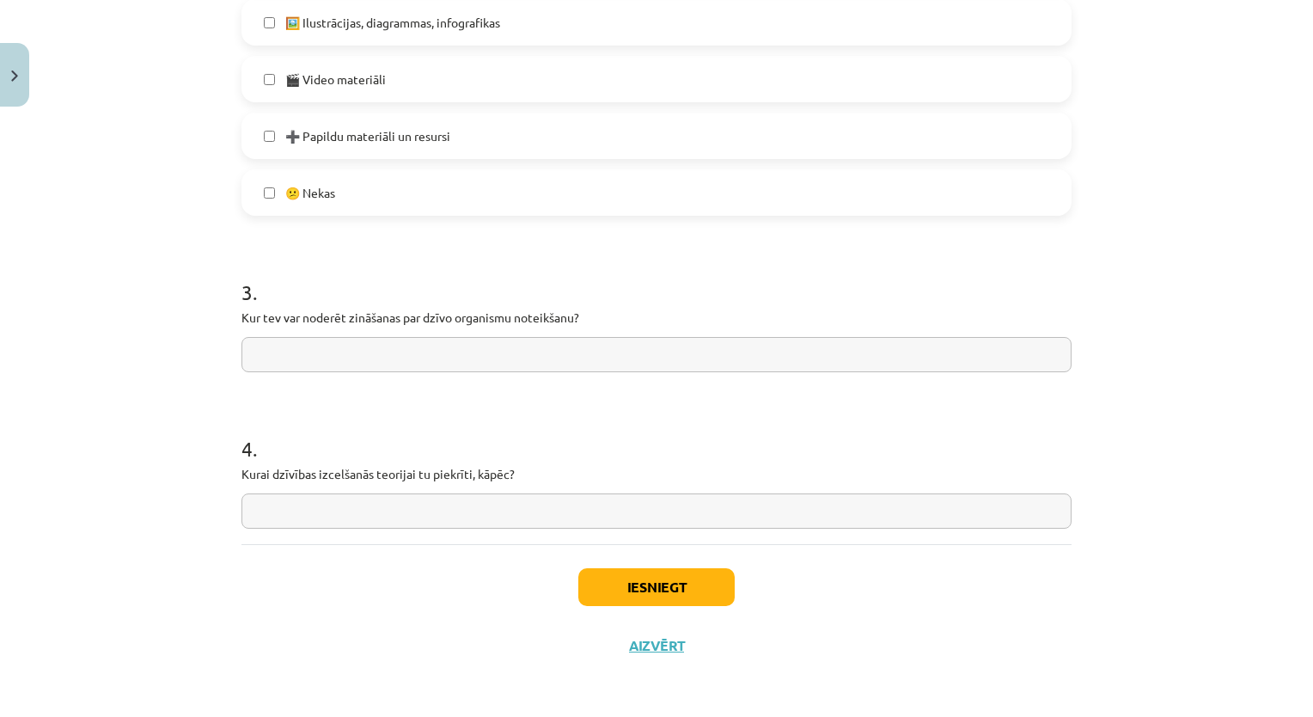
click at [440, 352] on input "text" at bounding box center [657, 354] width 830 height 35
click at [615, 590] on button "Iesniegt" at bounding box center [656, 587] width 156 height 38
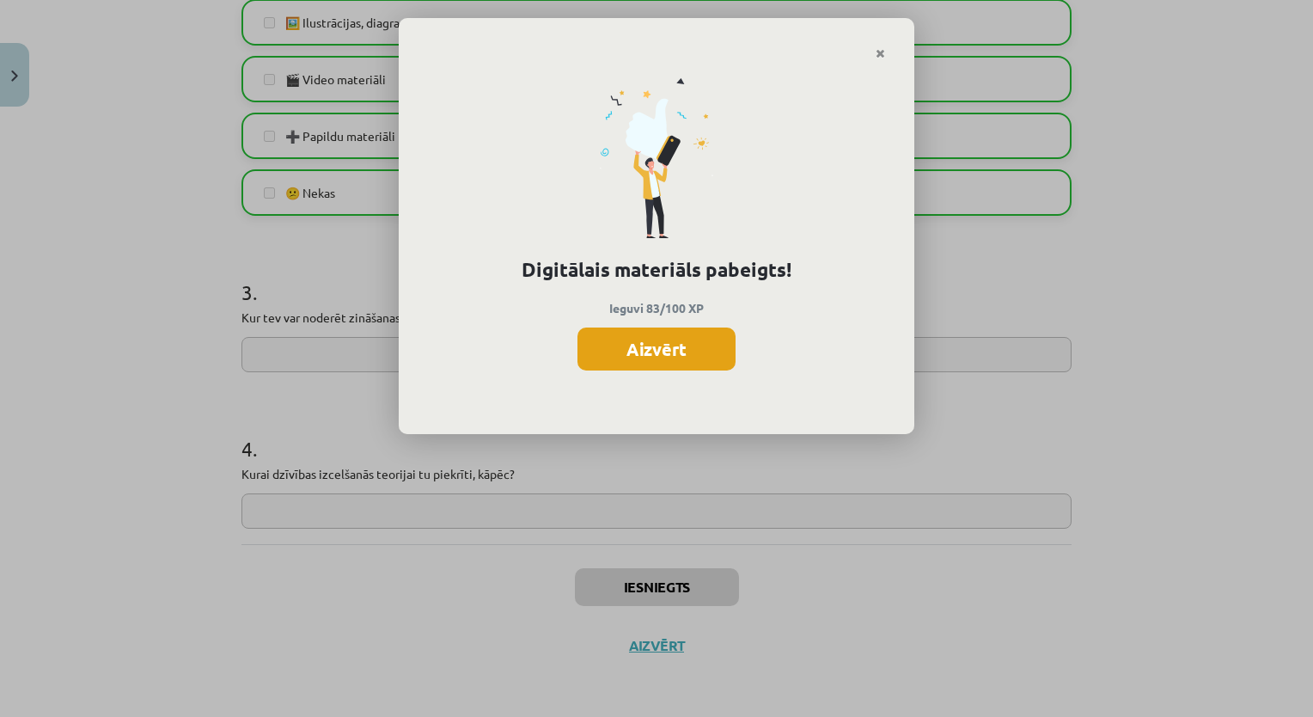
click at [646, 358] on button "Aizvērt" at bounding box center [657, 348] width 158 height 43
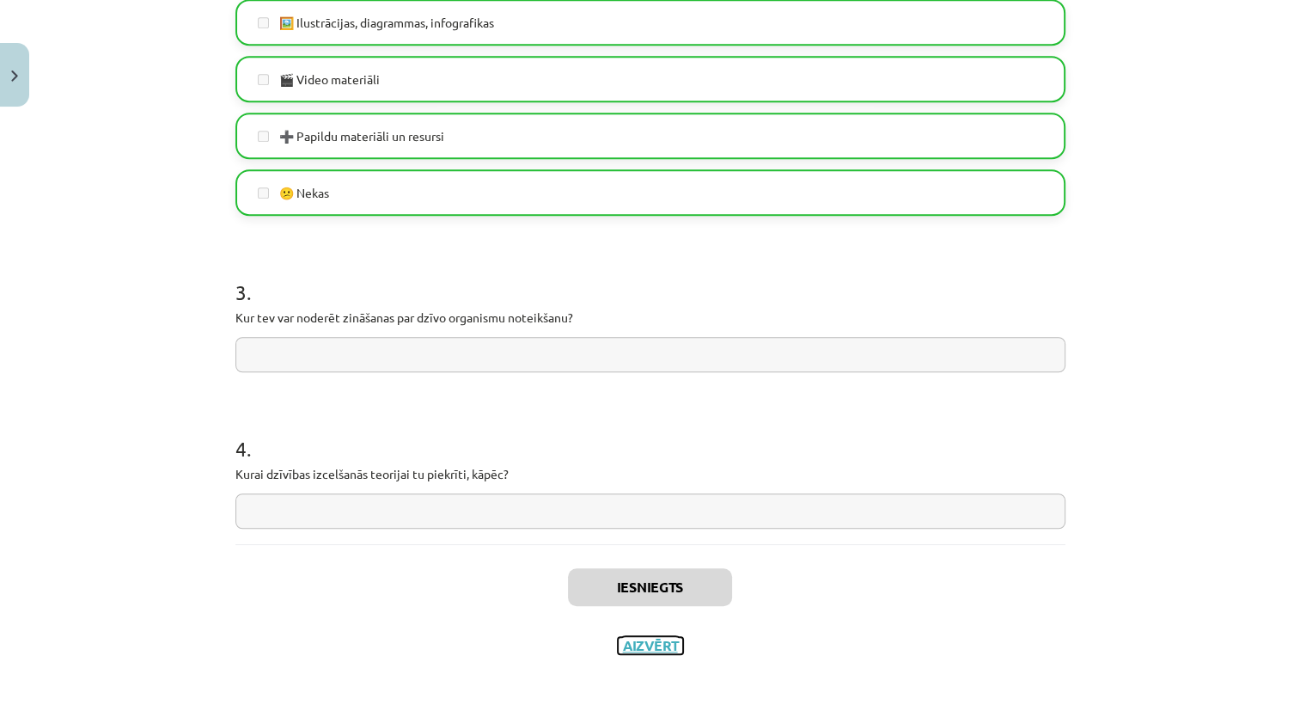
click at [645, 649] on button "Aizvērt" at bounding box center [650, 645] width 65 height 17
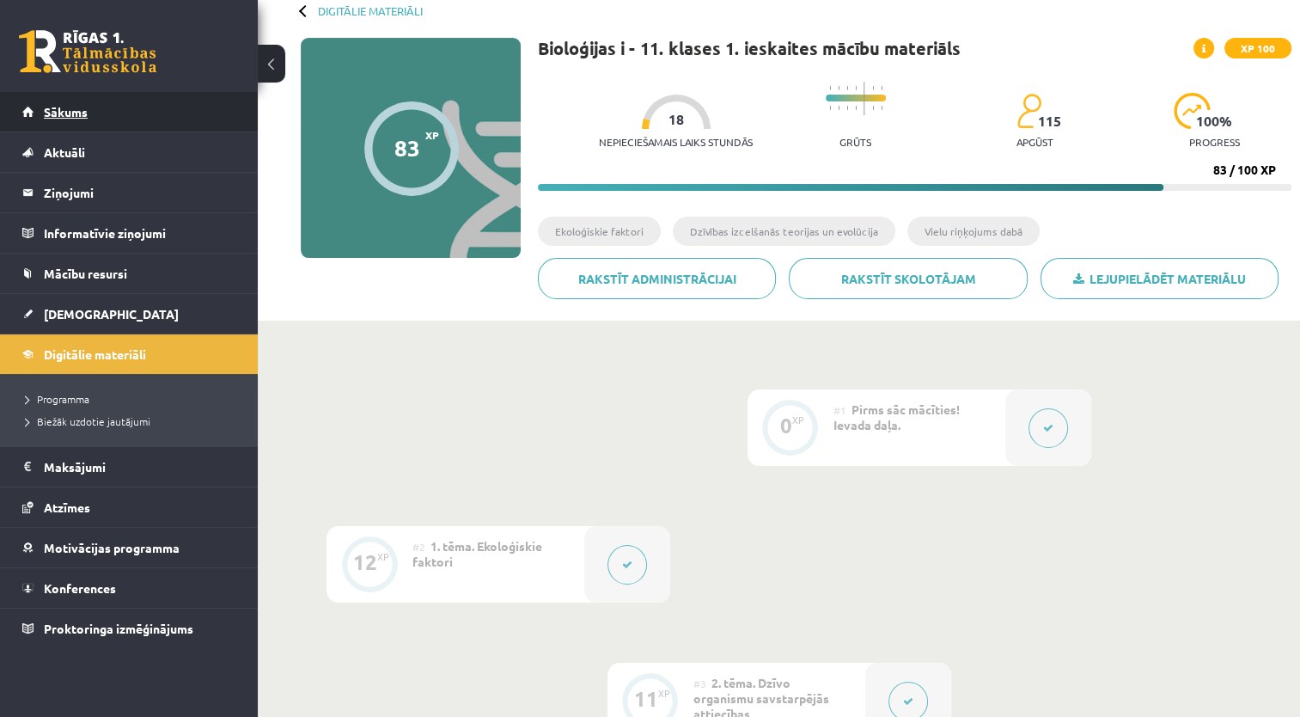
click at [48, 107] on span "Sākums" at bounding box center [66, 111] width 44 height 15
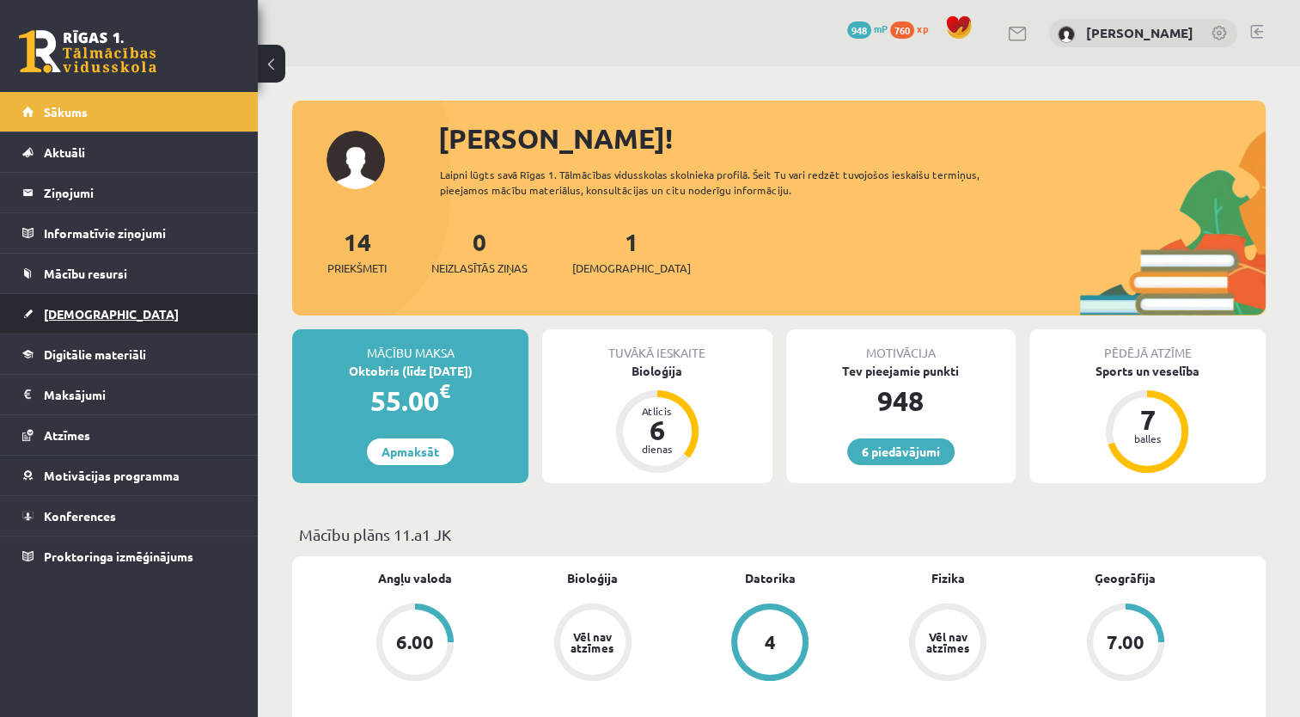
click at [108, 327] on link "[DEMOGRAPHIC_DATA]" at bounding box center [129, 314] width 214 height 40
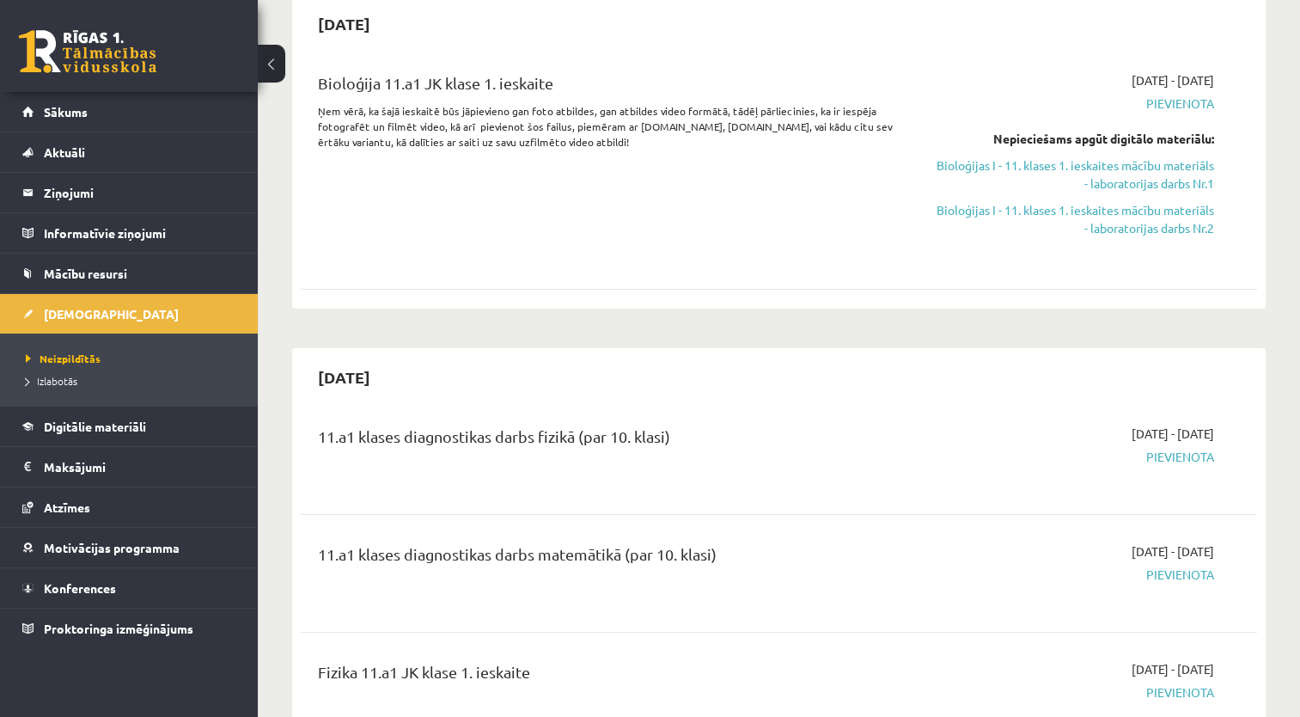
scroll to position [154, 0]
